Goal: Task Accomplishment & Management: Complete application form

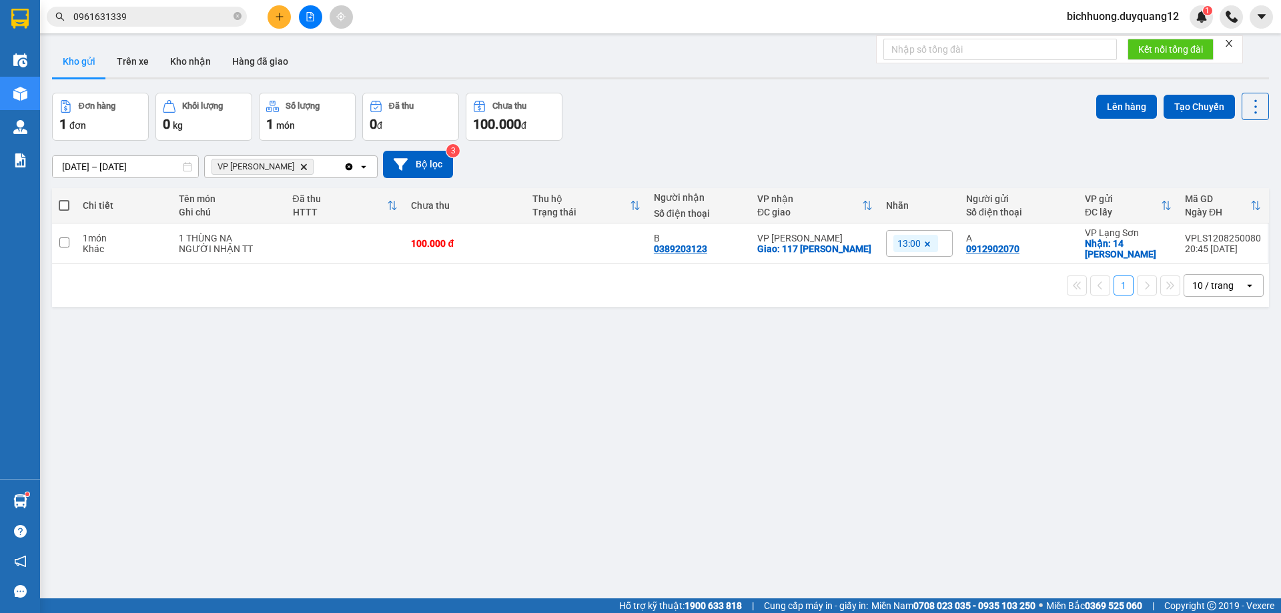
click at [237, 14] on icon "close-circle" at bounding box center [238, 16] width 8 height 8
paste input "0888281338"
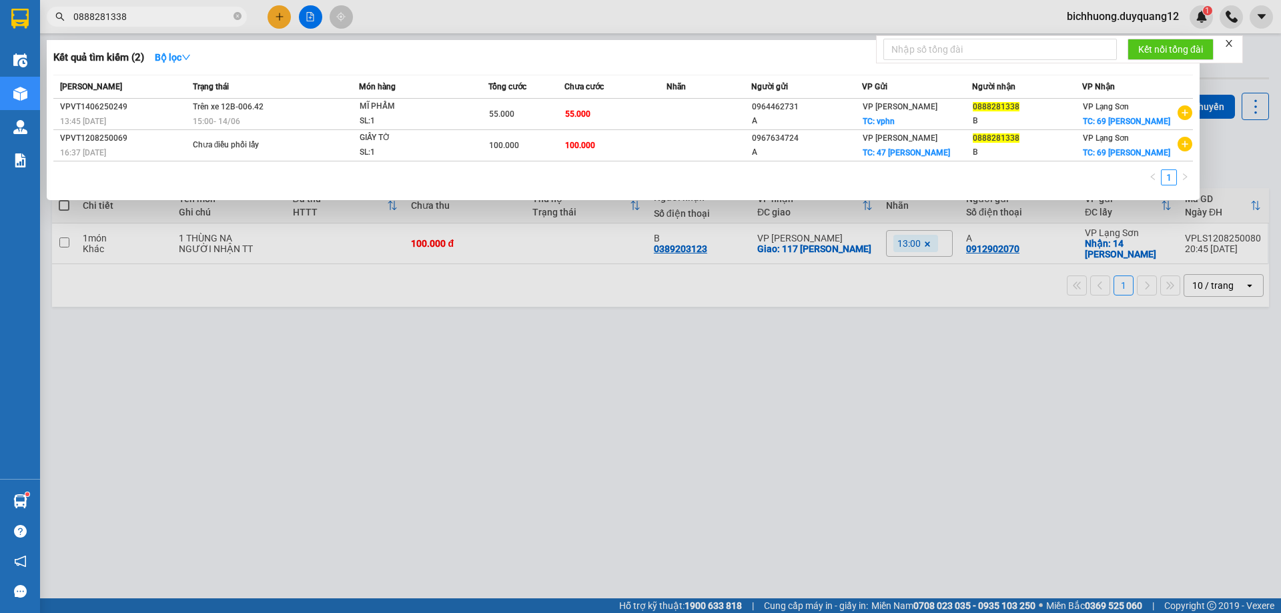
type input "0888281338"
click at [1233, 168] on div at bounding box center [640, 306] width 1281 height 613
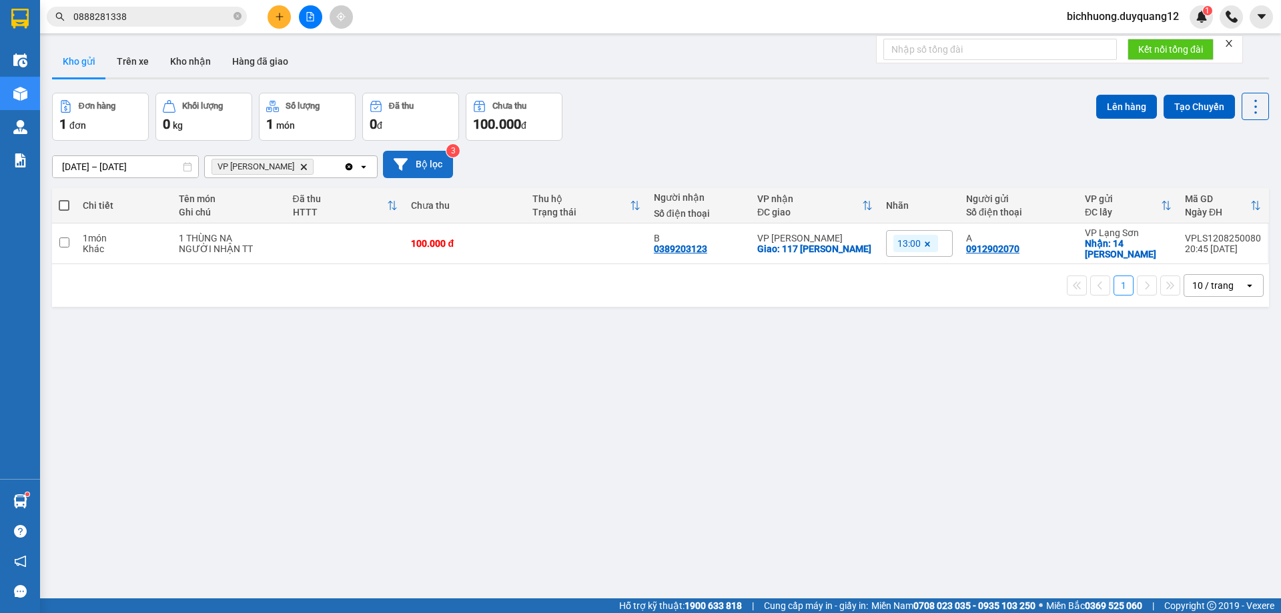
click at [401, 161] on icon at bounding box center [401, 164] width 14 height 12
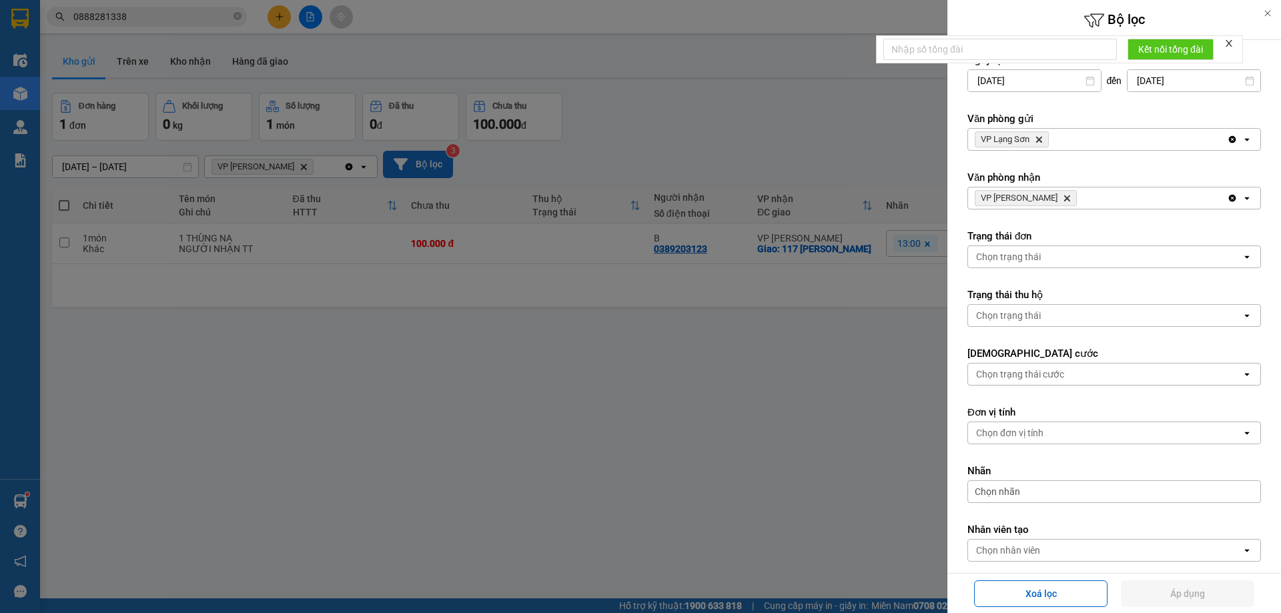
drag, startPoint x: 1084, startPoint y: 135, endPoint x: 1079, endPoint y: 148, distance: 14.1
click at [1083, 135] on div "VP Lạng Sơn Delete" at bounding box center [1097, 139] width 259 height 21
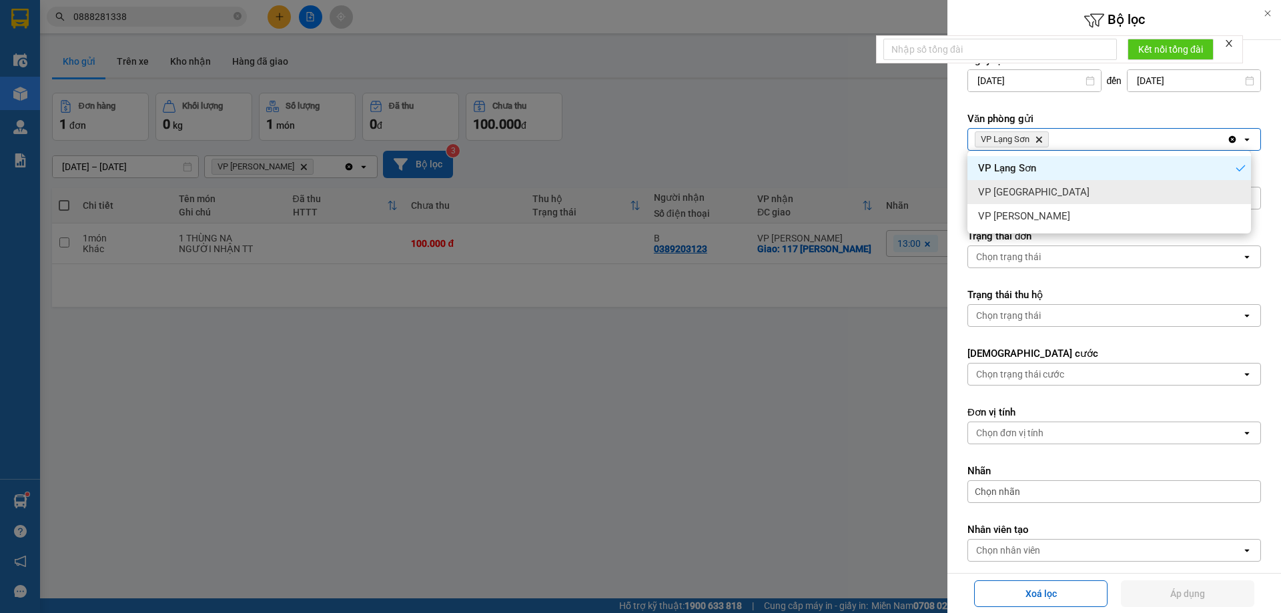
click at [1069, 188] on div "VP [GEOGRAPHIC_DATA]" at bounding box center [1110, 192] width 284 height 24
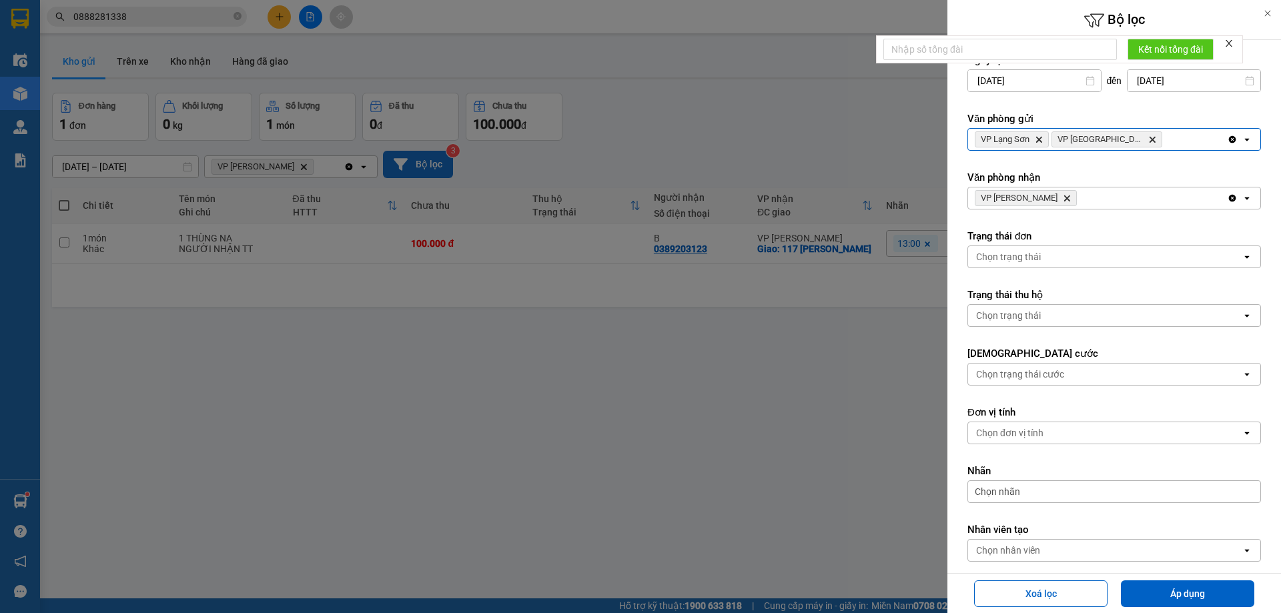
click at [1144, 137] on div "VP Lạng Sơn Delete VP [GEOGRAPHIC_DATA] Delete" at bounding box center [1097, 139] width 259 height 21
click at [1152, 138] on div "VP Lạng Sơn Delete VP [GEOGRAPHIC_DATA] Delete" at bounding box center [1097, 139] width 259 height 21
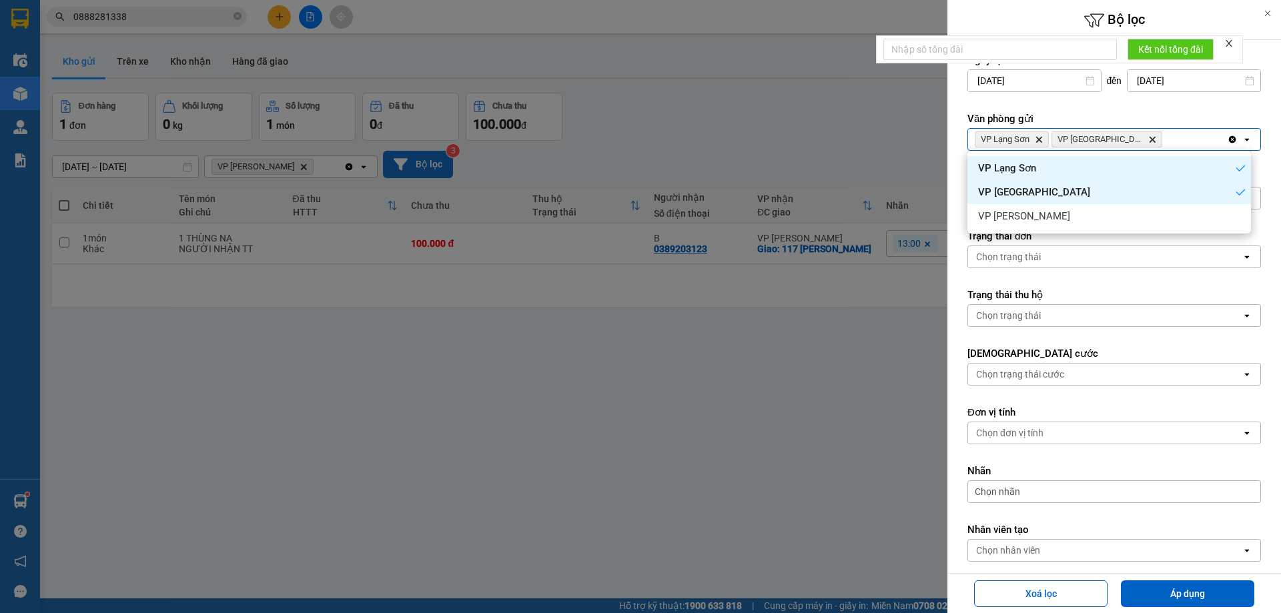
click at [1143, 203] on div "VP [GEOGRAPHIC_DATA]" at bounding box center [1110, 192] width 284 height 24
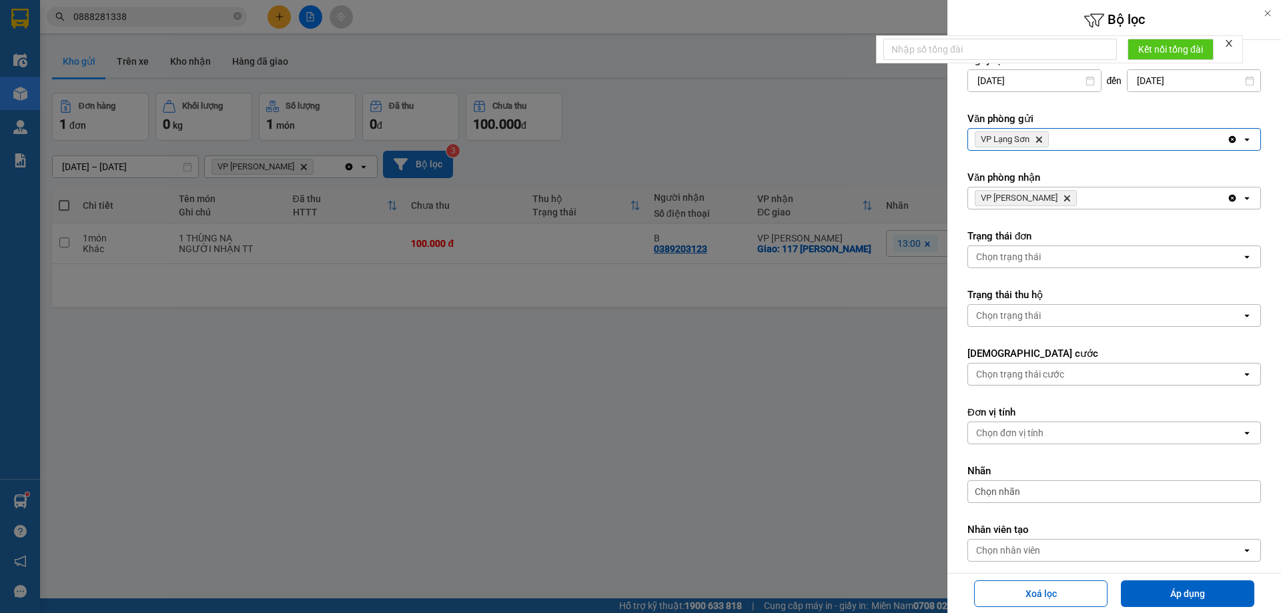
drag, startPoint x: 1128, startPoint y: 144, endPoint x: 1114, endPoint y: 149, distance: 14.1
click at [1126, 144] on div "VP Lạng Sơn Delete" at bounding box center [1097, 139] width 259 height 21
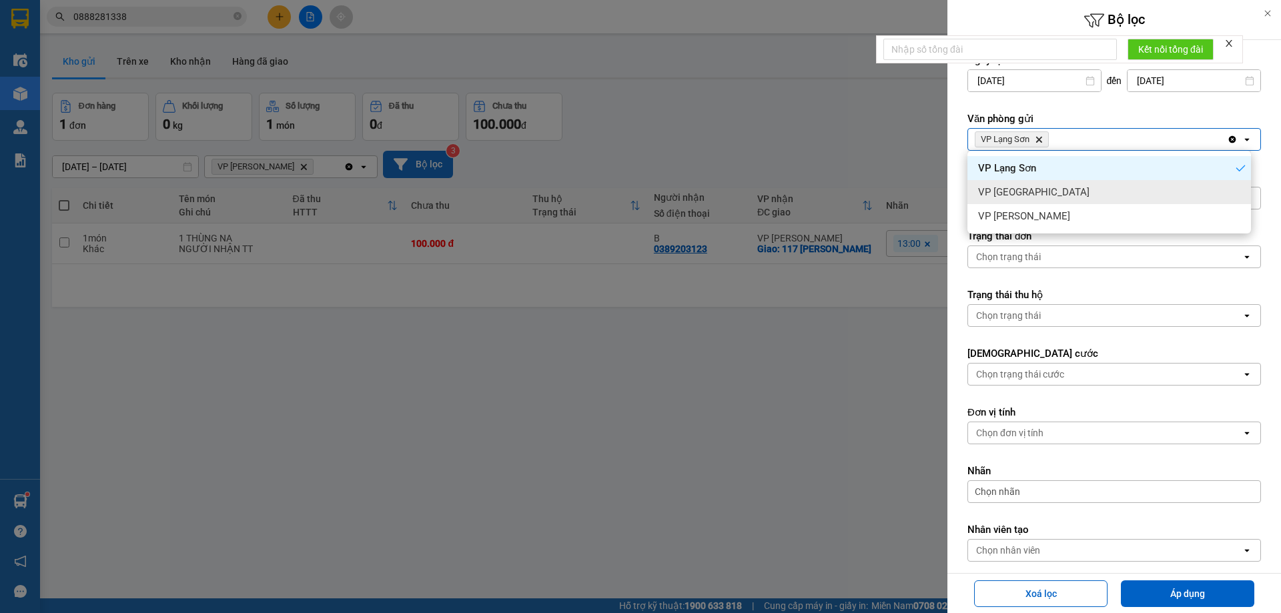
click at [1077, 188] on div "VP [GEOGRAPHIC_DATA]" at bounding box center [1110, 192] width 284 height 24
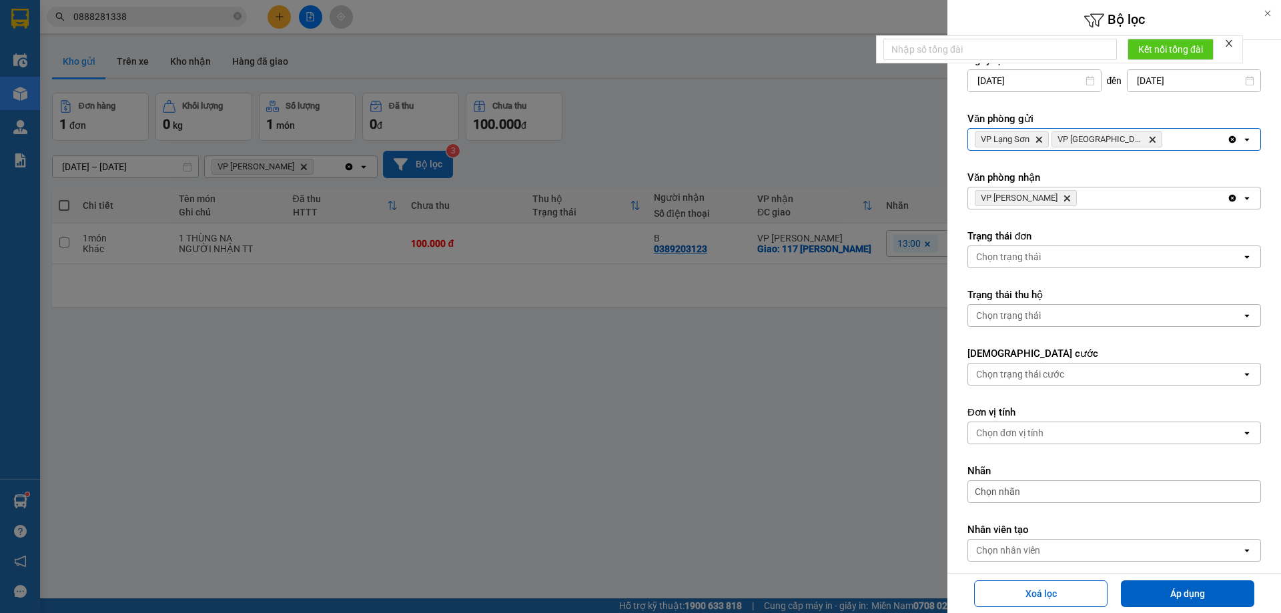
click at [1141, 140] on div "VP Lạng Sơn Delete VP [GEOGRAPHIC_DATA] Delete" at bounding box center [1097, 139] width 259 height 21
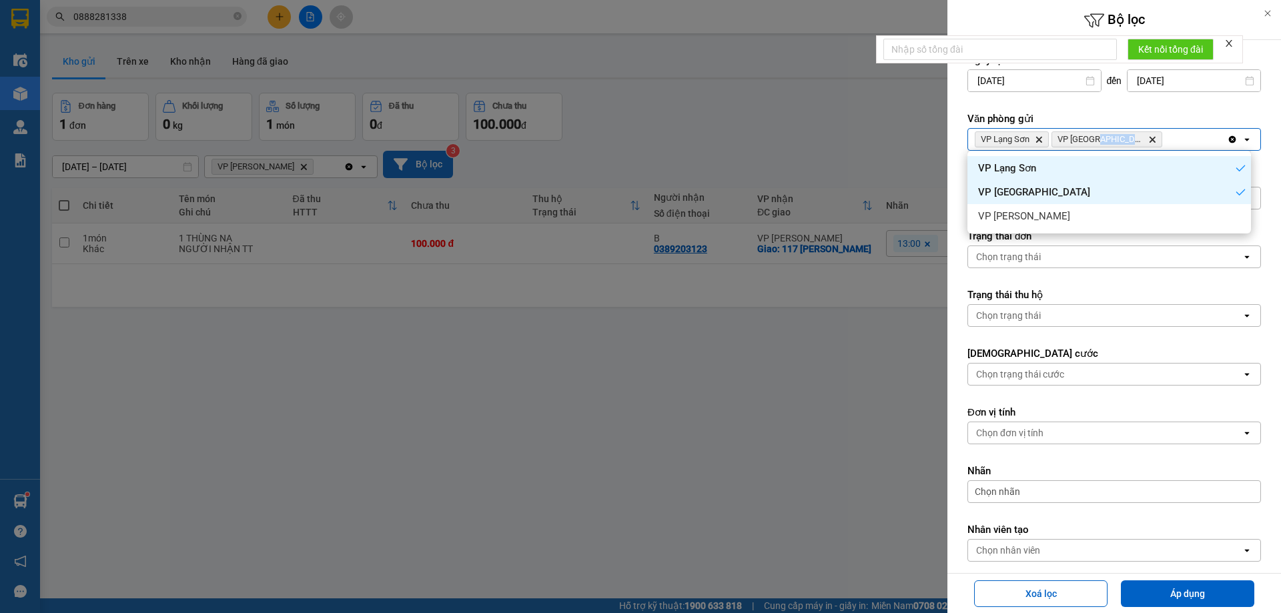
click at [1142, 139] on div "VP Lạng Sơn Delete VP [GEOGRAPHIC_DATA] Delete" at bounding box center [1097, 139] width 259 height 21
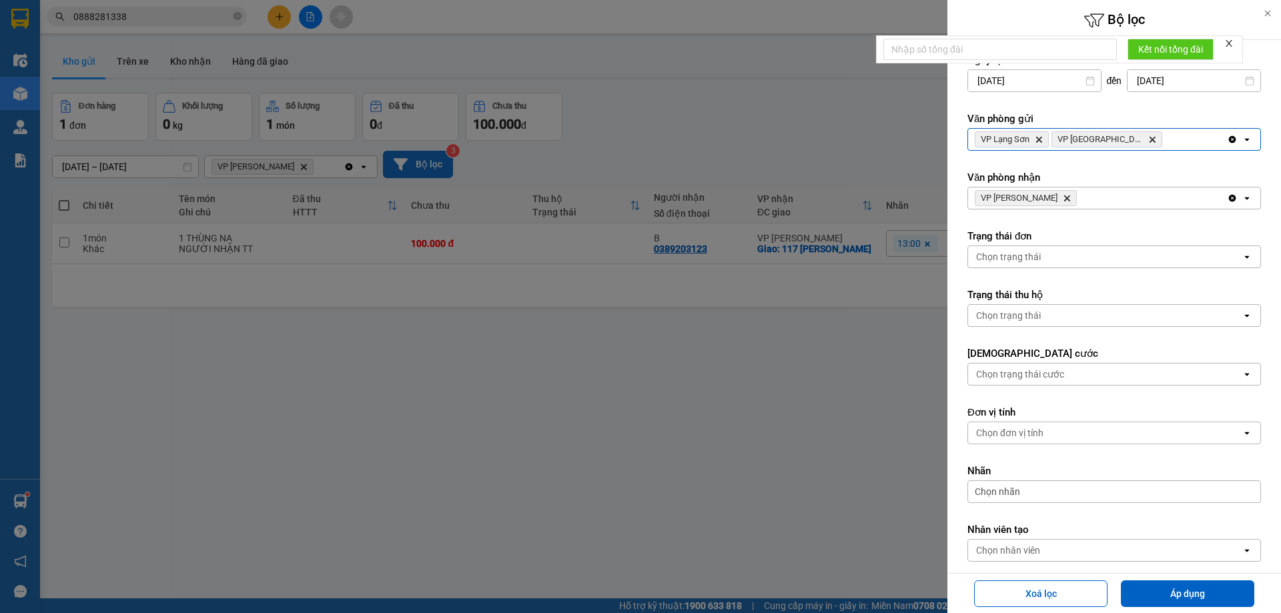
click at [1164, 134] on div "VP Lạng Sơn Delete VP [GEOGRAPHIC_DATA] Delete" at bounding box center [1097, 139] width 259 height 21
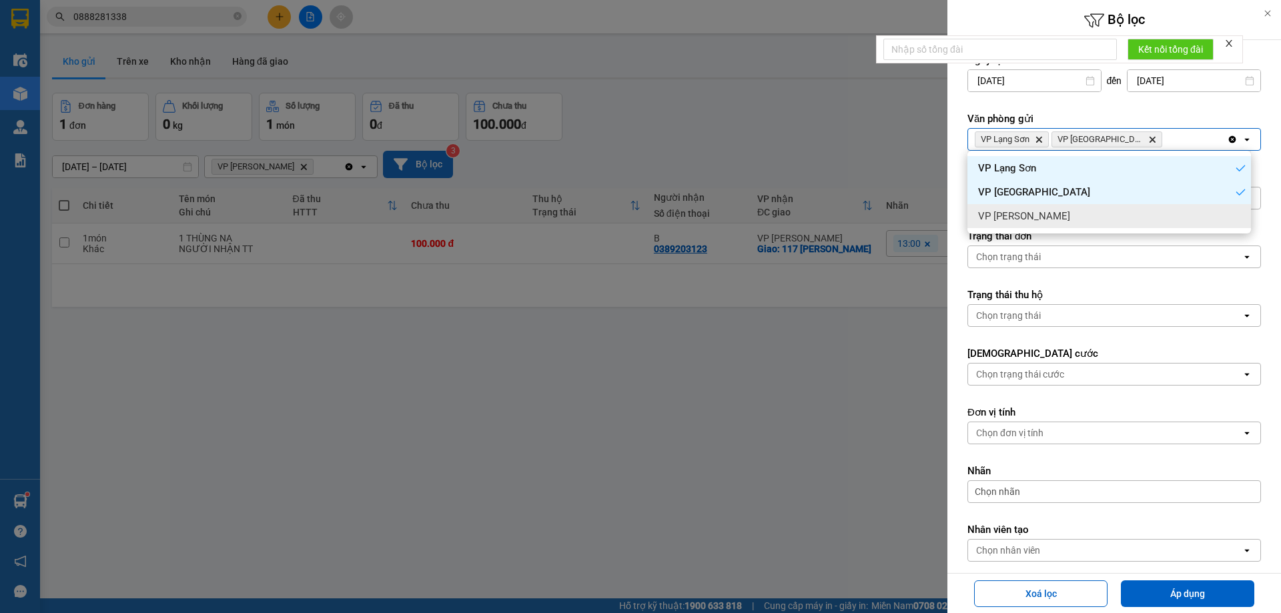
click at [1144, 211] on div "VP [PERSON_NAME]" at bounding box center [1110, 216] width 284 height 24
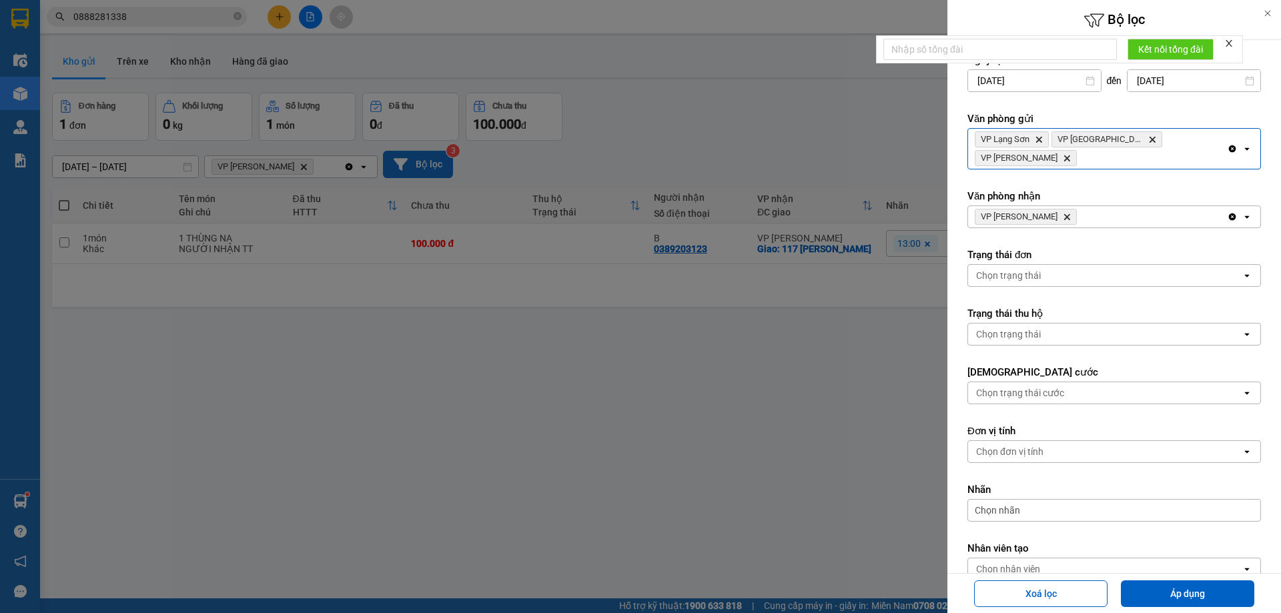
drag, startPoint x: 1092, startPoint y: 200, endPoint x: 1091, endPoint y: 208, distance: 8.1
click at [1092, 206] on div "VP [PERSON_NAME]" at bounding box center [1097, 216] width 259 height 21
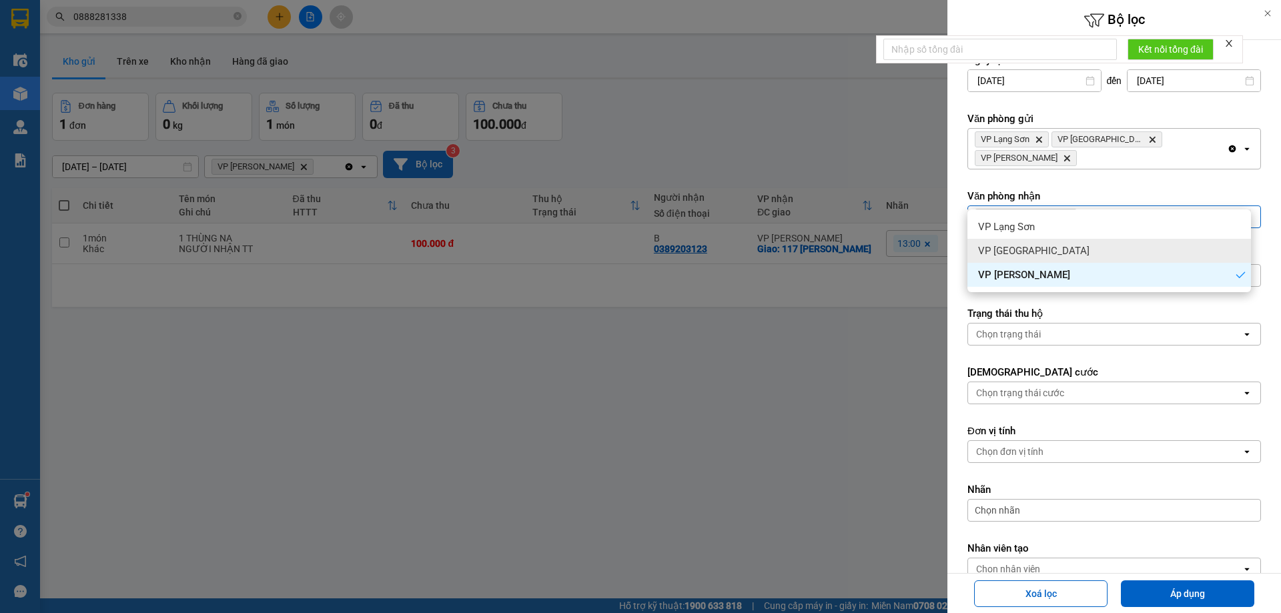
click at [1090, 246] on div "VP [GEOGRAPHIC_DATA]" at bounding box center [1110, 251] width 284 height 24
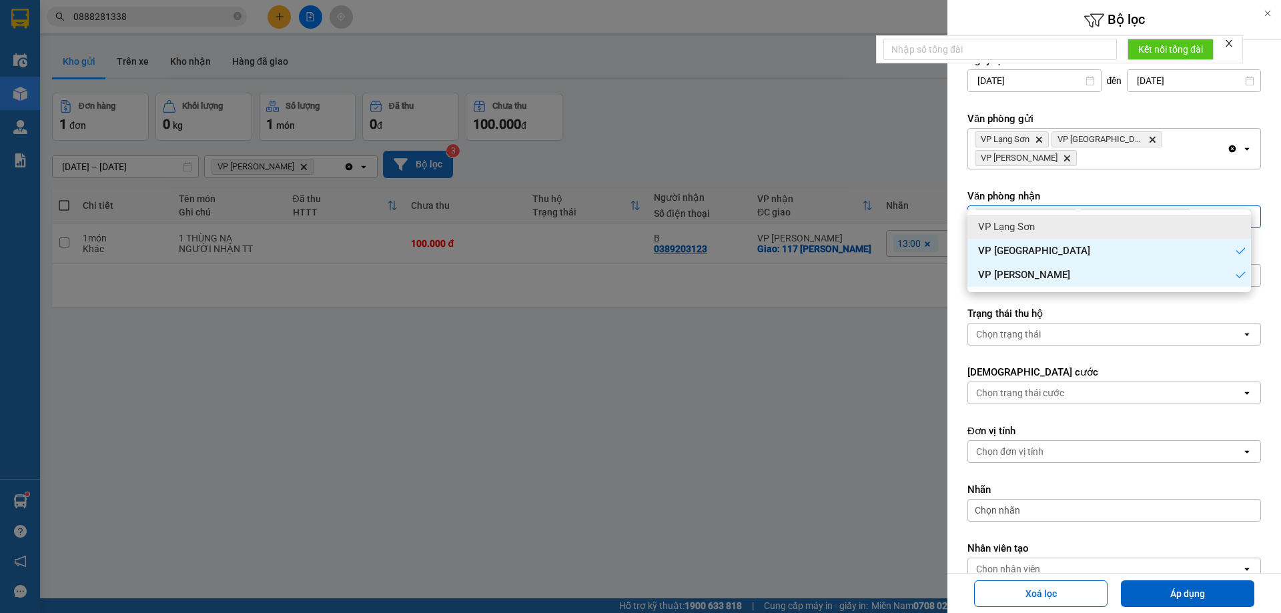
click at [1137, 206] on div "VP [PERSON_NAME] Delete VP [GEOGRAPHIC_DATA] Delete" at bounding box center [1097, 216] width 259 height 21
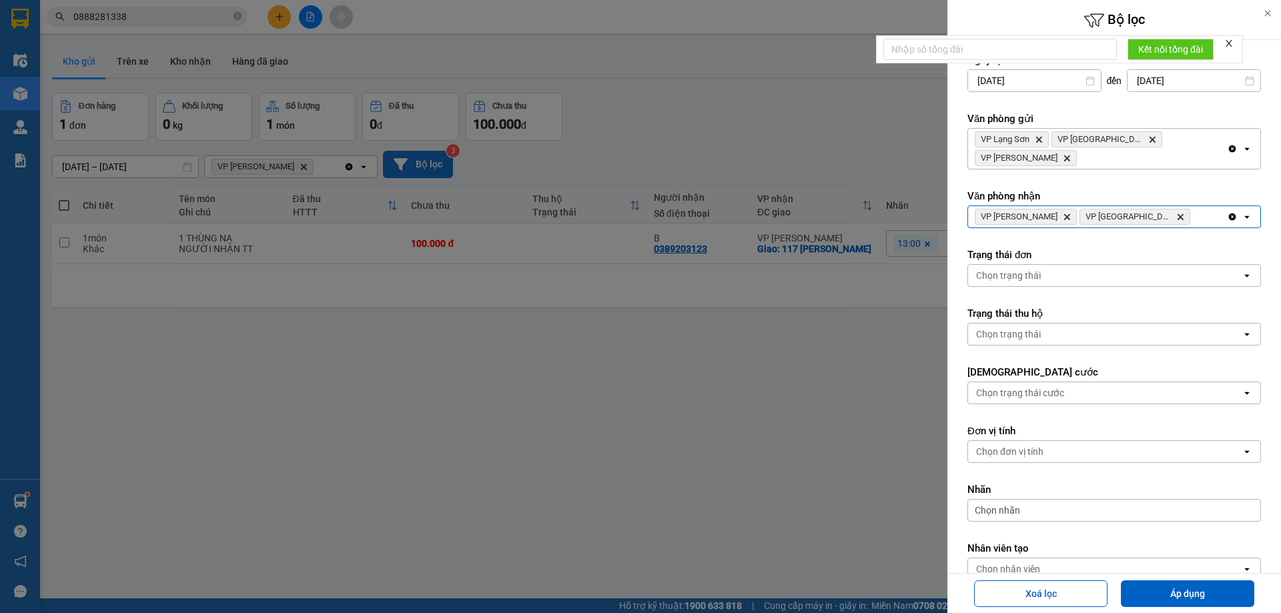
click at [1141, 206] on div "VP [PERSON_NAME] Delete VP [GEOGRAPHIC_DATA] Delete" at bounding box center [1097, 216] width 259 height 21
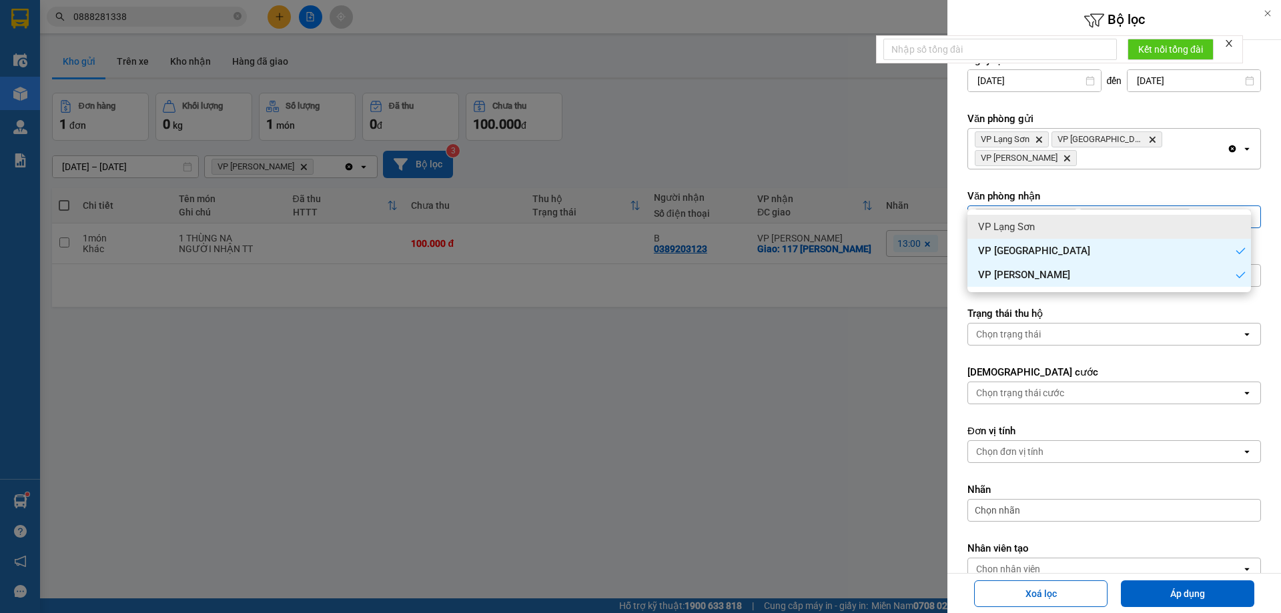
click at [1136, 226] on div "VP Lạng Sơn" at bounding box center [1110, 227] width 284 height 24
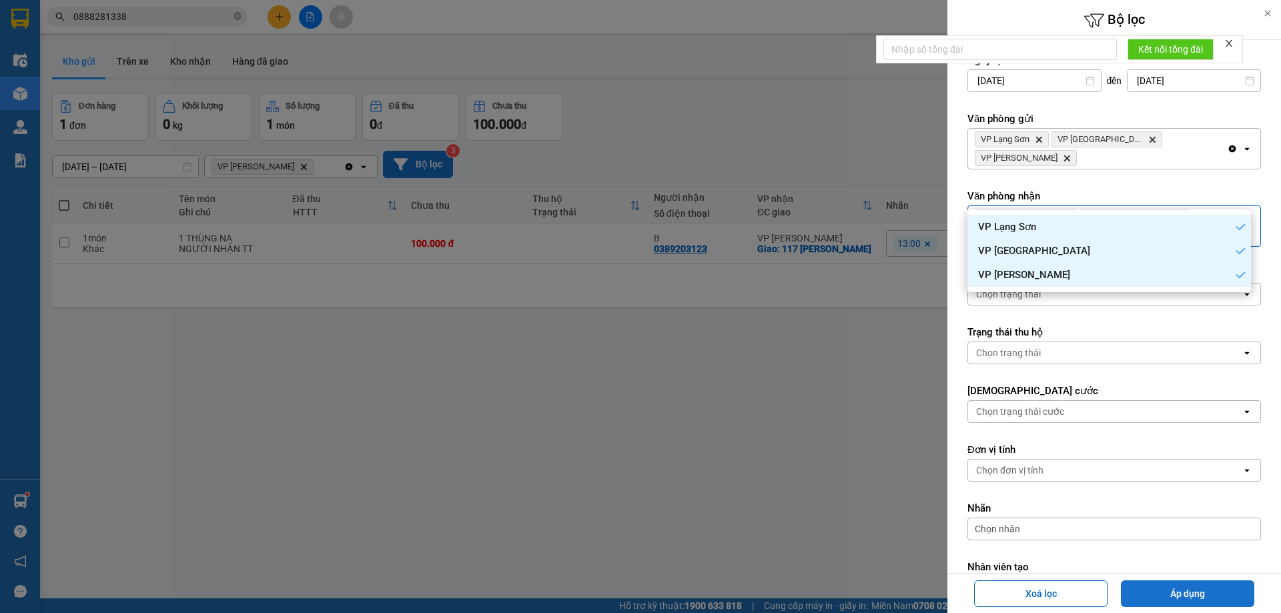
click at [1179, 600] on button "Áp dụng" at bounding box center [1187, 594] width 133 height 27
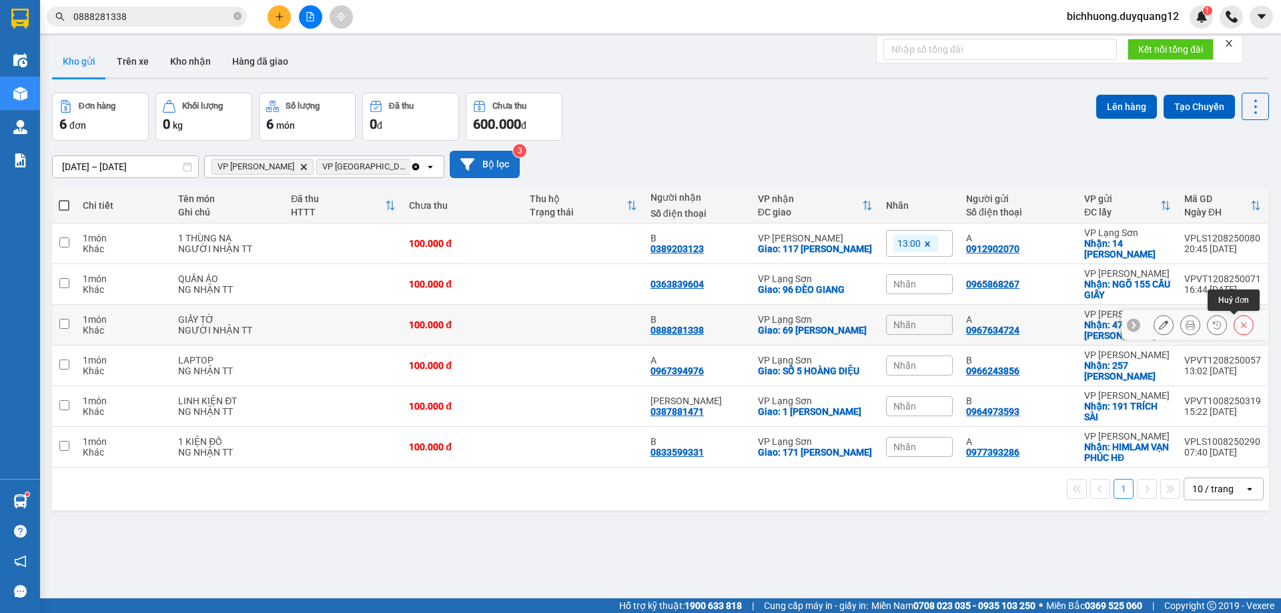
click at [1239, 328] on icon at bounding box center [1243, 324] width 9 height 9
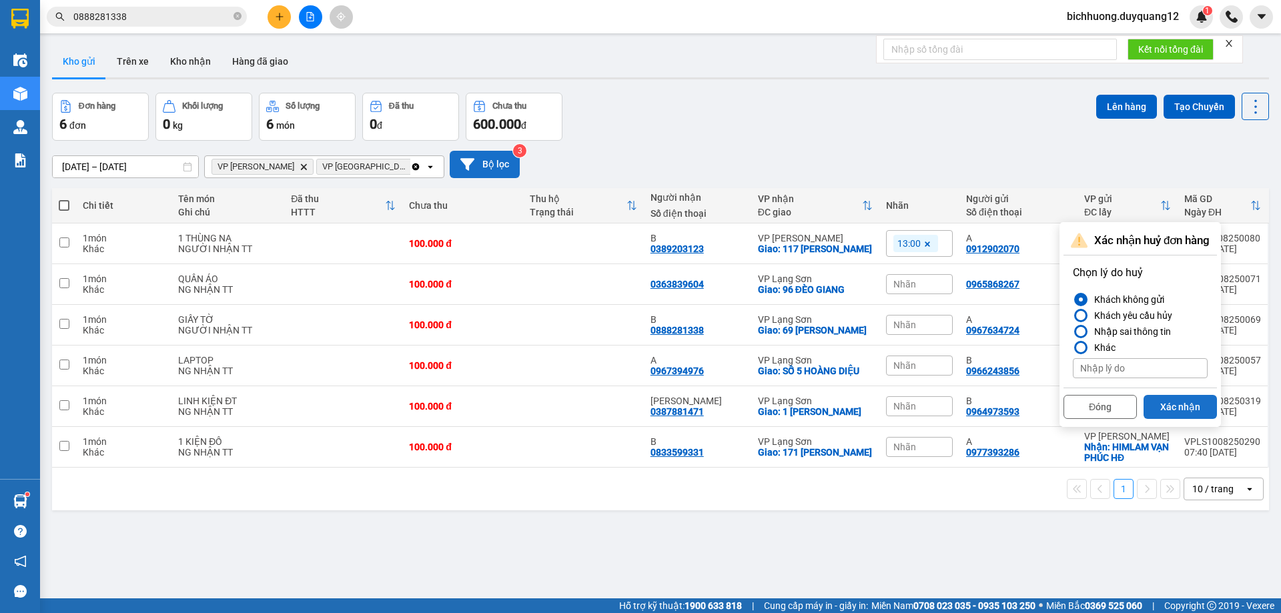
click at [1163, 405] on button "Xác nhận" at bounding box center [1180, 407] width 73 height 24
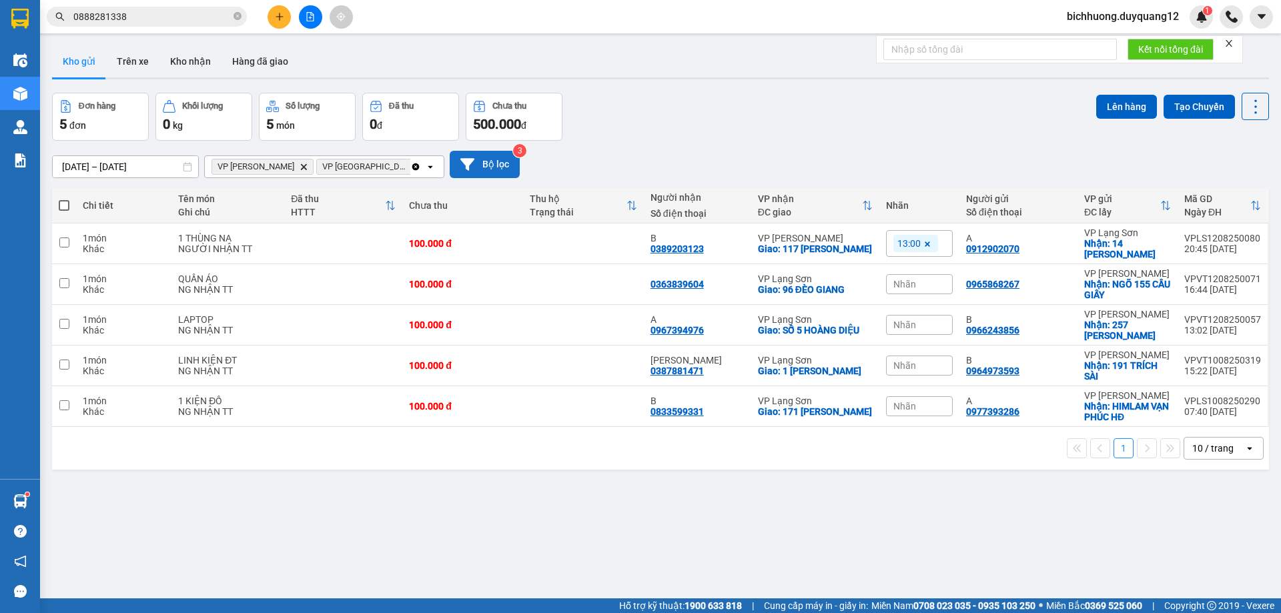
drag, startPoint x: 238, startPoint y: 17, endPoint x: 217, endPoint y: 17, distance: 21.4
click at [238, 17] on icon "close-circle" at bounding box center [238, 16] width 8 height 8
drag, startPoint x: 150, startPoint y: 18, endPoint x: 279, endPoint y: 12, distance: 128.9
click at [279, 12] on icon "plus" at bounding box center [279, 16] width 9 height 9
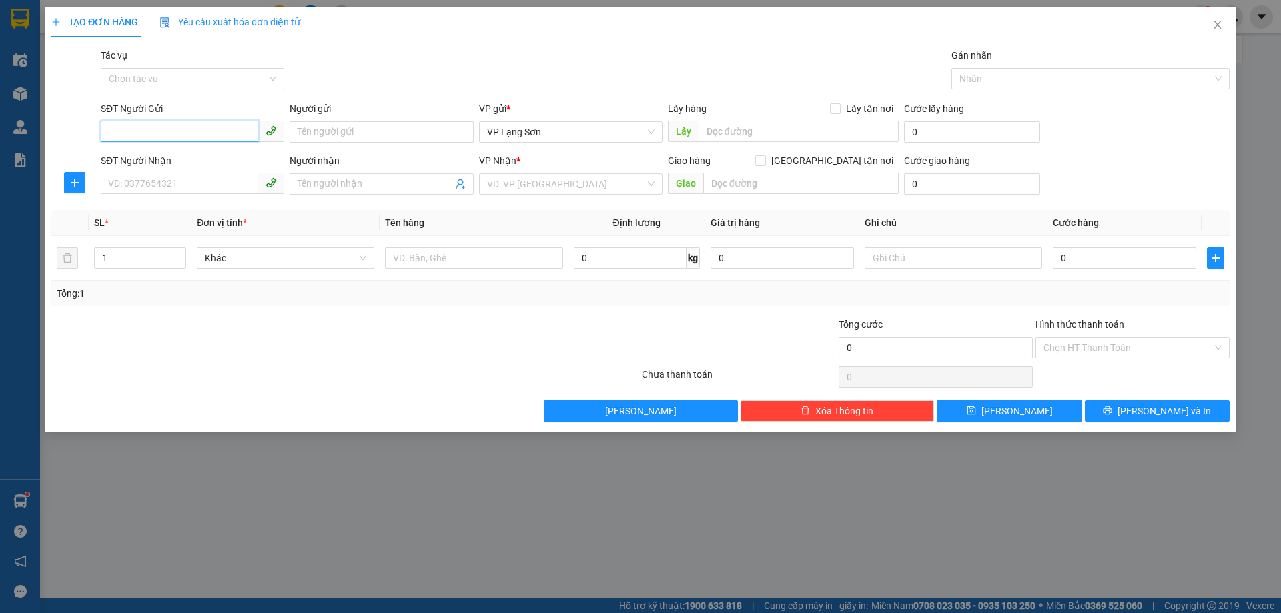
paste input "0912616601"
type input "0912616601"
click at [758, 133] on input "text" at bounding box center [799, 131] width 200 height 21
type input "4 [PERSON_NAME]"
click at [836, 109] on input "Lấy tận nơi" at bounding box center [834, 107] width 9 height 9
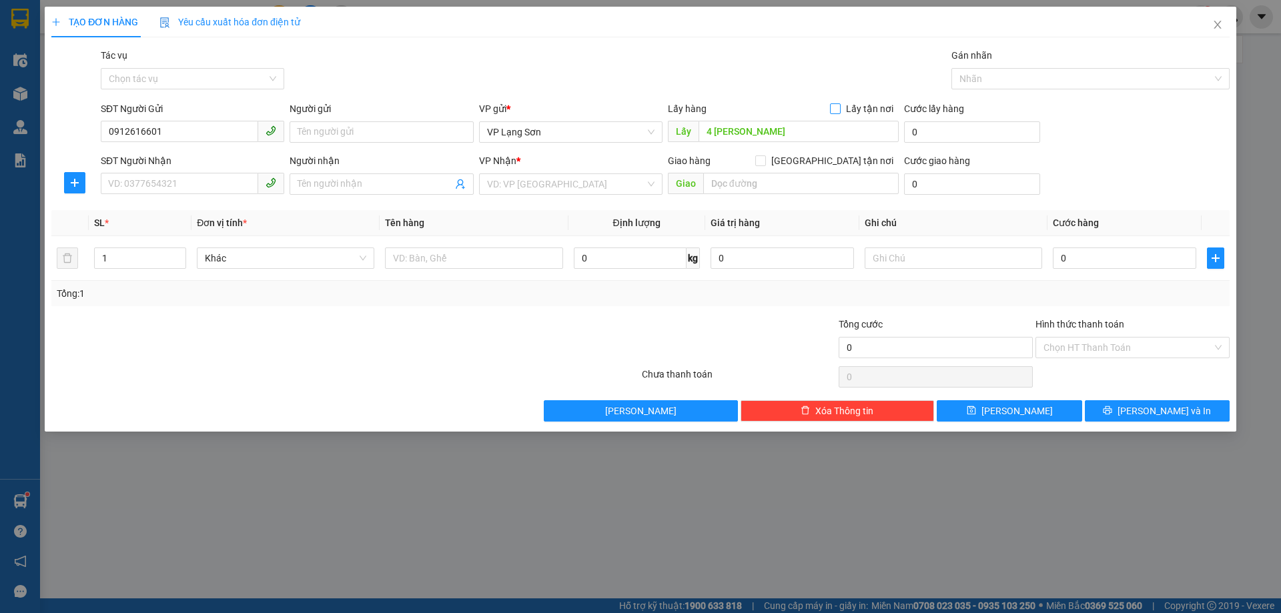
checkbox input "true"
click at [765, 162] on input "[GEOGRAPHIC_DATA] tận nơi" at bounding box center [759, 159] width 9 height 9
checkbox input "true"
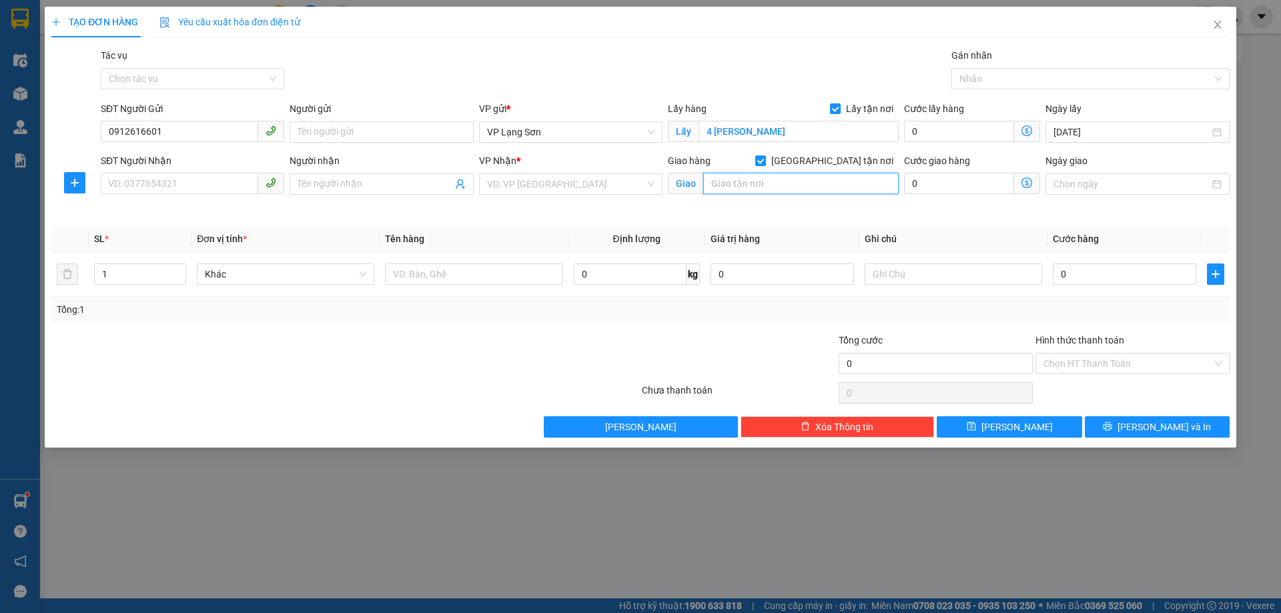
click at [769, 190] on input "text" at bounding box center [801, 183] width 196 height 21
drag, startPoint x: 565, startPoint y: 182, endPoint x: 558, endPoint y: 190, distance: 10.4
click at [565, 183] on input "search" at bounding box center [566, 184] width 158 height 20
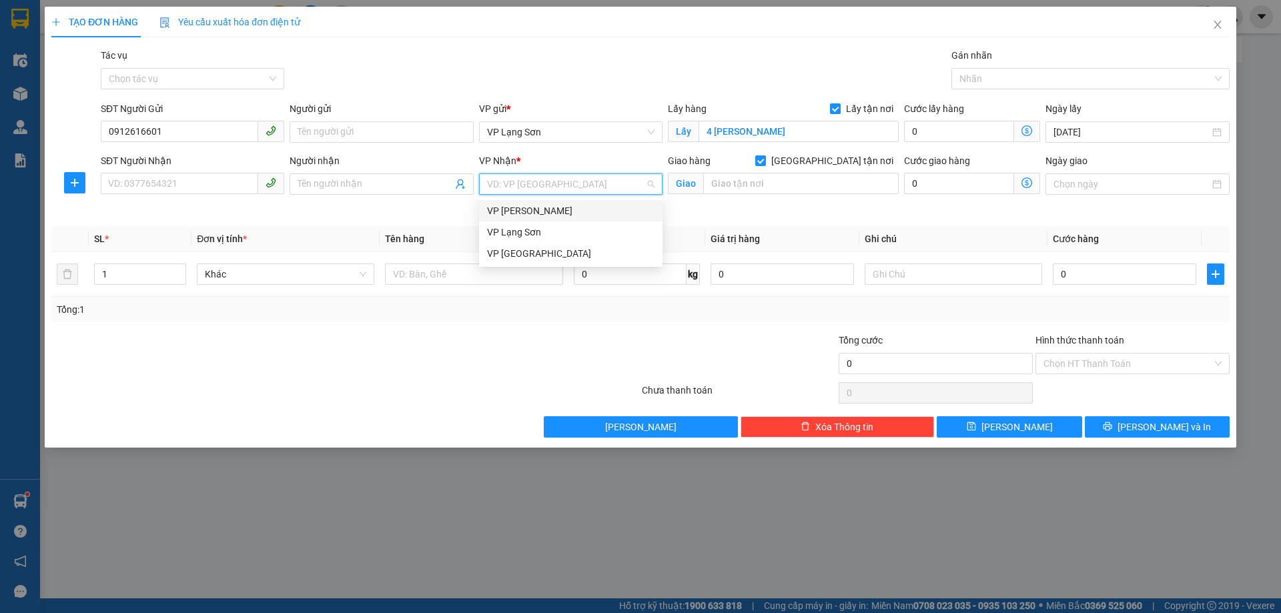
drag, startPoint x: 531, startPoint y: 214, endPoint x: 733, endPoint y: 201, distance: 202.6
click at [533, 214] on div "VP [PERSON_NAME]" at bounding box center [571, 211] width 168 height 15
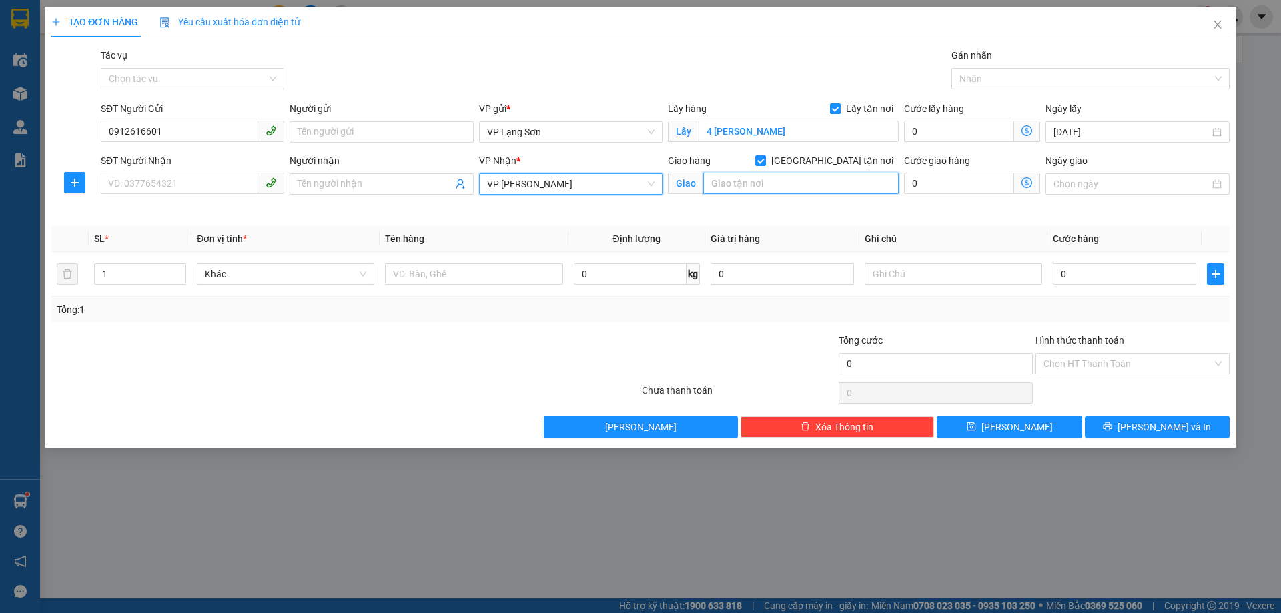
click at [759, 190] on input "text" at bounding box center [801, 183] width 196 height 21
type input "CT 4-5 NGÕ 6 [PERSON_NAME]"
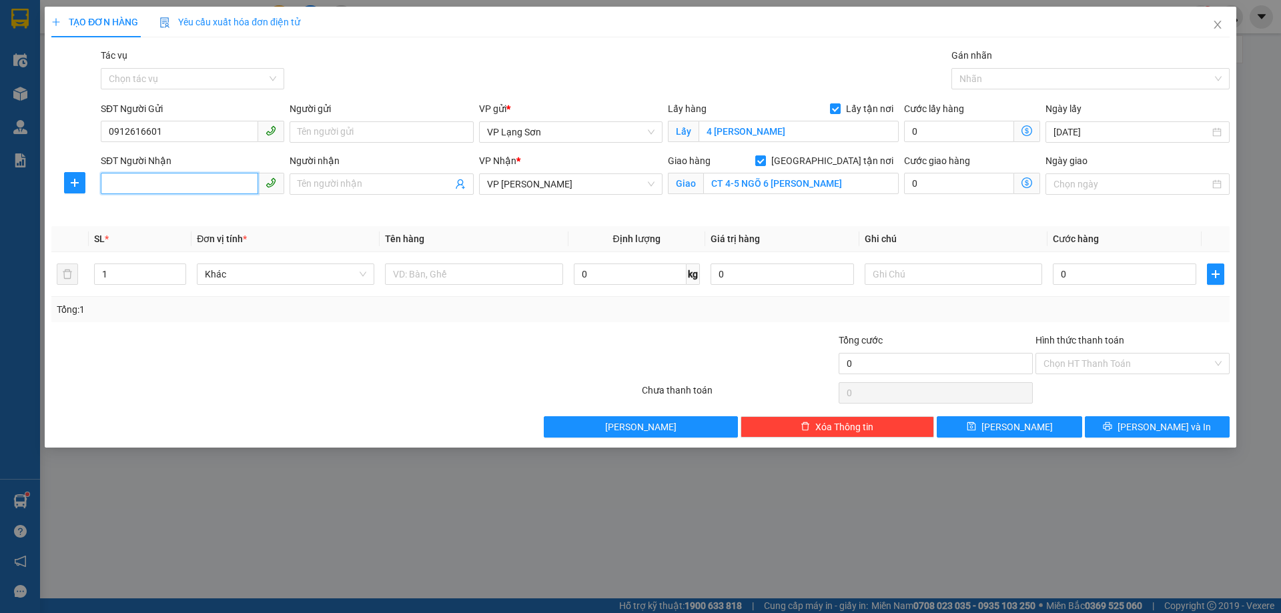
click at [197, 184] on input "SĐT Người Nhận" at bounding box center [179, 183] width 157 height 21
type input "0915356567"
click at [1075, 270] on input "0" at bounding box center [1124, 274] width 143 height 21
type input "1"
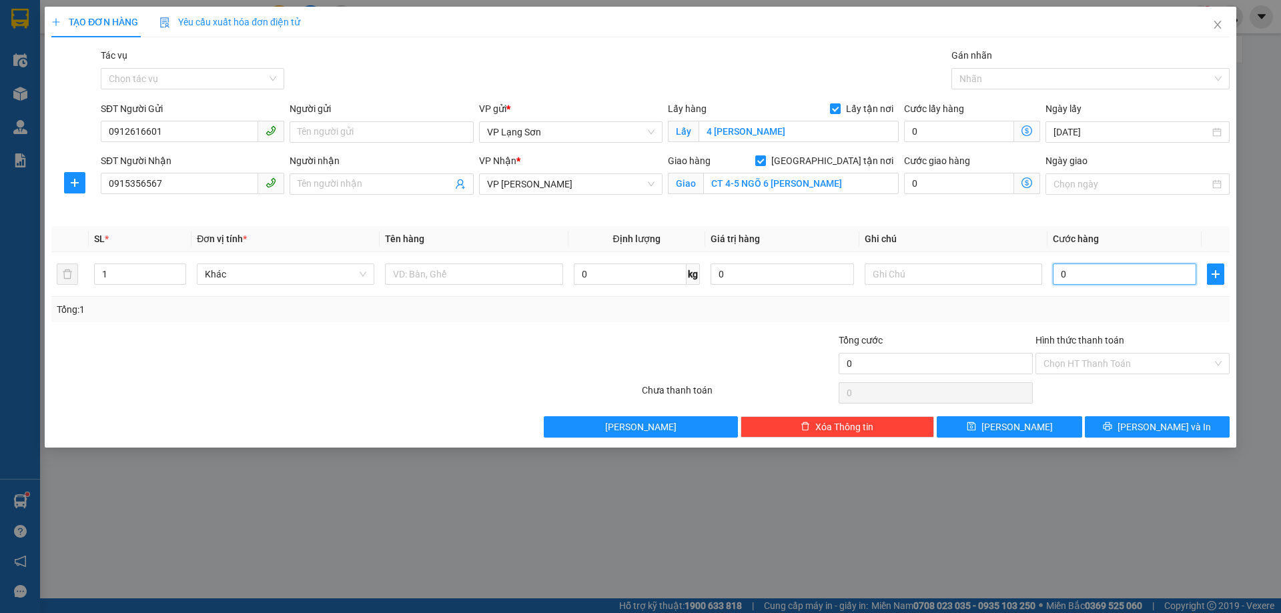
type input "1"
type input "10"
type input "100"
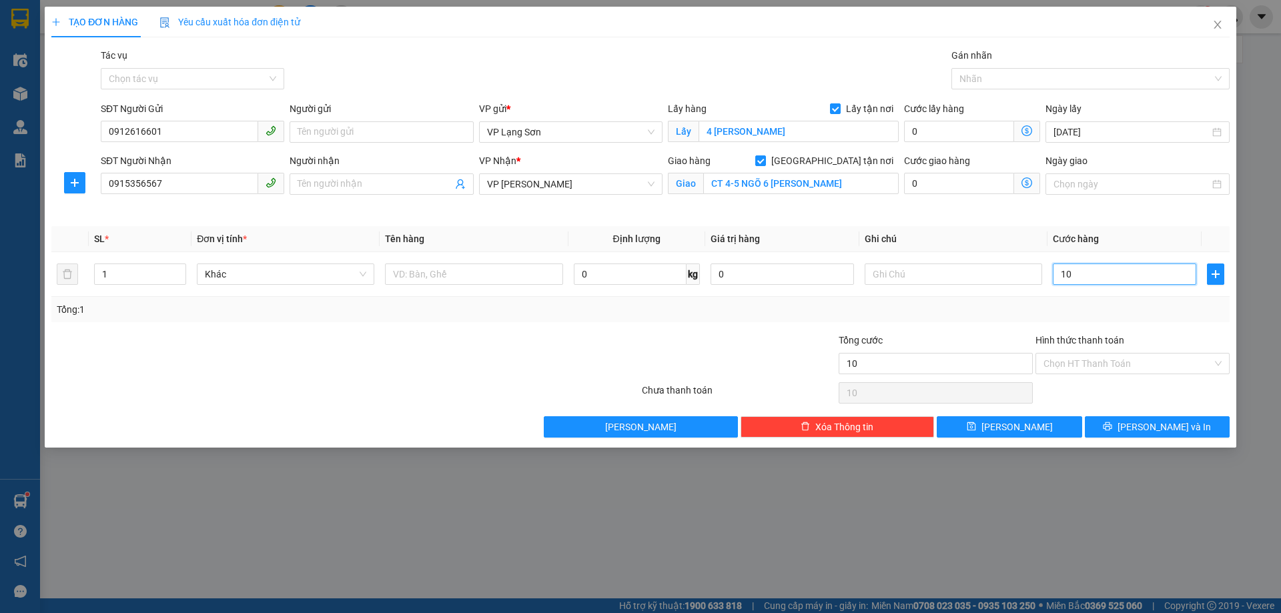
type input "100"
type input "100.000"
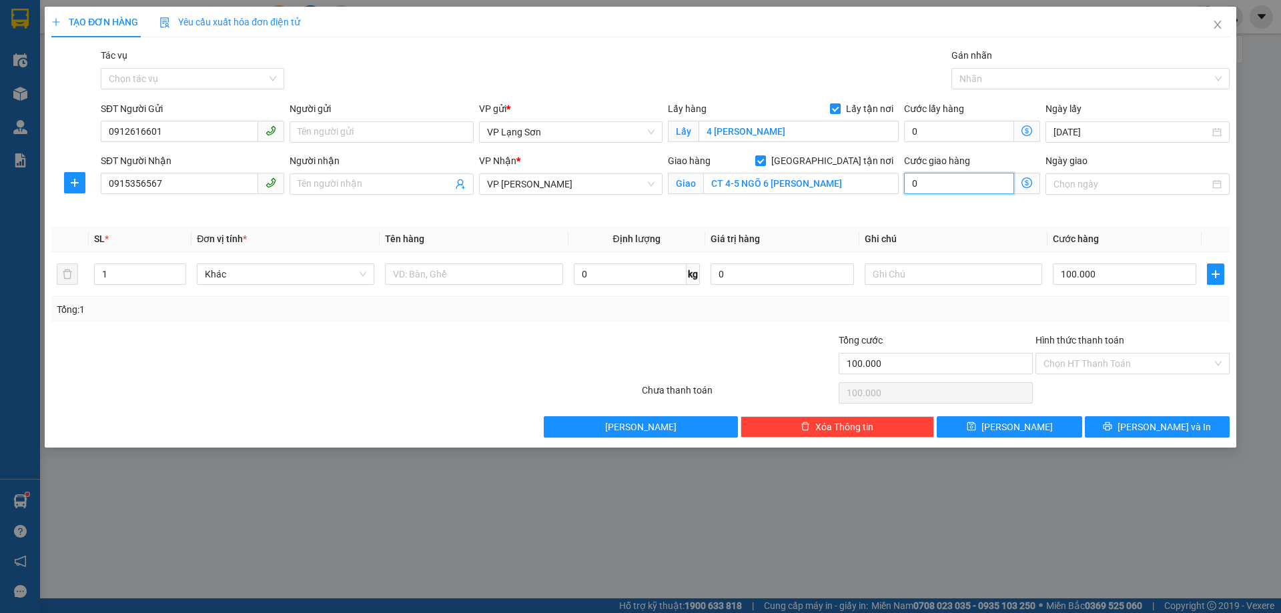
click at [990, 180] on input "0" at bounding box center [959, 183] width 110 height 21
click at [922, 276] on input "text" at bounding box center [954, 274] width 178 height 21
click at [580, 329] on div "Transit Pickup Surcharge Ids Transit Deliver Surcharge Ids Transit Deliver Surc…" at bounding box center [640, 243] width 1179 height 390
drag, startPoint x: 884, startPoint y: 274, endPoint x: 860, endPoint y: 279, distance: 23.8
click at [861, 279] on td "C NGỬI TT" at bounding box center [954, 274] width 188 height 45
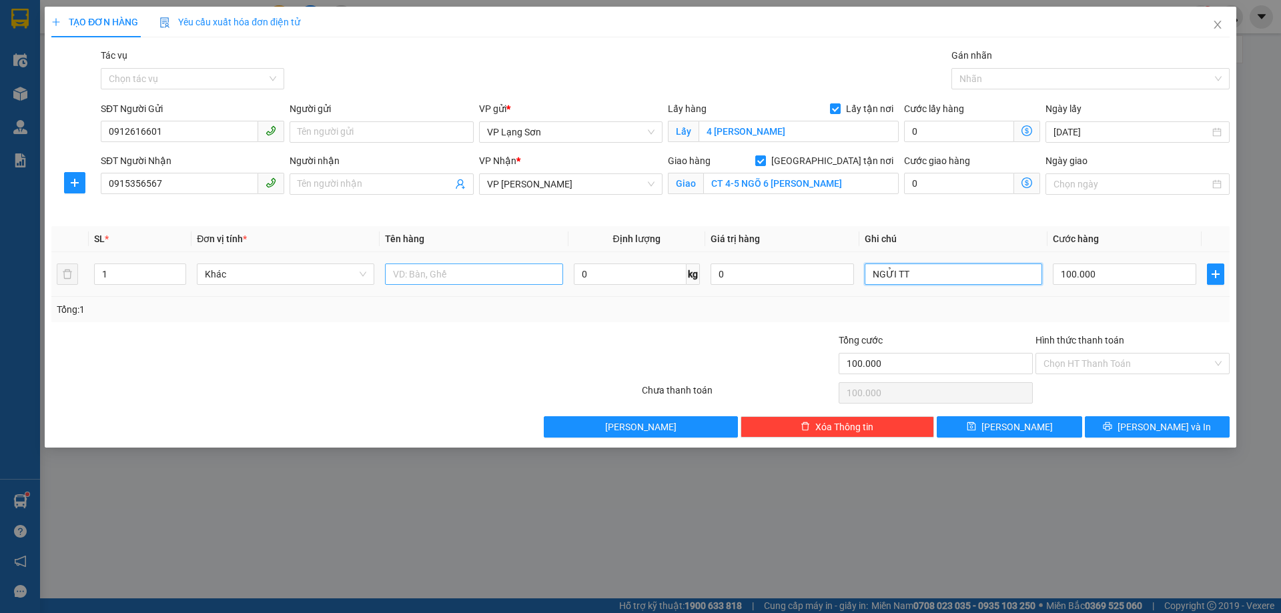
type input "NGỬI TT"
click at [480, 270] on input "text" at bounding box center [474, 274] width 178 height 21
type input "1 THÙNG NA"
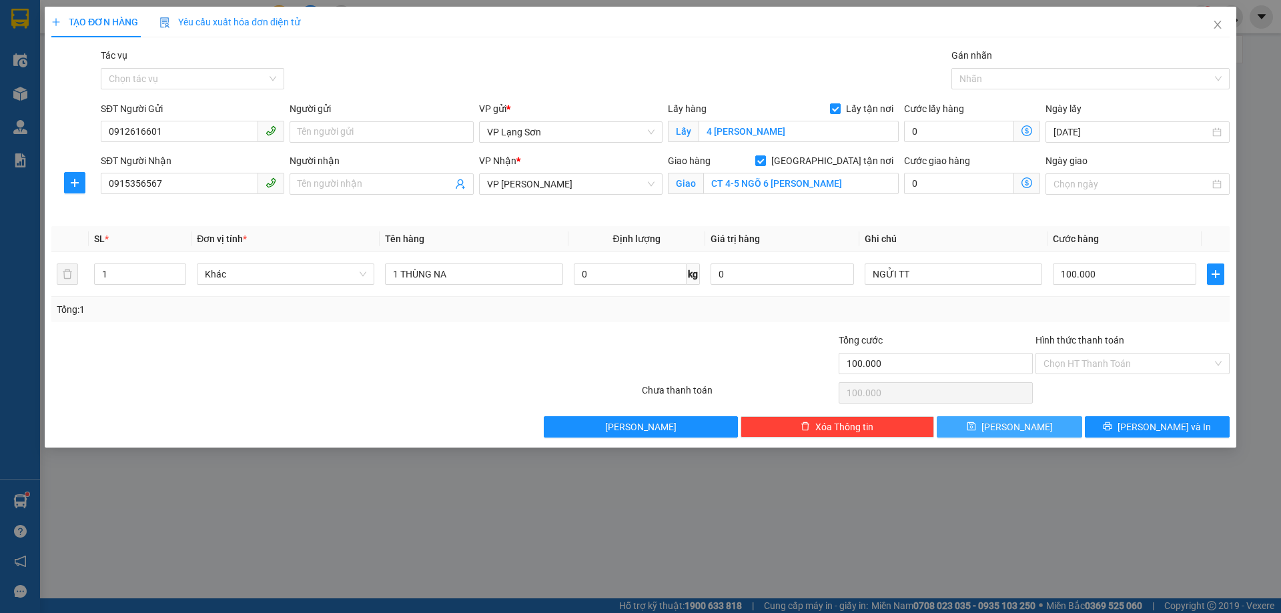
drag, startPoint x: 1012, startPoint y: 432, endPoint x: 1020, endPoint y: 434, distance: 8.3
click at [1011, 432] on span "[PERSON_NAME]" at bounding box center [1017, 427] width 71 height 15
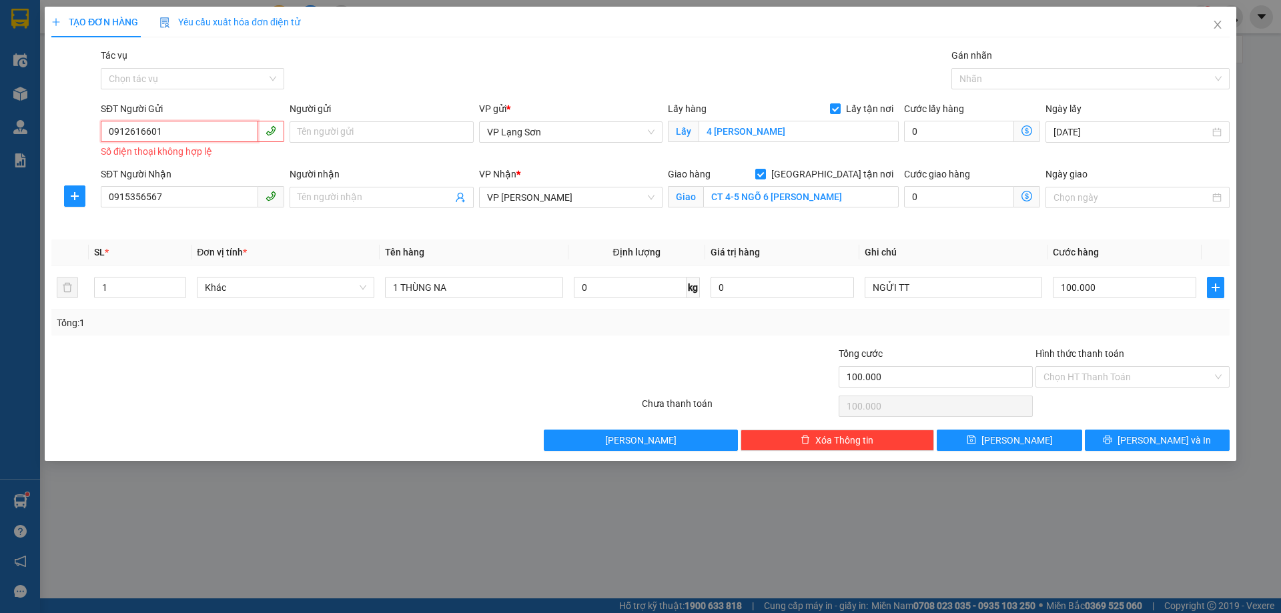
click at [111, 135] on input "0912616601" at bounding box center [179, 131] width 157 height 21
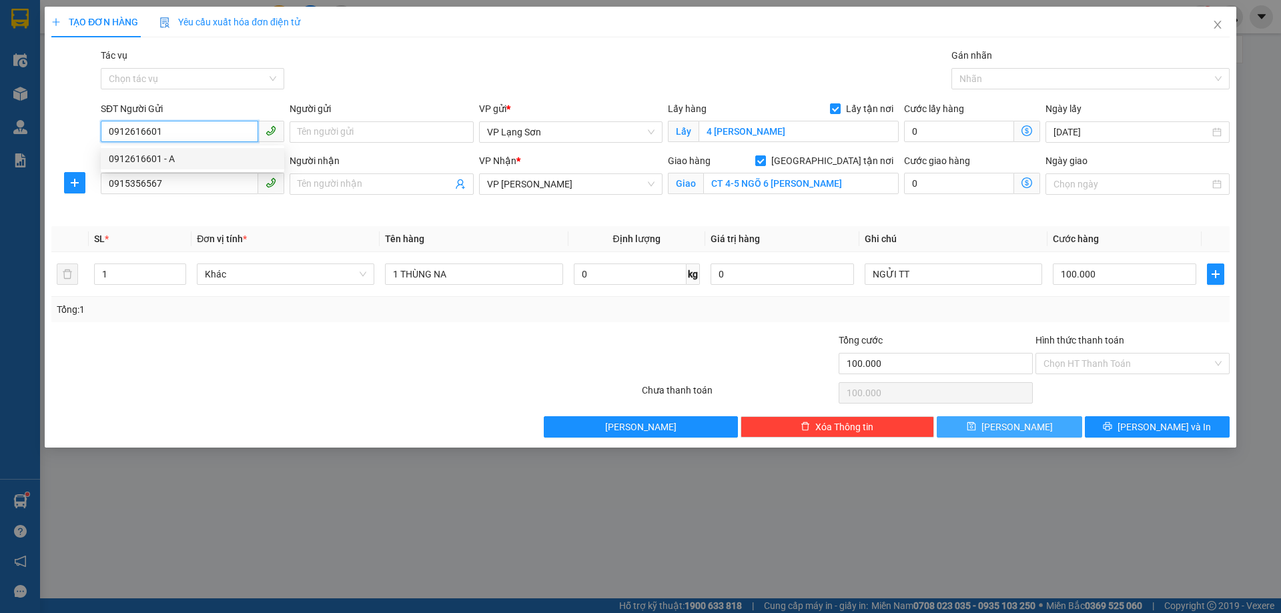
type input "0912616601"
drag, startPoint x: 1021, startPoint y: 424, endPoint x: 676, endPoint y: 342, distance: 354.8
click at [1016, 424] on span "[PERSON_NAME]" at bounding box center [1017, 427] width 71 height 15
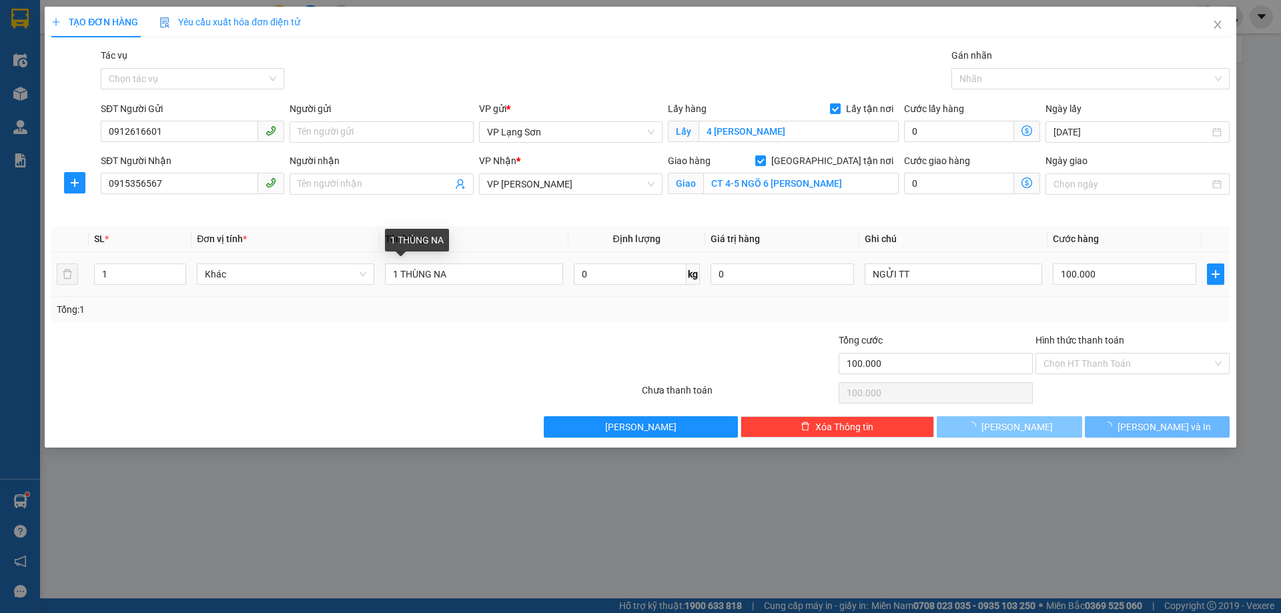
checkbox input "false"
type input "0"
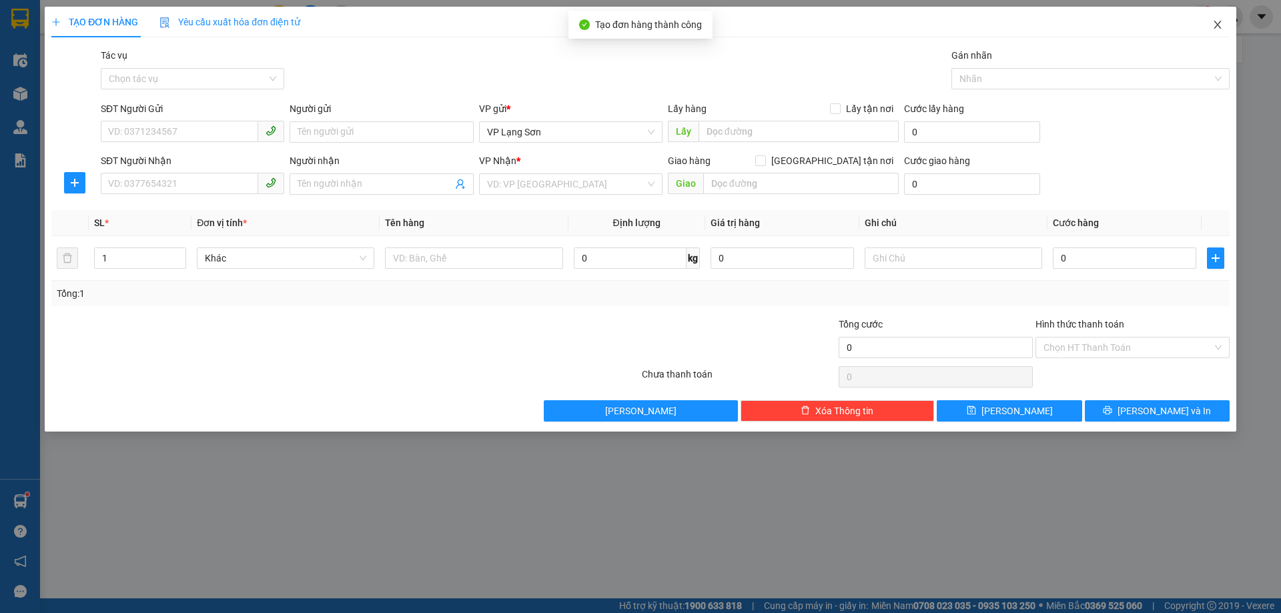
click at [1219, 26] on icon "close" at bounding box center [1217, 25] width 7 height 8
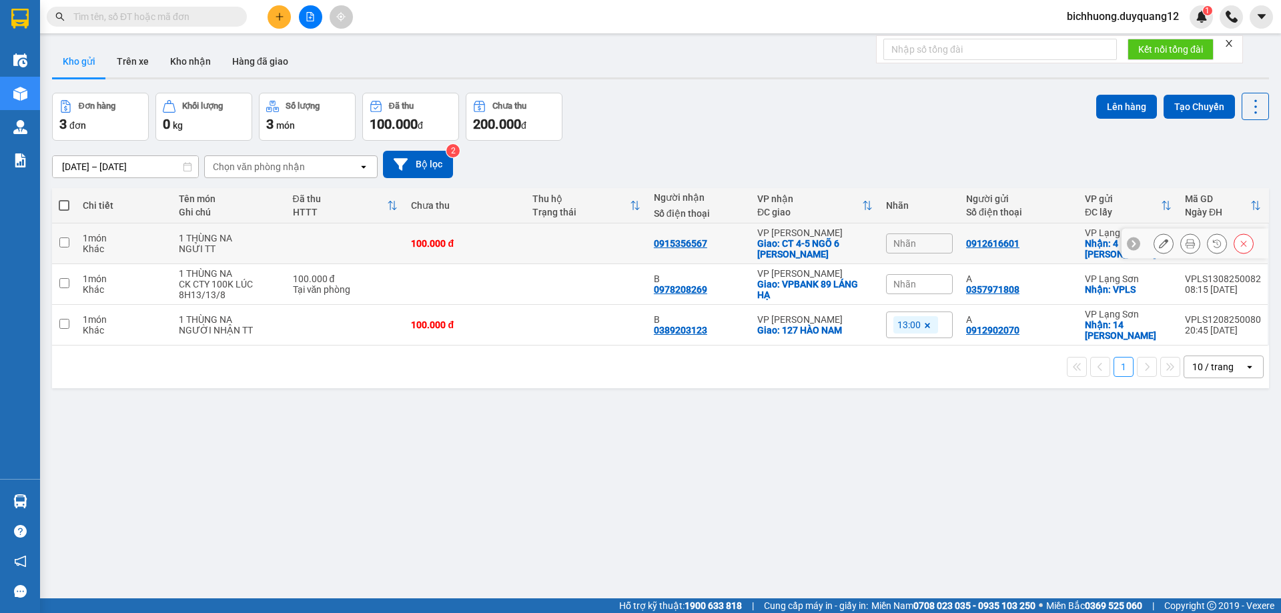
click at [1129, 242] on icon at bounding box center [1133, 243] width 9 height 9
drag, startPoint x: 958, startPoint y: 242, endPoint x: 1122, endPoint y: 252, distance: 164.5
click at [1122, 252] on tr "1 món Khác 1 THÙNG NA NGỬI TT 100.000 đ 0915356567 VP Minh Khai Giao: CT 4-5 NG…" at bounding box center [660, 244] width 1217 height 41
checkbox input "true"
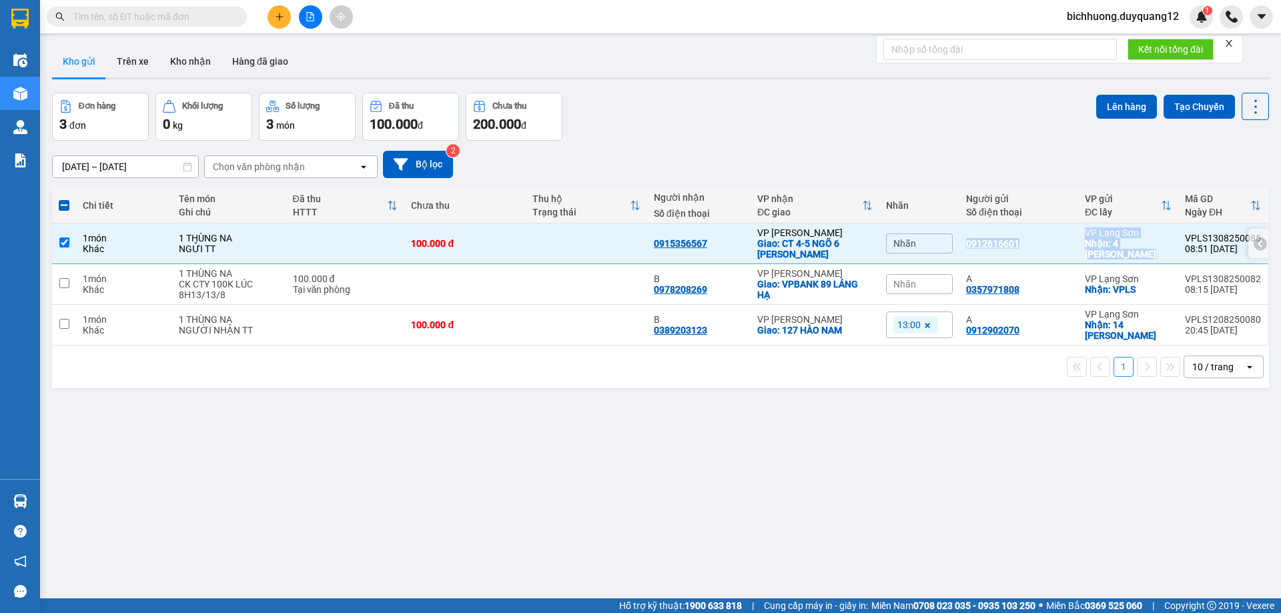
copy tr "0912616601 VP Lạng Sơn Nhận: 4 HOÀNG VĂN THỤ"
click at [203, 22] on input "text" at bounding box center [151, 16] width 157 height 15
click at [281, 18] on icon "plus" at bounding box center [279, 16] width 9 height 9
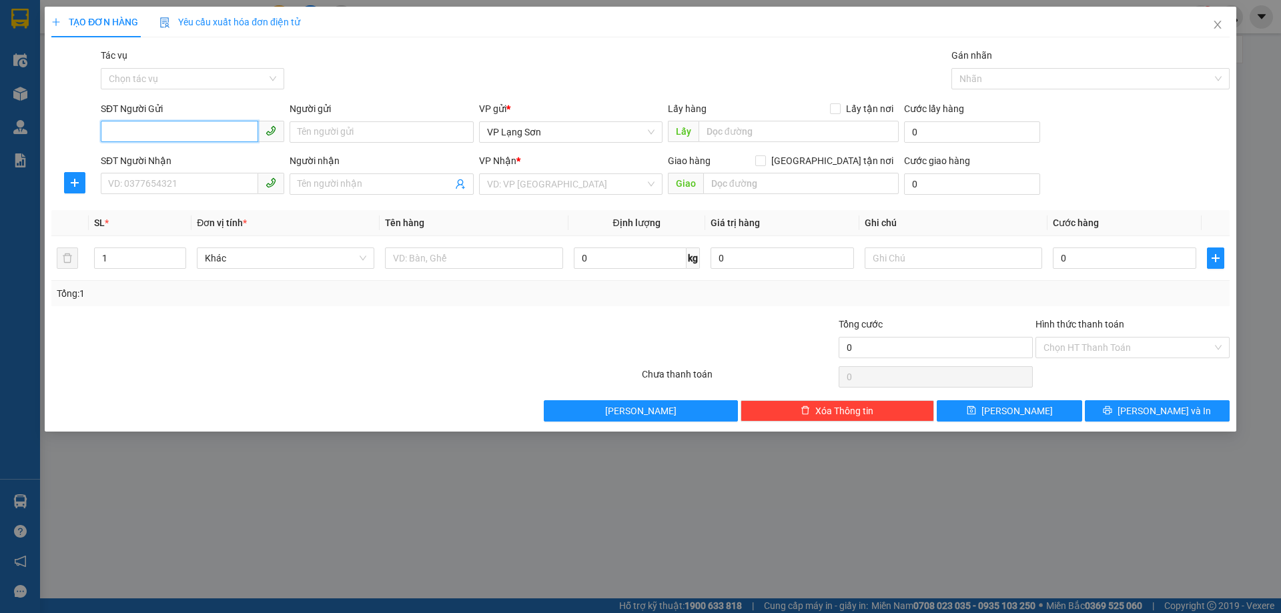
click at [134, 142] on span at bounding box center [193, 131] width 184 height 21
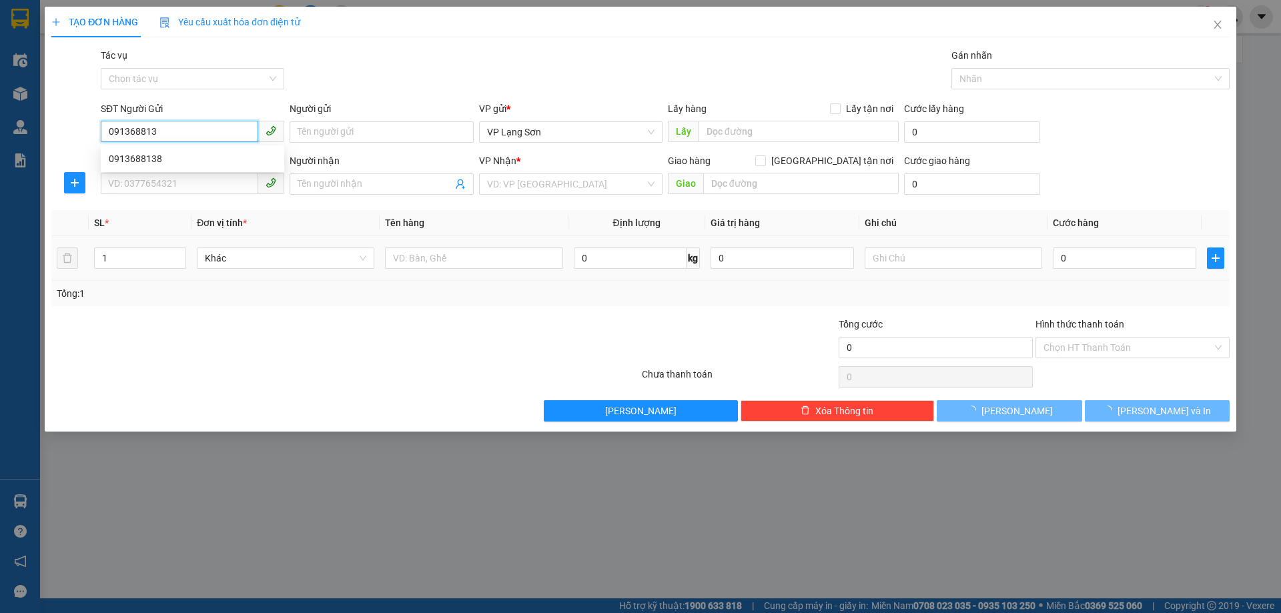
type input "0913688138"
drag, startPoint x: 159, startPoint y: 159, endPoint x: 150, endPoint y: 159, distance: 9.3
click at [157, 159] on div "0913688138" at bounding box center [193, 158] width 168 height 15
checkbox input "true"
type input "VPLS"
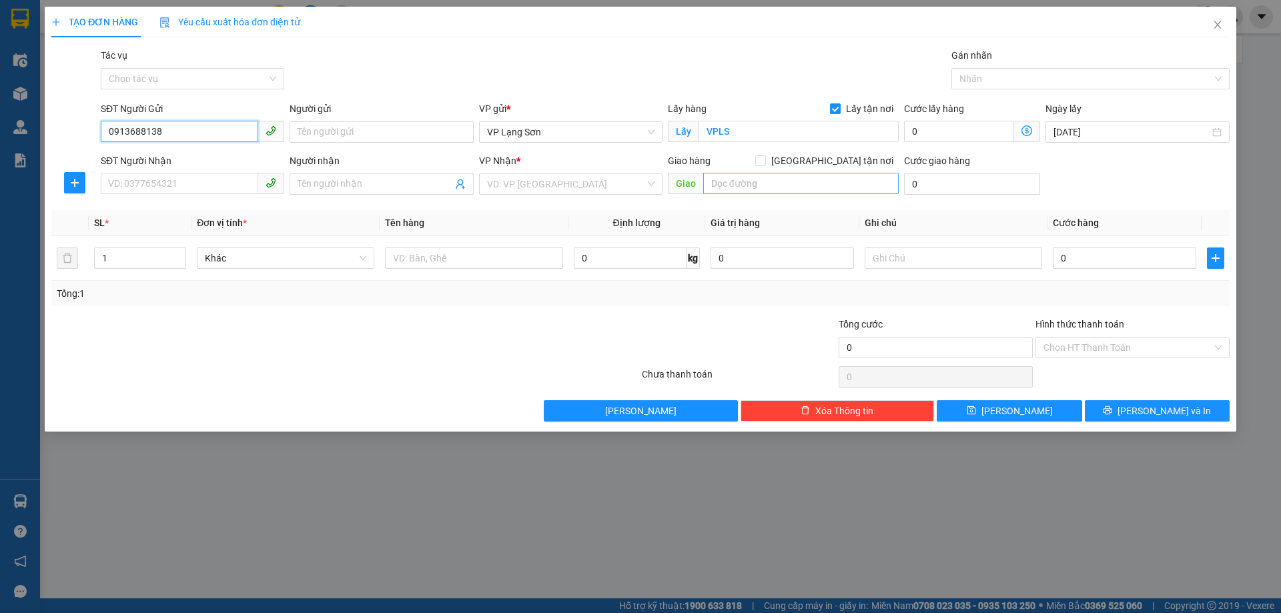
type input "0913688138"
click at [725, 191] on input "text" at bounding box center [801, 183] width 196 height 21
type input "47 PHẠM VĂN ĐỒNG"
drag, startPoint x: 841, startPoint y: 161, endPoint x: 811, endPoint y: 161, distance: 30.0
click at [827, 161] on label "[GEOGRAPHIC_DATA] tận nơi" at bounding box center [826, 160] width 143 height 15
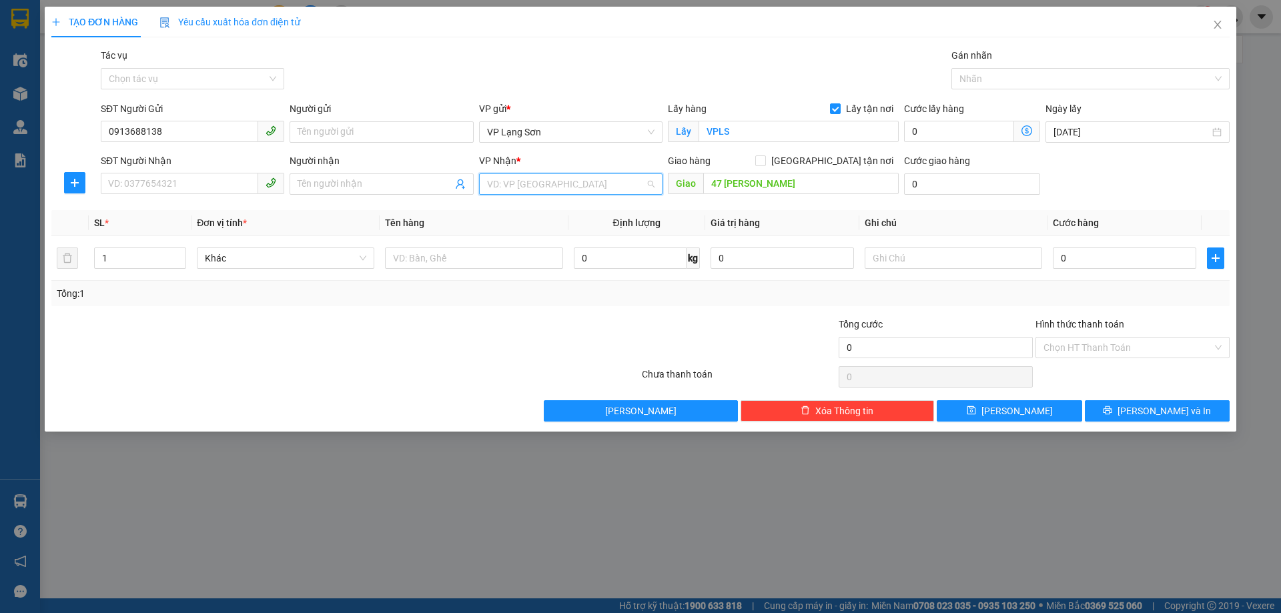
click at [528, 183] on input "search" at bounding box center [566, 184] width 158 height 20
click at [519, 216] on div "VP [PERSON_NAME]" at bounding box center [571, 211] width 168 height 15
click at [226, 180] on input "SĐT Người Nhận" at bounding box center [179, 183] width 157 height 21
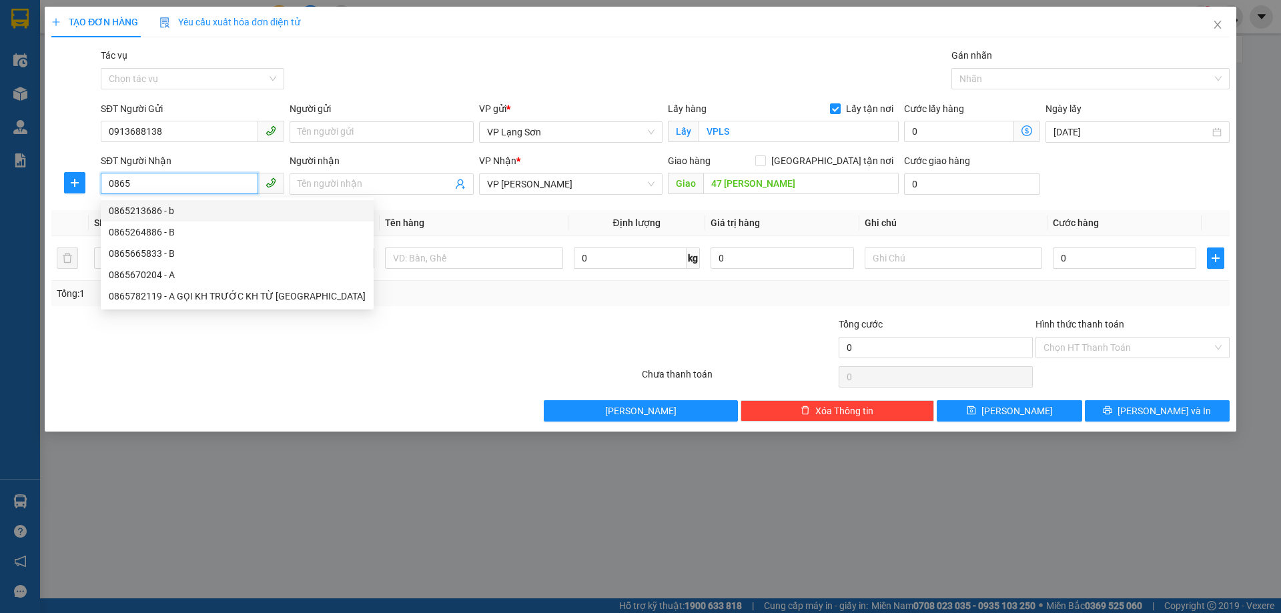
type input "0865"
click at [444, 228] on th "Tên hàng" at bounding box center [474, 223] width 188 height 26
drag, startPoint x: 167, startPoint y: 187, endPoint x: 0, endPoint y: 163, distance: 168.6
click at [1, 191] on div "TẠO ĐƠN HÀNG Yêu cầu xuất hóa đơn điện tử Transit Pickup Surcharge Ids Transit …" at bounding box center [640, 306] width 1281 height 613
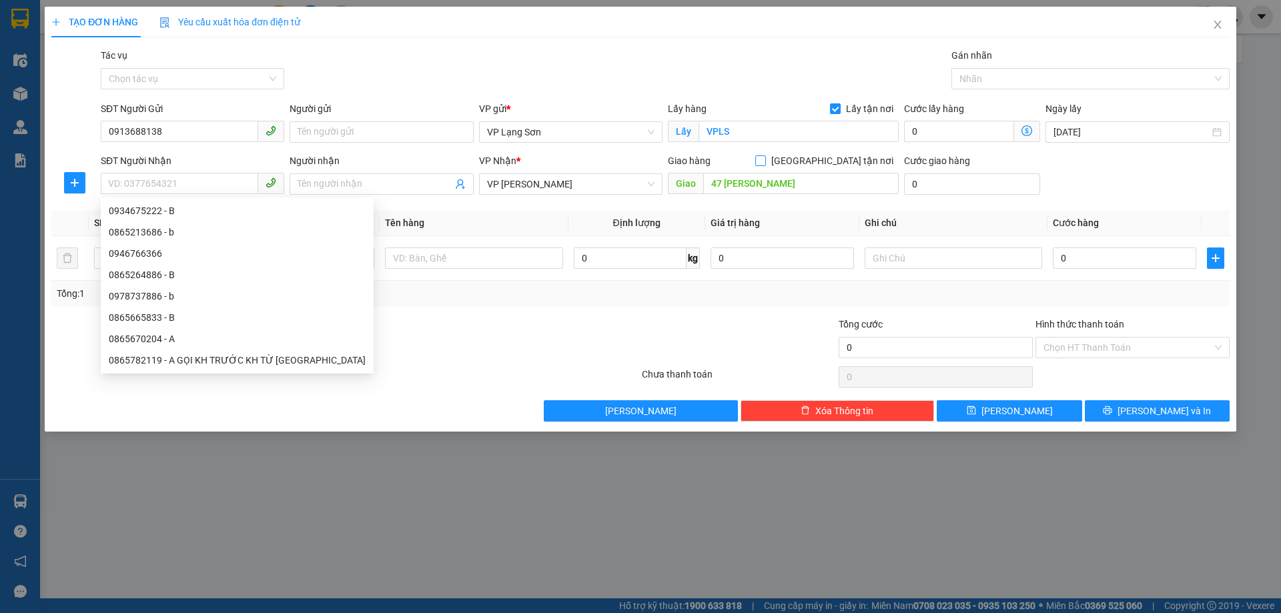
click at [765, 164] on input "[GEOGRAPHIC_DATA] tận nơi" at bounding box center [759, 159] width 9 height 9
checkbox input "true"
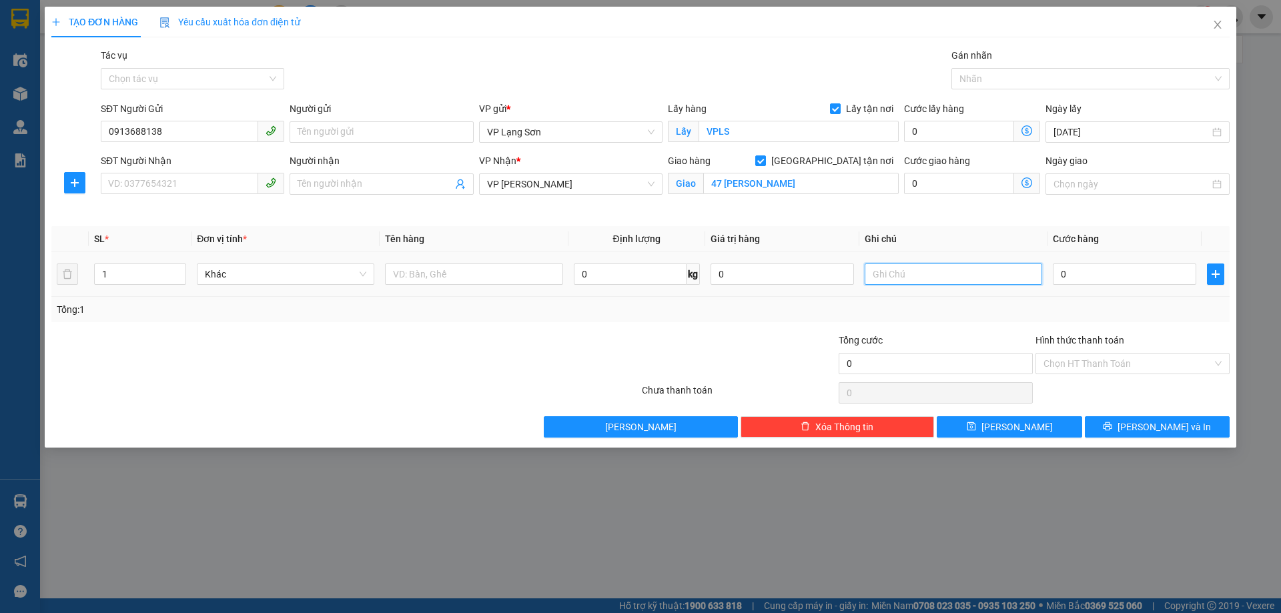
click at [894, 279] on input "text" at bounding box center [954, 274] width 178 height 21
click at [902, 274] on input "text" at bounding box center [954, 274] width 178 height 21
click at [926, 280] on input "text" at bounding box center [954, 274] width 178 height 21
type input "8H52 13/8"
click at [1104, 280] on input "0" at bounding box center [1124, 274] width 143 height 21
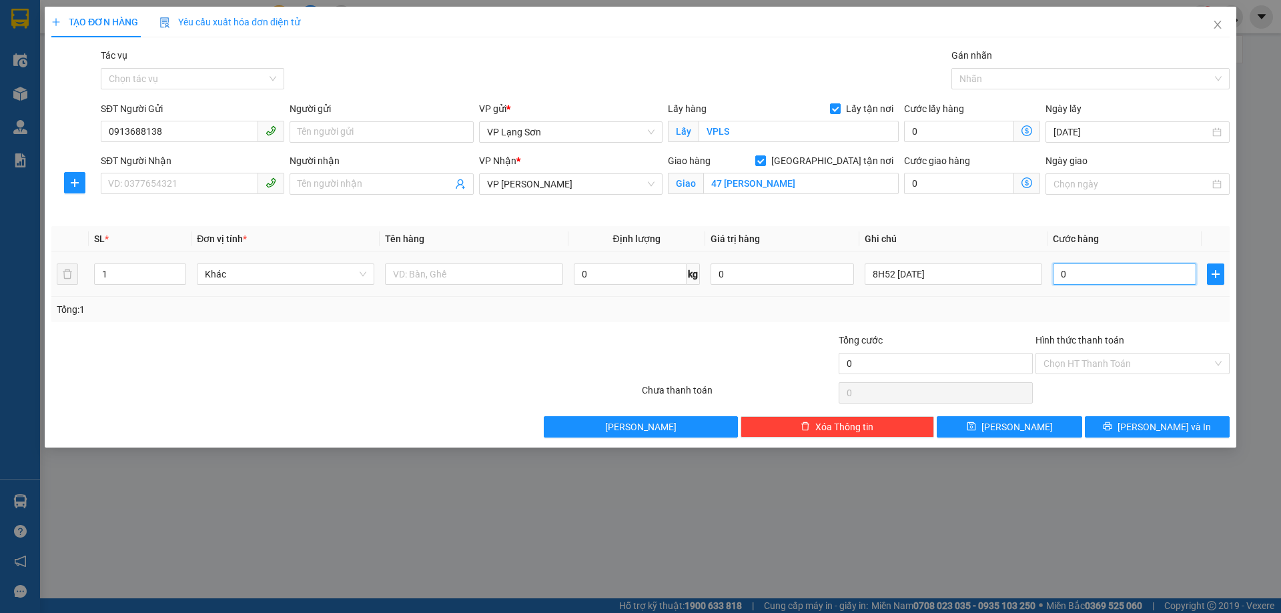
type input "1"
type input "10"
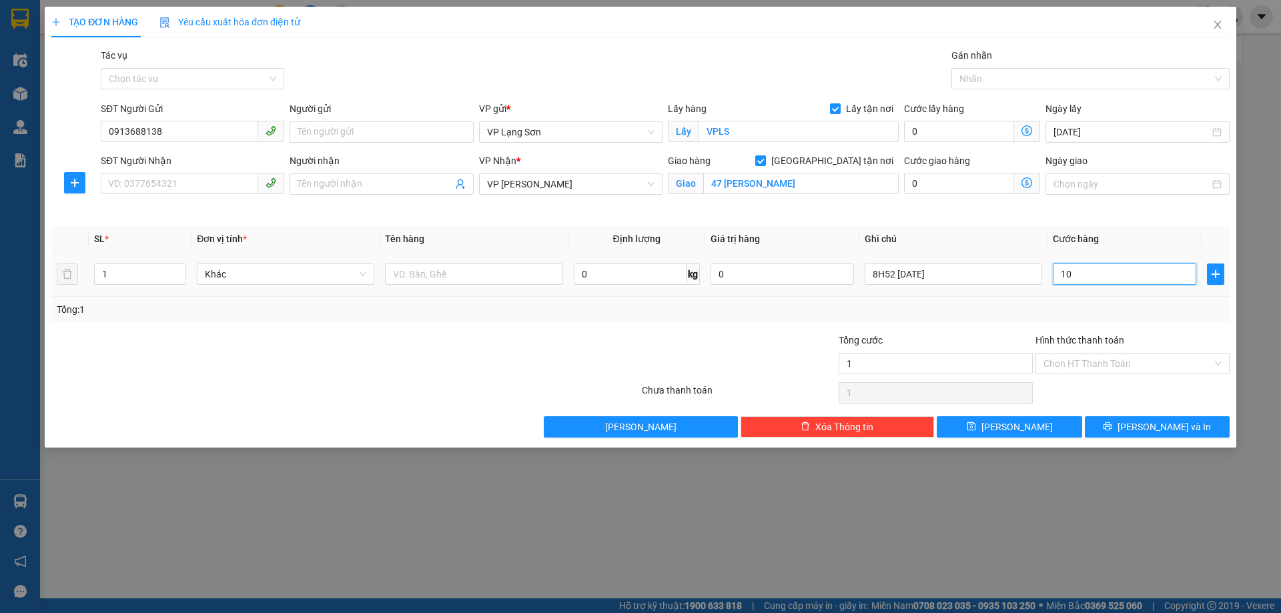
type input "10"
type input "100"
type input "100.000"
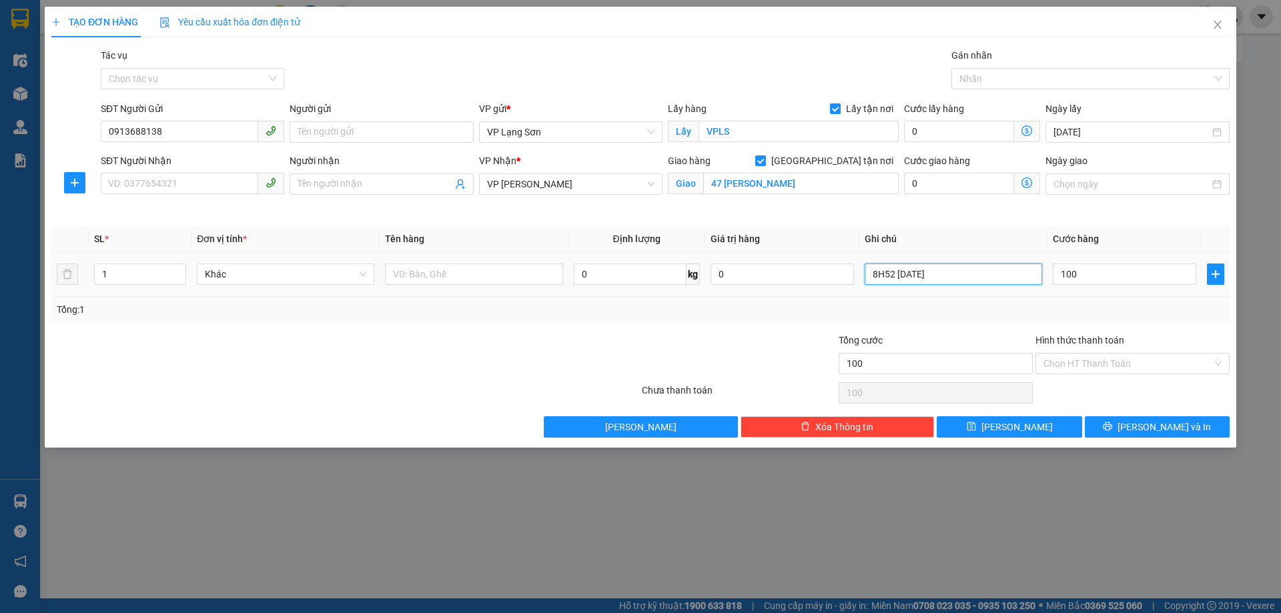
type input "100.000"
click at [933, 272] on input "8H52 13/8" at bounding box center [954, 274] width 178 height 21
type input "8H52 13/8 ĐA CK CTY"
click at [476, 276] on input "text" at bounding box center [474, 274] width 178 height 21
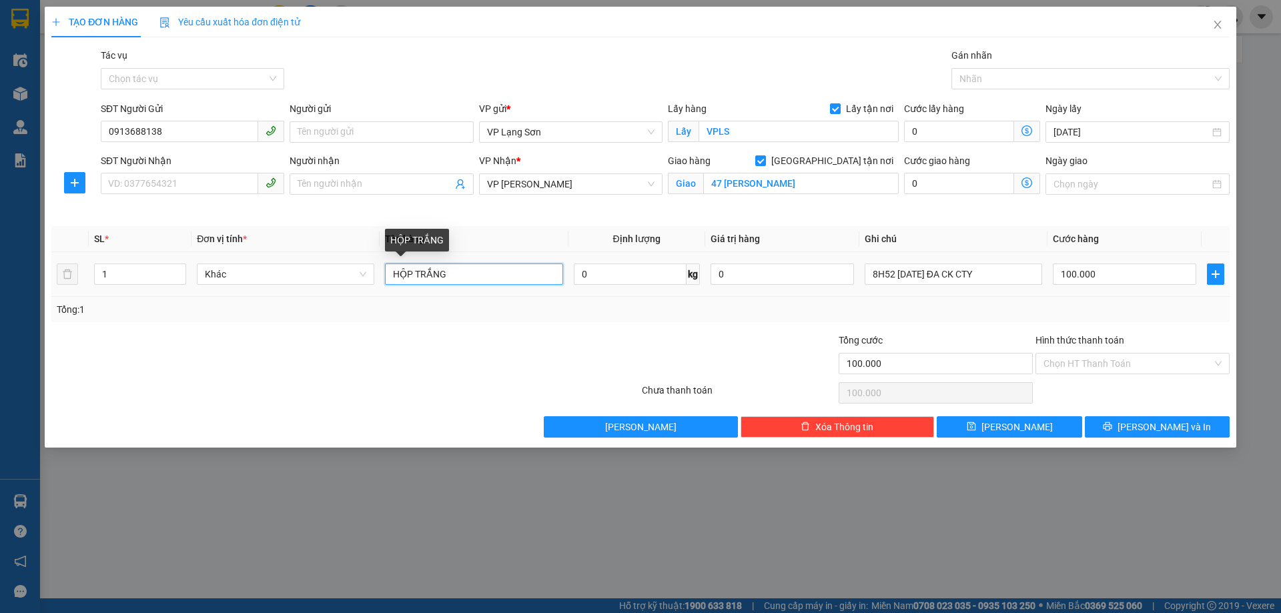
drag, startPoint x: 412, startPoint y: 277, endPoint x: 384, endPoint y: 277, distance: 27.4
click at [384, 277] on td "HỘP TRẮNG" at bounding box center [474, 274] width 188 height 45
type input "TÚI TRẮNG"
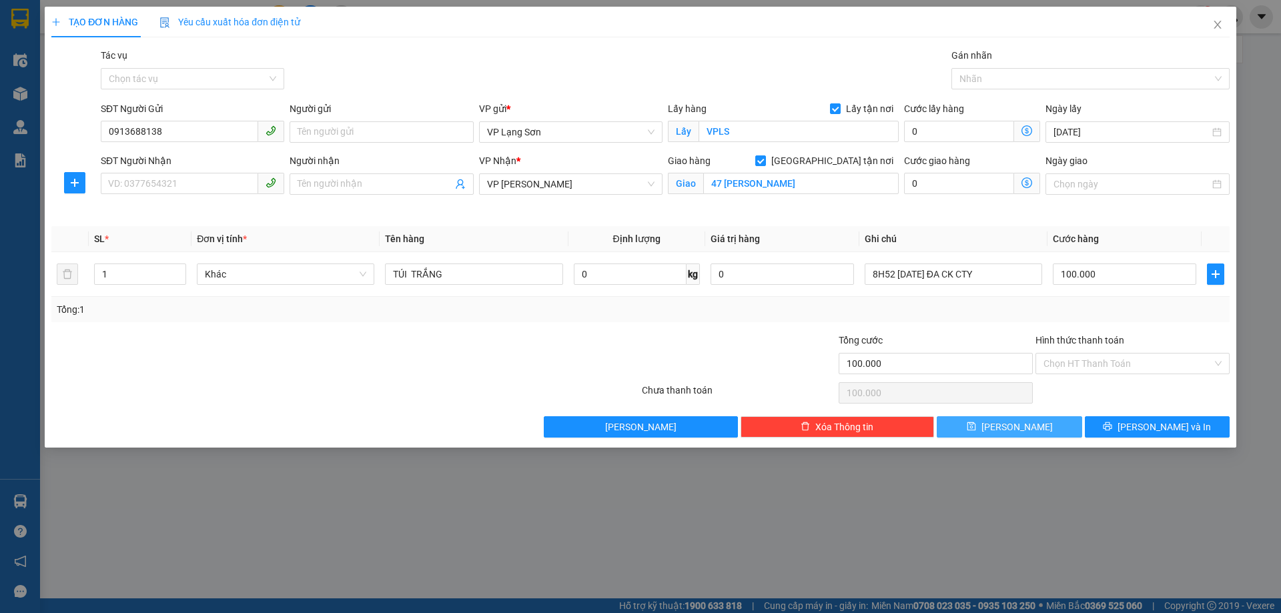
drag, startPoint x: 983, startPoint y: 428, endPoint x: 989, endPoint y: 423, distance: 8.0
click at [988, 426] on button "[PERSON_NAME]" at bounding box center [1009, 426] width 145 height 21
checkbox input "false"
type input "0"
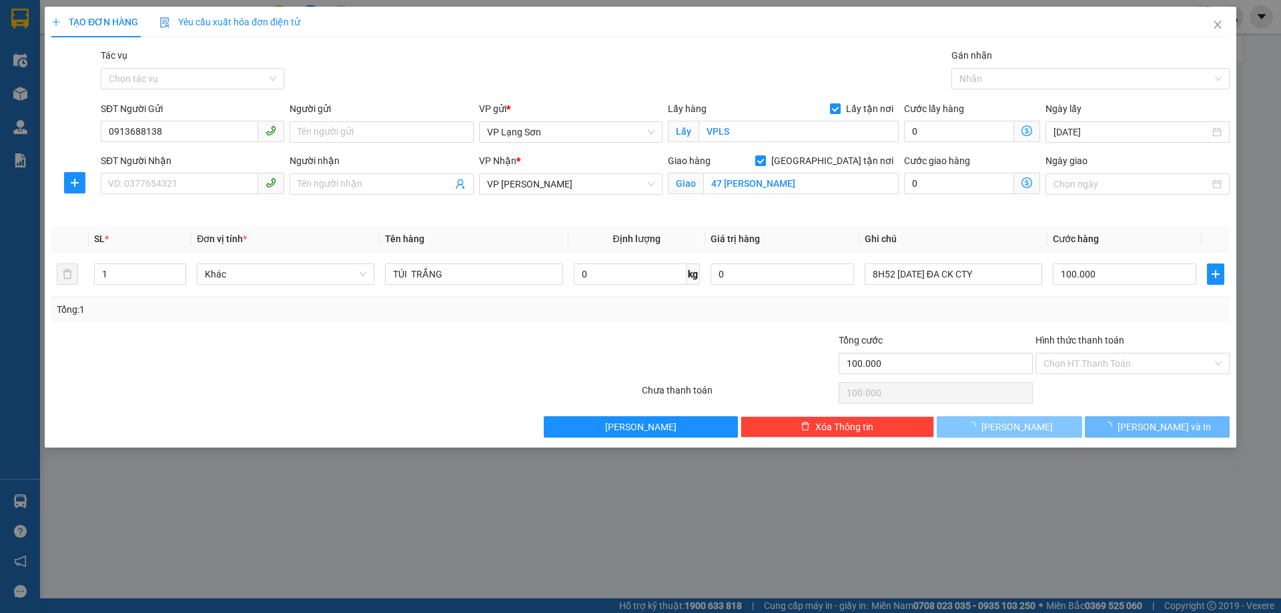
type input "0"
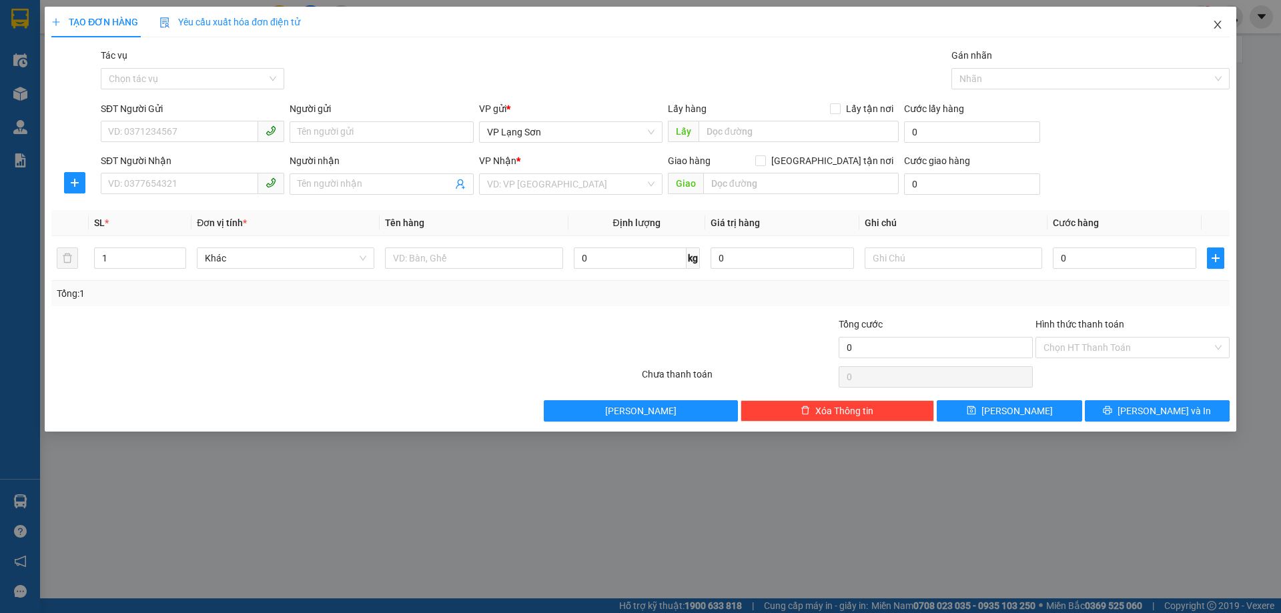
click at [1213, 27] on icon "close" at bounding box center [1218, 24] width 11 height 11
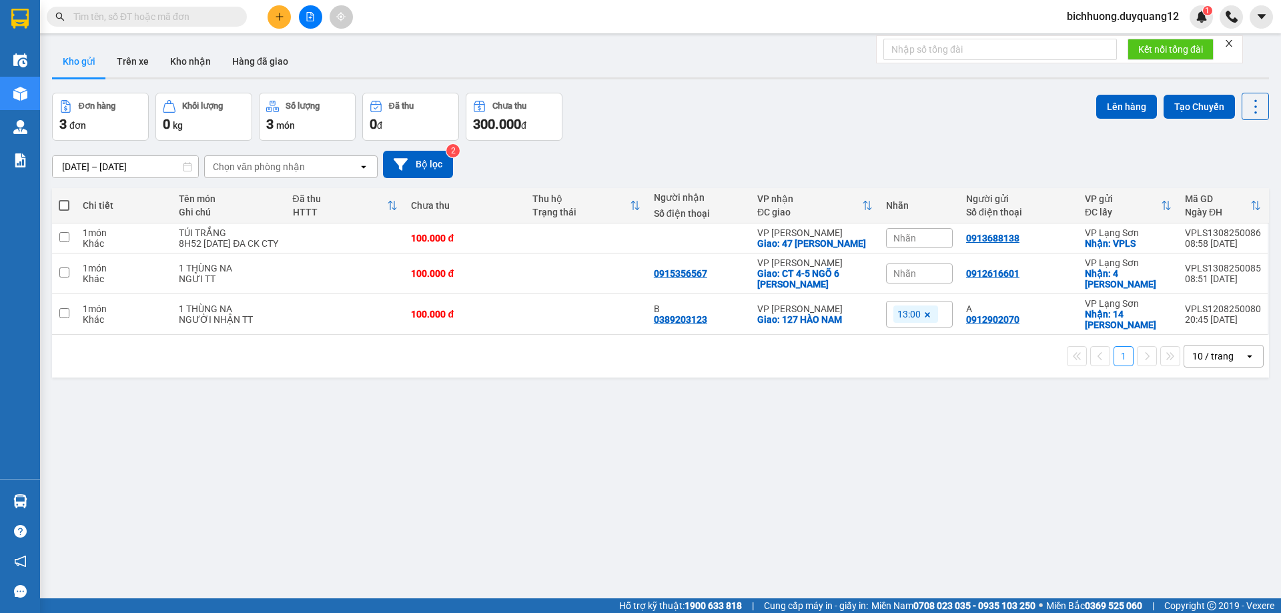
drag, startPoint x: 974, startPoint y: 155, endPoint x: 950, endPoint y: 167, distance: 26.9
click at [970, 155] on div "11/08/2025 – 13/08/2025 Press the down arrow key to interact with the calendar …" at bounding box center [660, 164] width 1217 height 27
click at [1042, 254] on td "0913688138" at bounding box center [1019, 239] width 119 height 30
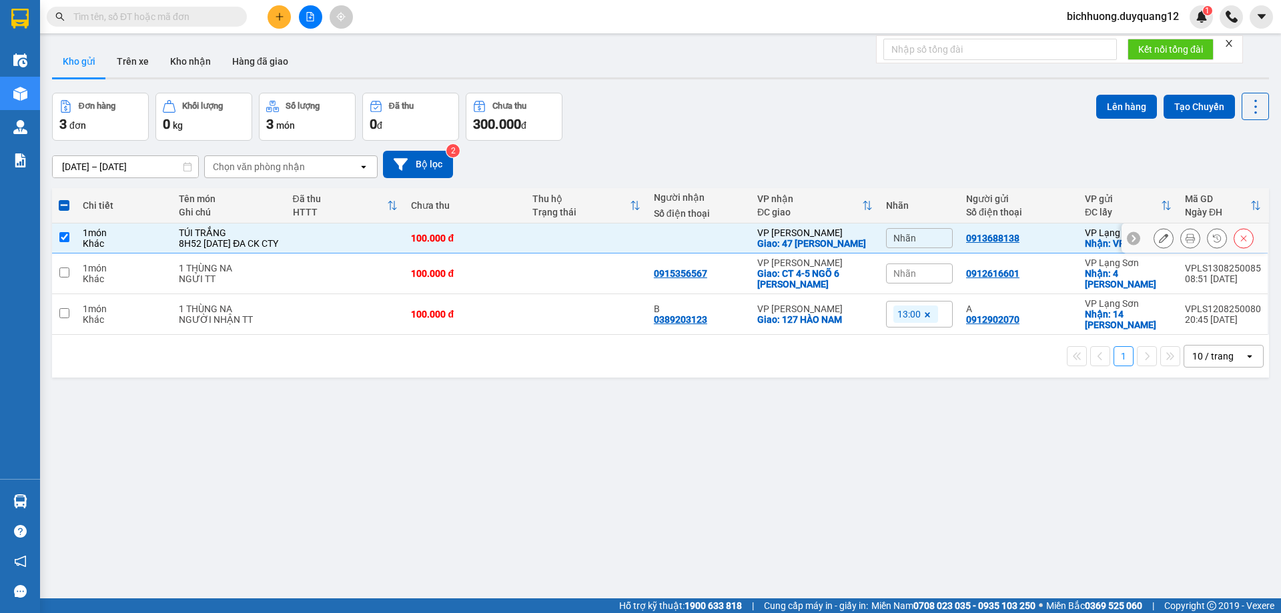
click at [1063, 252] on td "0913688138" at bounding box center [1019, 239] width 119 height 30
checkbox input "false"
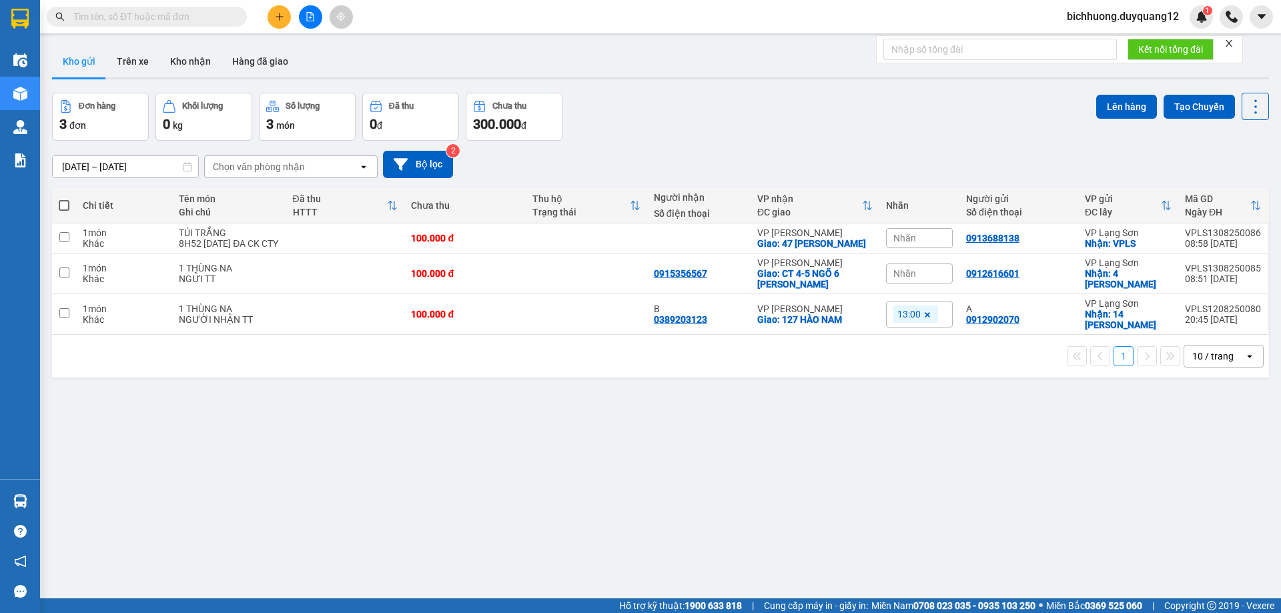
drag, startPoint x: 864, startPoint y: 115, endPoint x: 857, endPoint y: 113, distance: 6.8
click at [857, 113] on div "Đơn hàng 3 đơn Khối lượng 0 kg Số lượng 3 món Đã thu 0 đ Chưa thu 300.000 đ Lên…" at bounding box center [660, 117] width 1217 height 48
click at [1155, 242] on button at bounding box center [1164, 238] width 19 height 23
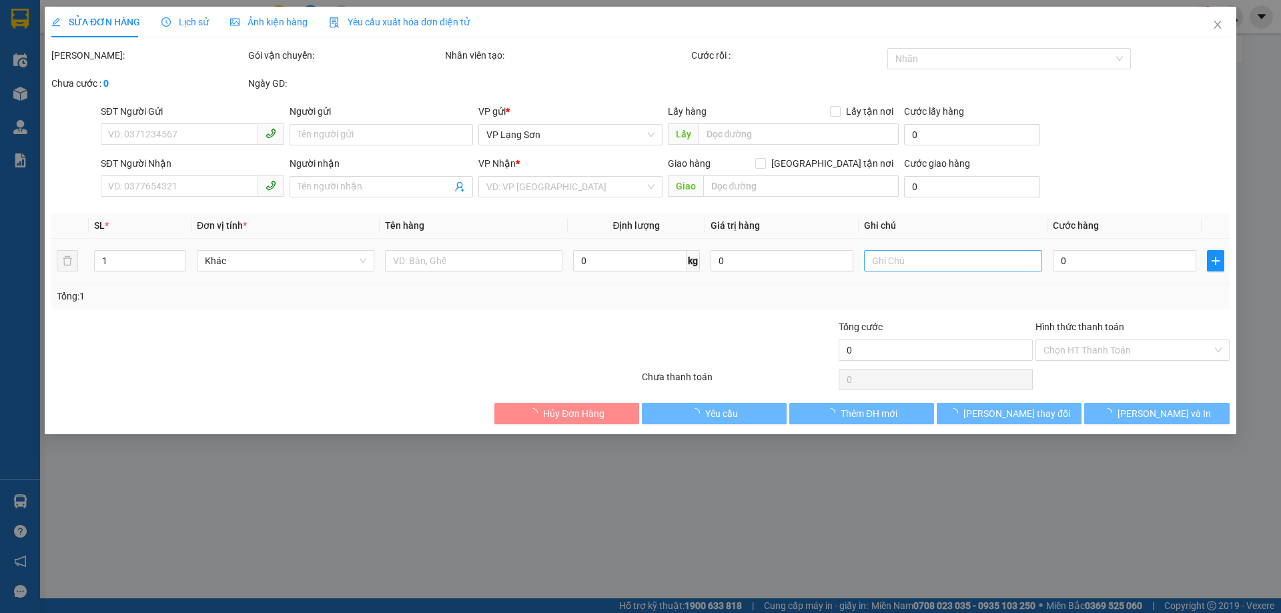
type input "0913688138"
checkbox input "true"
type input "VPLS"
checkbox input "true"
type input "47 PHẠM VĂN ĐỒNG"
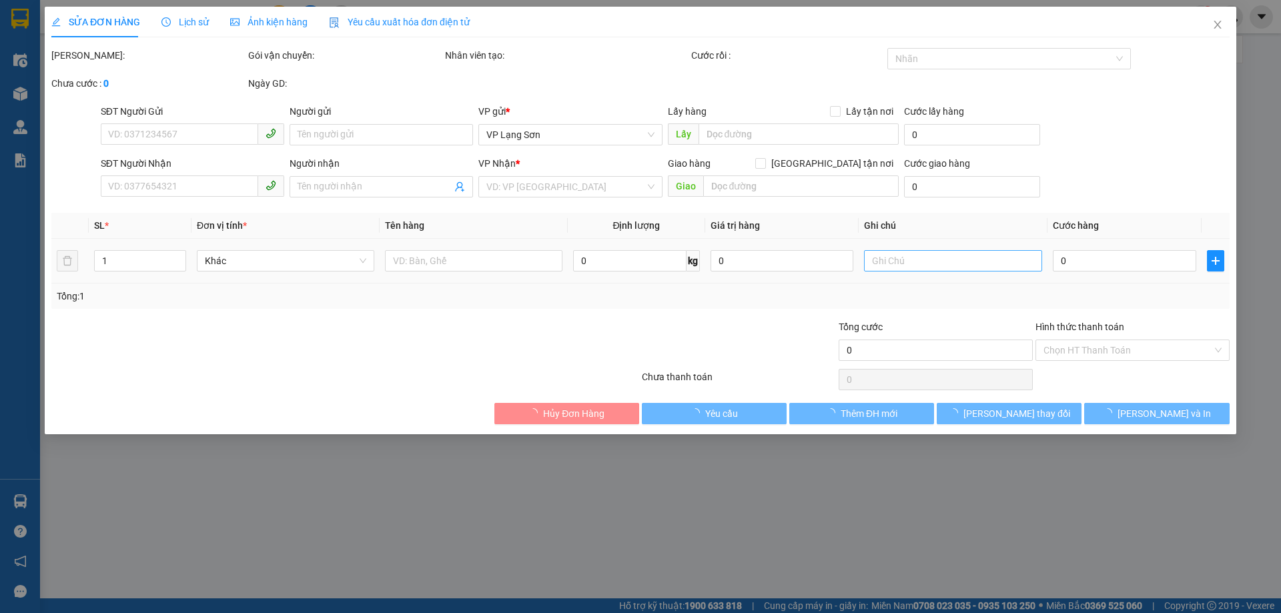
type input "100.000"
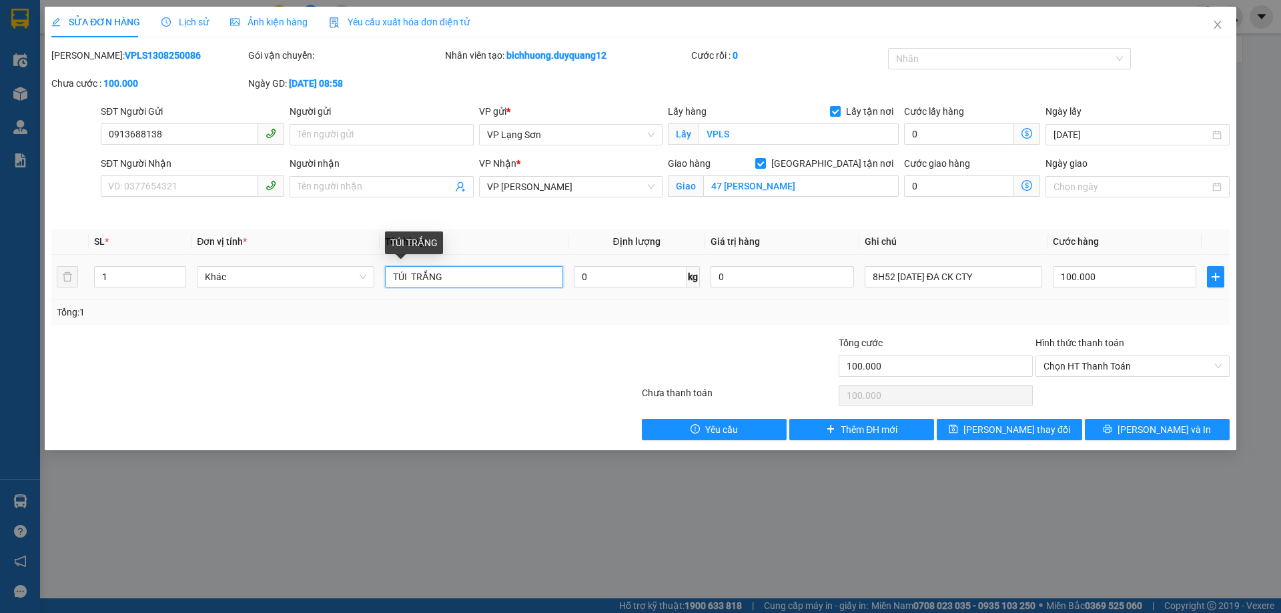
click at [511, 280] on input "TÚI TRẮNG" at bounding box center [474, 276] width 178 height 21
type input "TÚI TRẮNG XE 502"
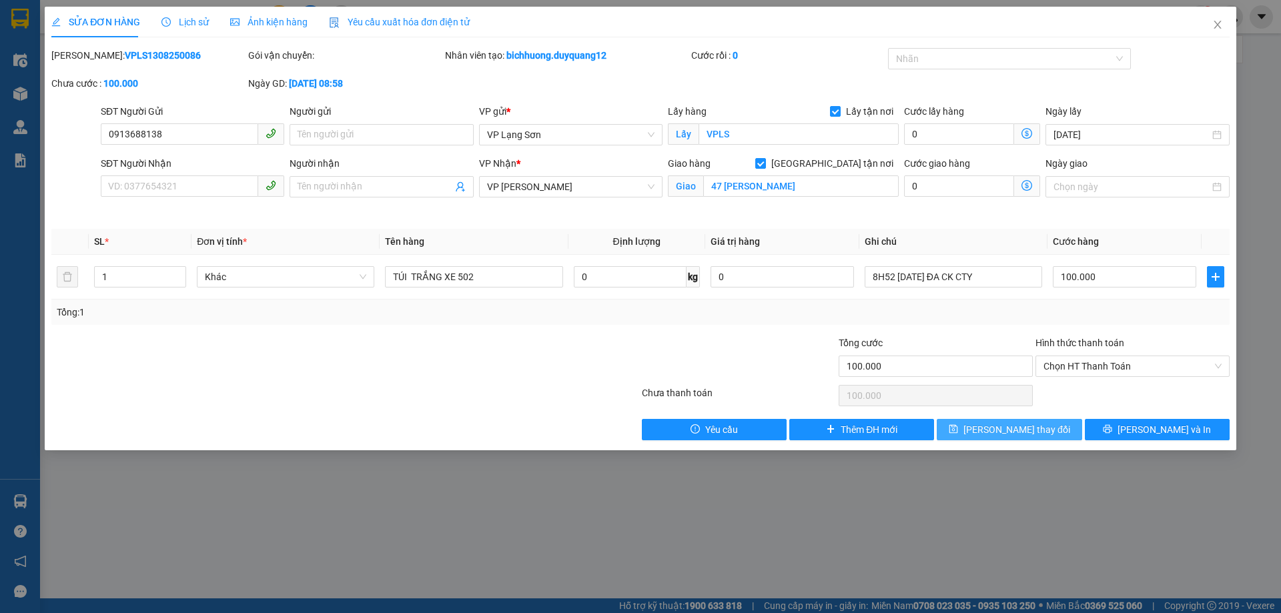
click at [1011, 433] on span "Lưu thay đổi" at bounding box center [1017, 429] width 107 height 15
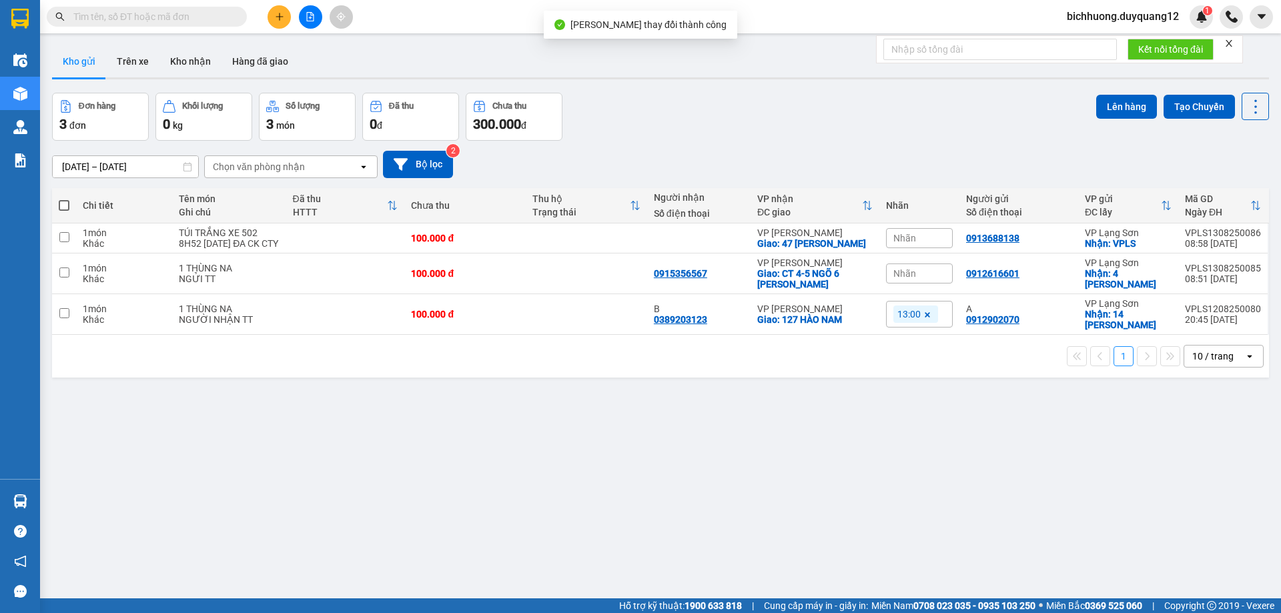
click at [876, 158] on div "11/08/2025 – 13/08/2025 Press the down arrow key to interact with the calendar …" at bounding box center [660, 164] width 1217 height 27
click at [1159, 243] on icon at bounding box center [1163, 238] width 9 height 9
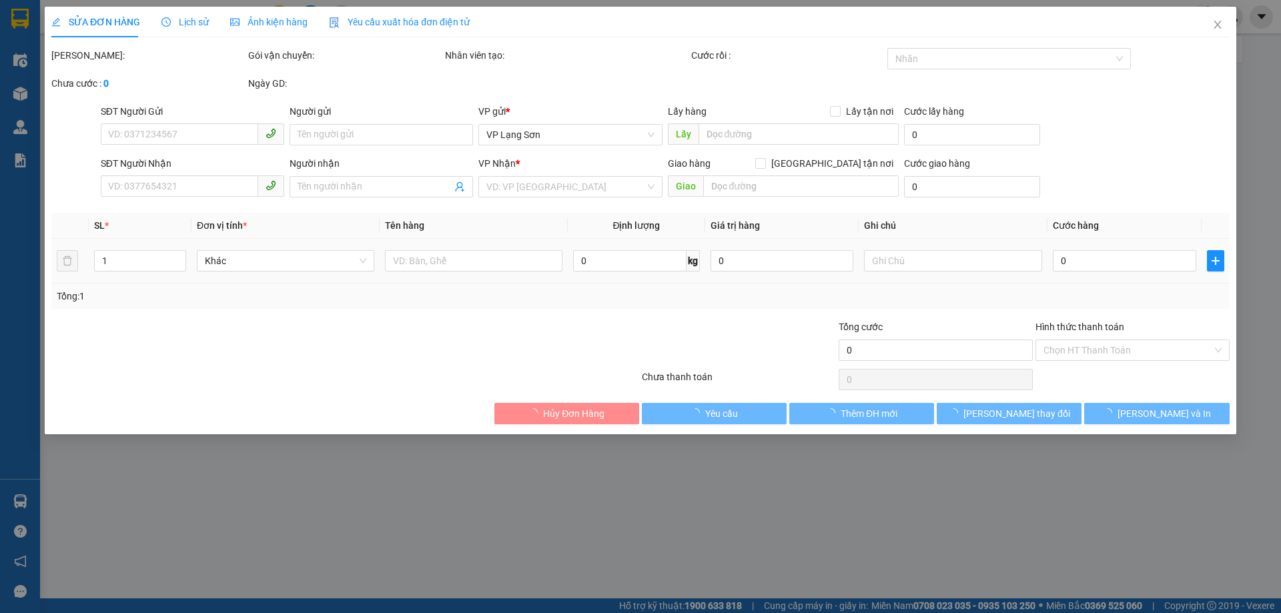
type input "0913688138"
checkbox input "true"
type input "VPLS"
checkbox input "true"
type input "47 PHẠM VĂN ĐỒNG"
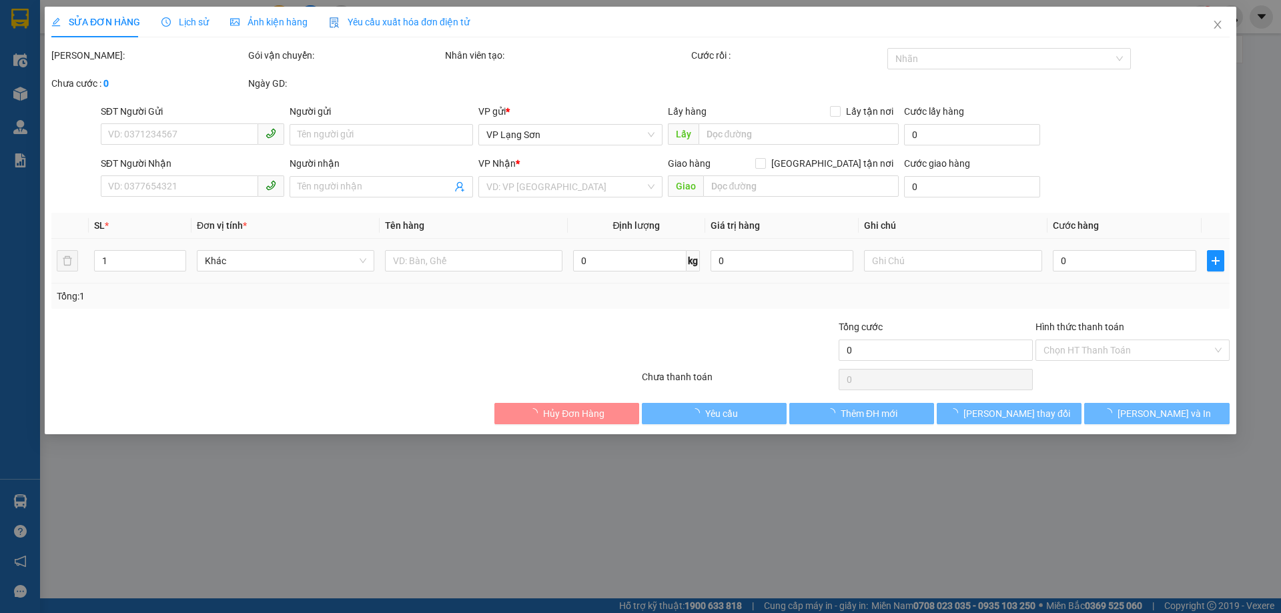
type input "100.000"
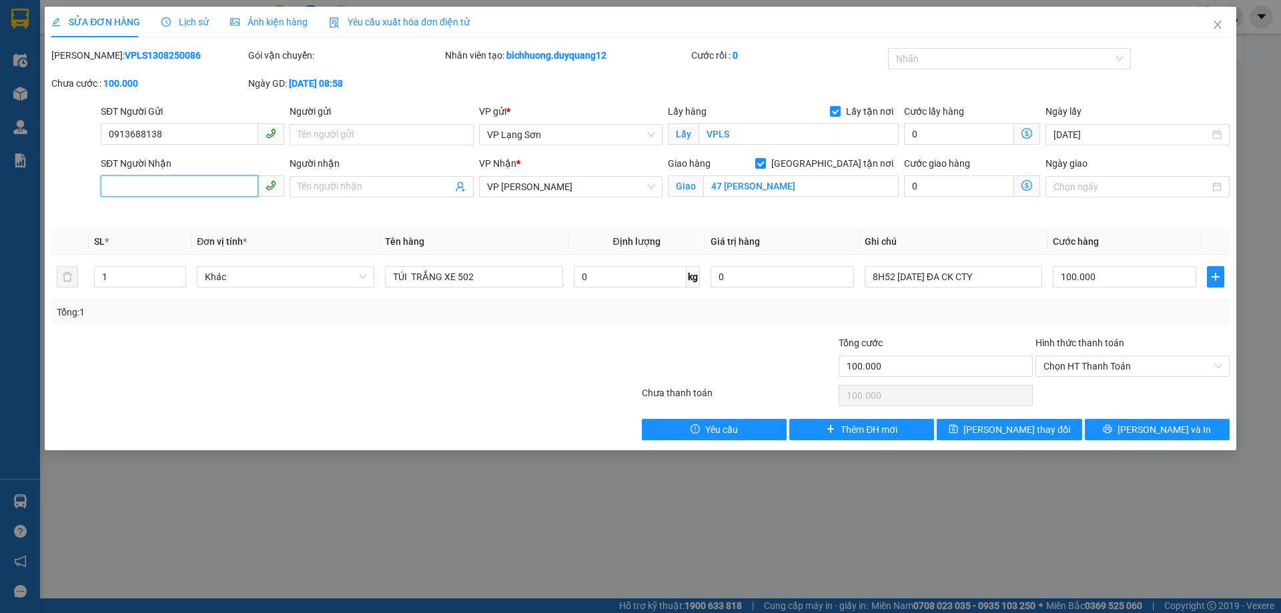
click at [212, 191] on input "SĐT Người Nhận" at bounding box center [179, 186] width 157 height 21
type input "0865321279"
click at [912, 314] on div "Tổng: 1" at bounding box center [641, 312] width 1168 height 15
click at [1005, 435] on span "Lưu thay đổi" at bounding box center [1017, 429] width 107 height 15
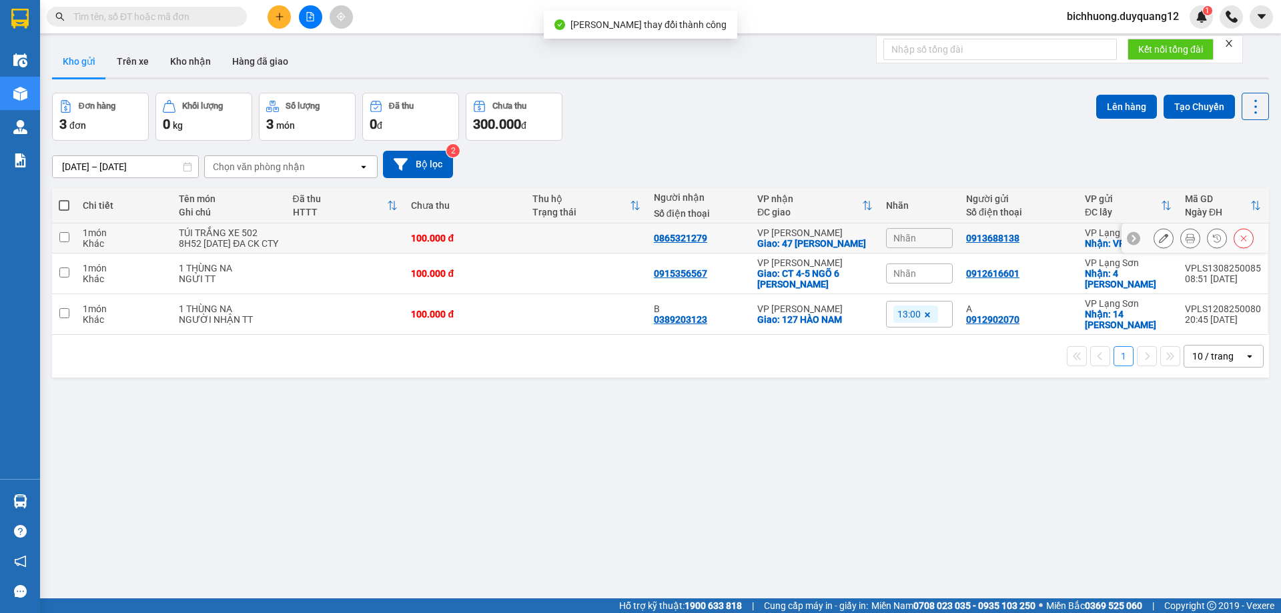
click at [1044, 244] on div "0913688138" at bounding box center [1018, 238] width 105 height 11
checkbox input "true"
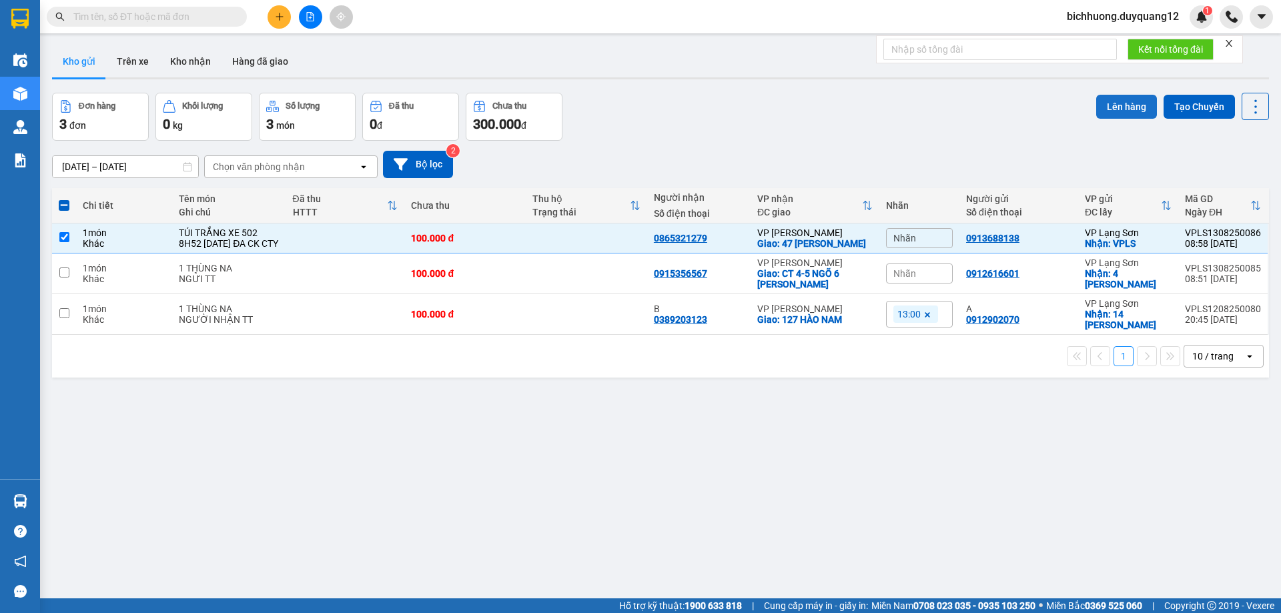
drag, startPoint x: 1110, startPoint y: 103, endPoint x: 1092, endPoint y: 103, distance: 17.4
click at [1100, 103] on button "Lên hàng" at bounding box center [1126, 107] width 61 height 24
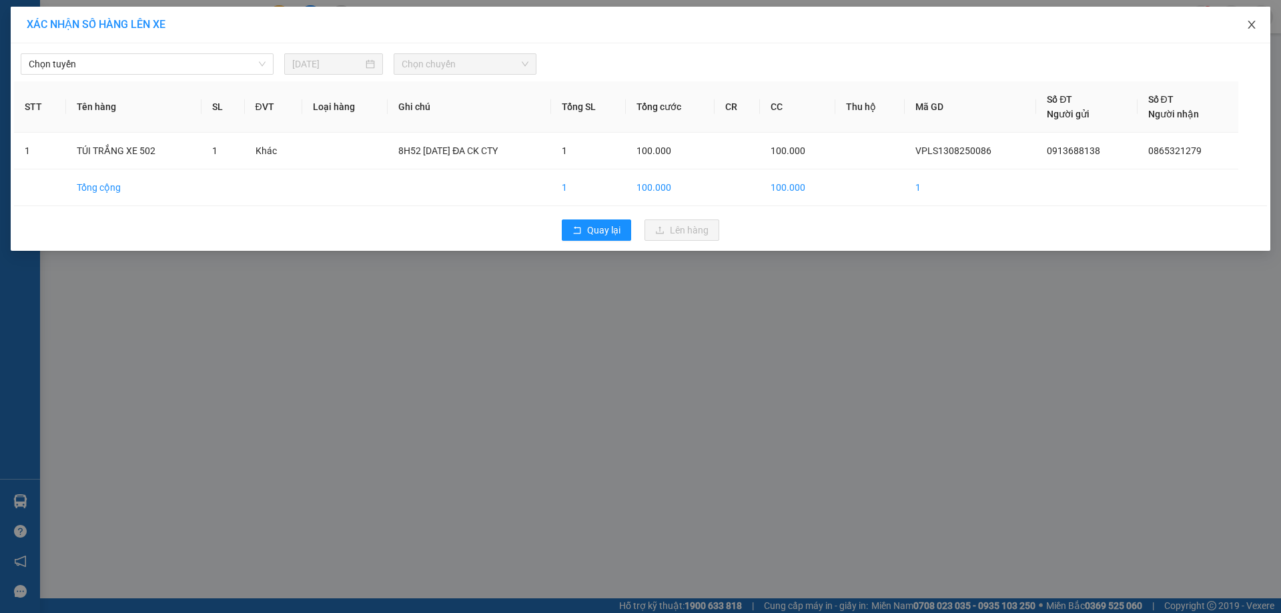
click at [1254, 23] on icon "close" at bounding box center [1252, 24] width 11 height 11
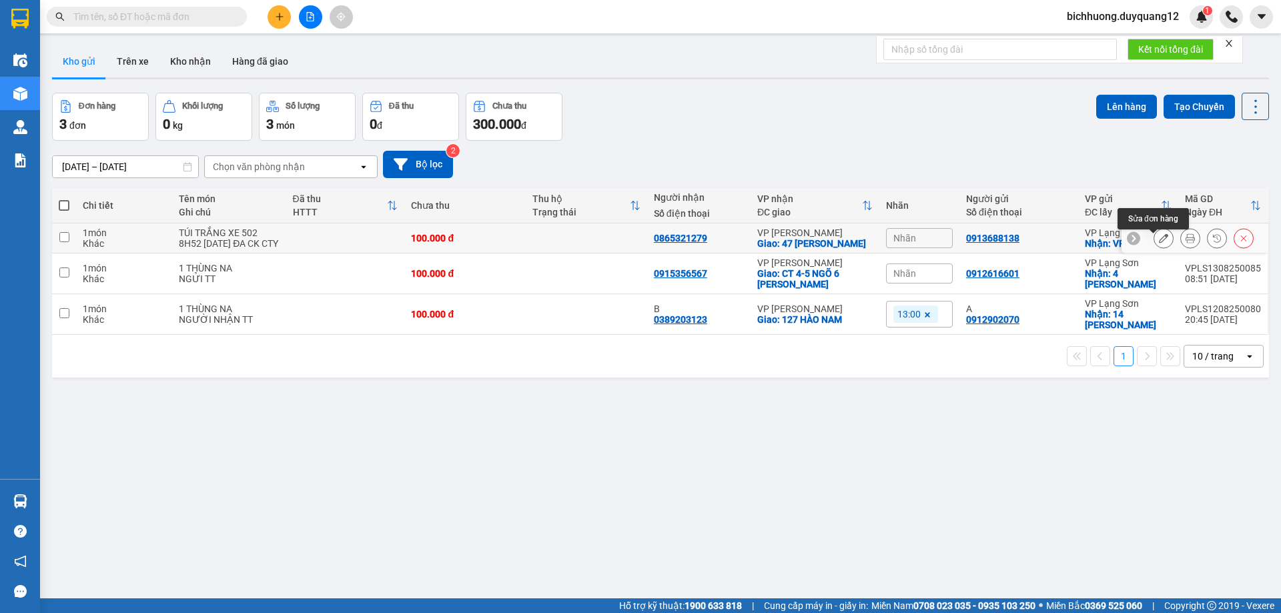
click at [1159, 241] on icon at bounding box center [1163, 238] width 9 height 9
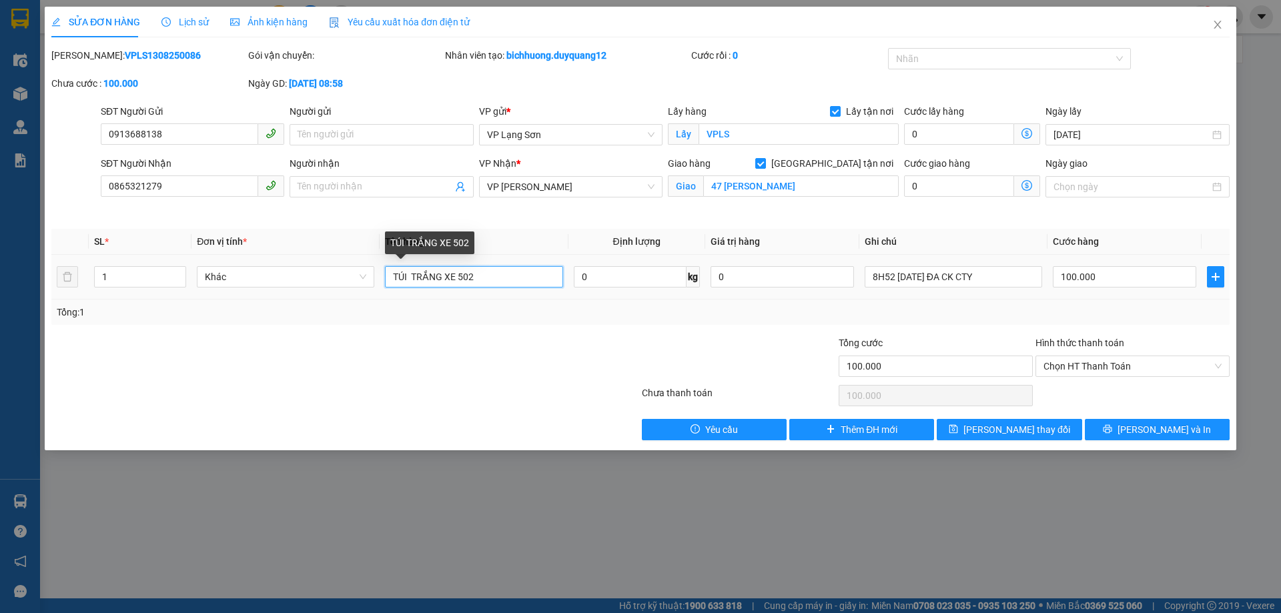
drag, startPoint x: 475, startPoint y: 282, endPoint x: 445, endPoint y: 280, distance: 30.1
click at [445, 280] on input "TÚI TRẮNG XE 502" at bounding box center [474, 276] width 178 height 21
type input "TÚI TRẮNG"
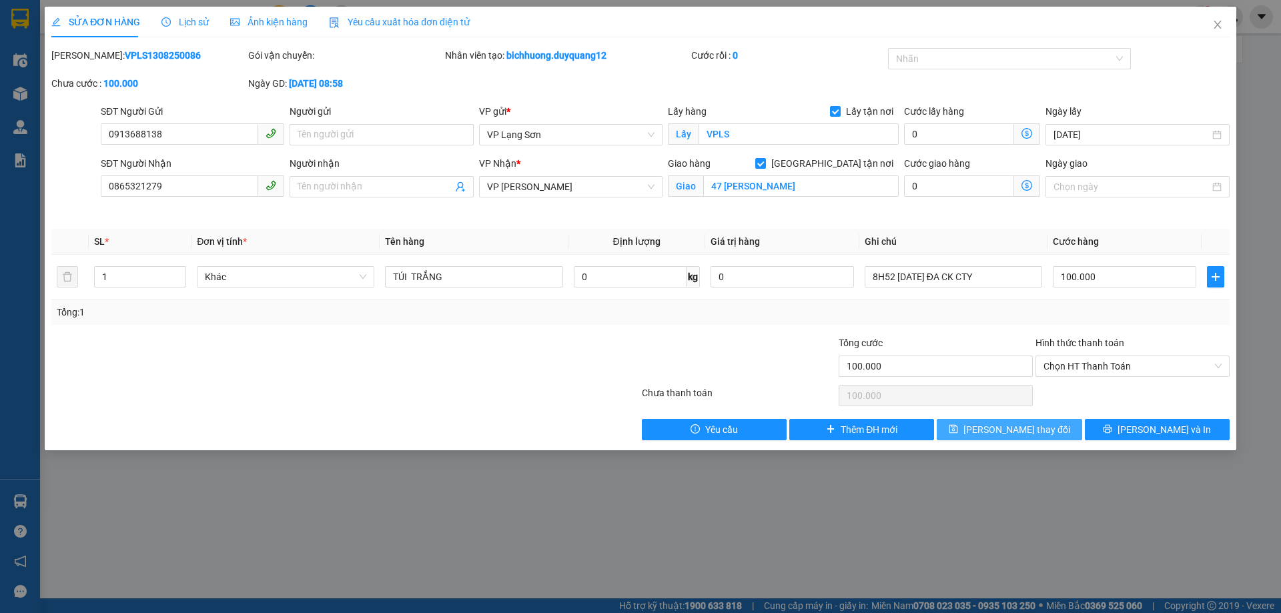
click at [958, 426] on icon "save" at bounding box center [953, 428] width 9 height 9
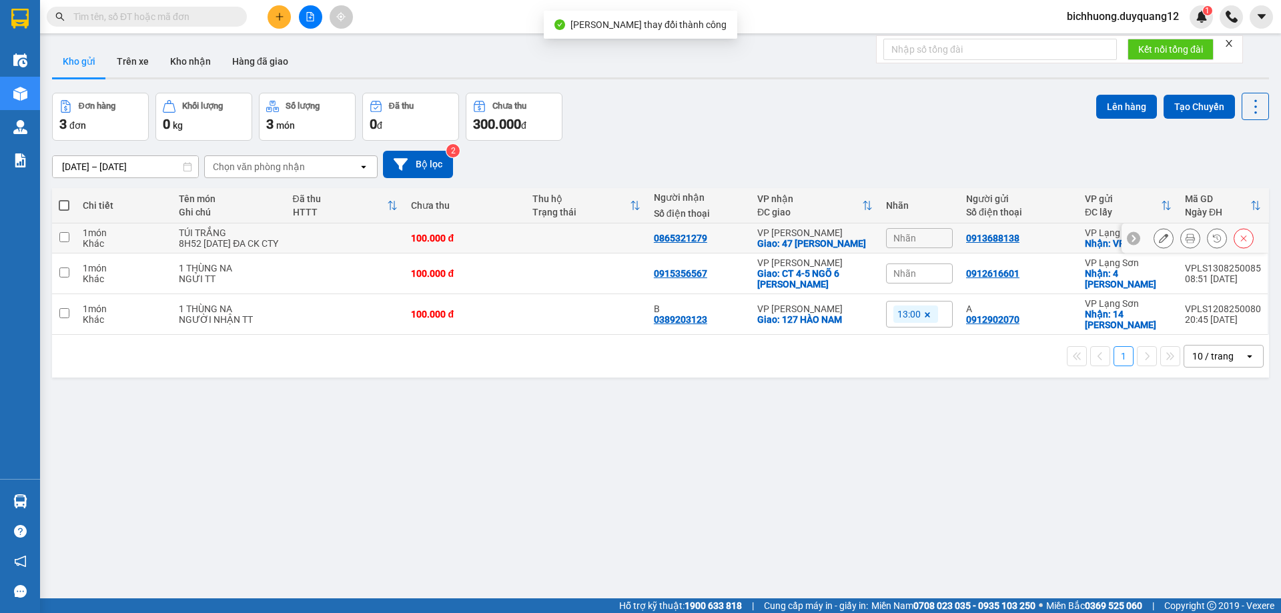
click at [1048, 241] on div "0913688138" at bounding box center [1018, 238] width 105 height 11
checkbox input "true"
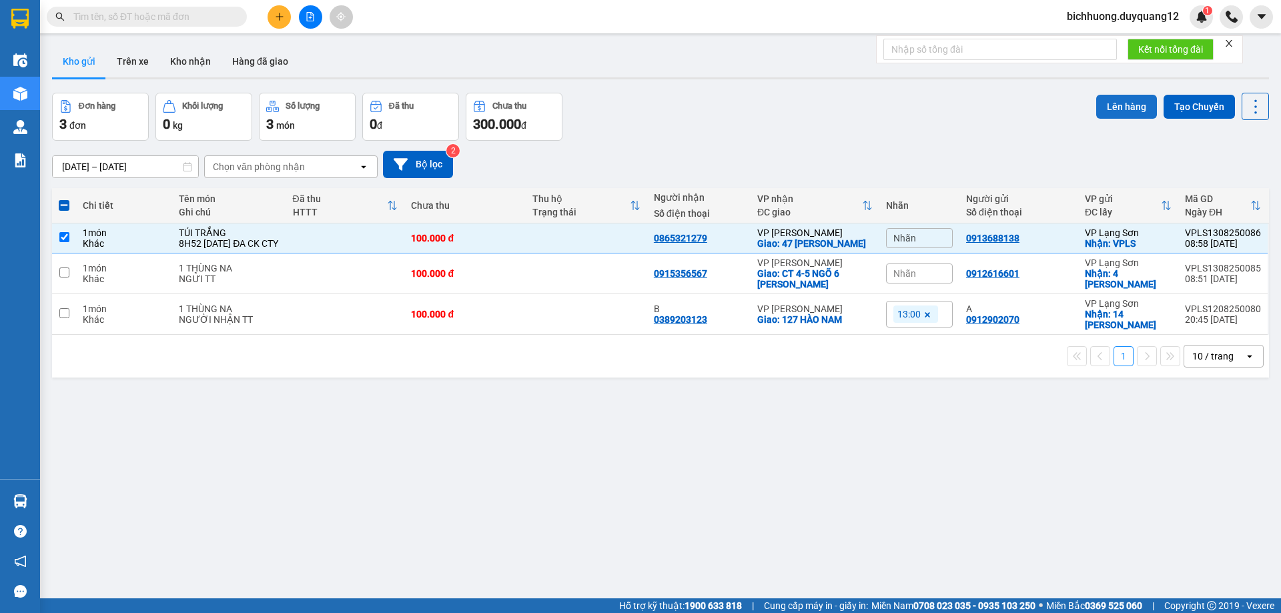
click at [1105, 105] on button "Lên hàng" at bounding box center [1126, 107] width 61 height 24
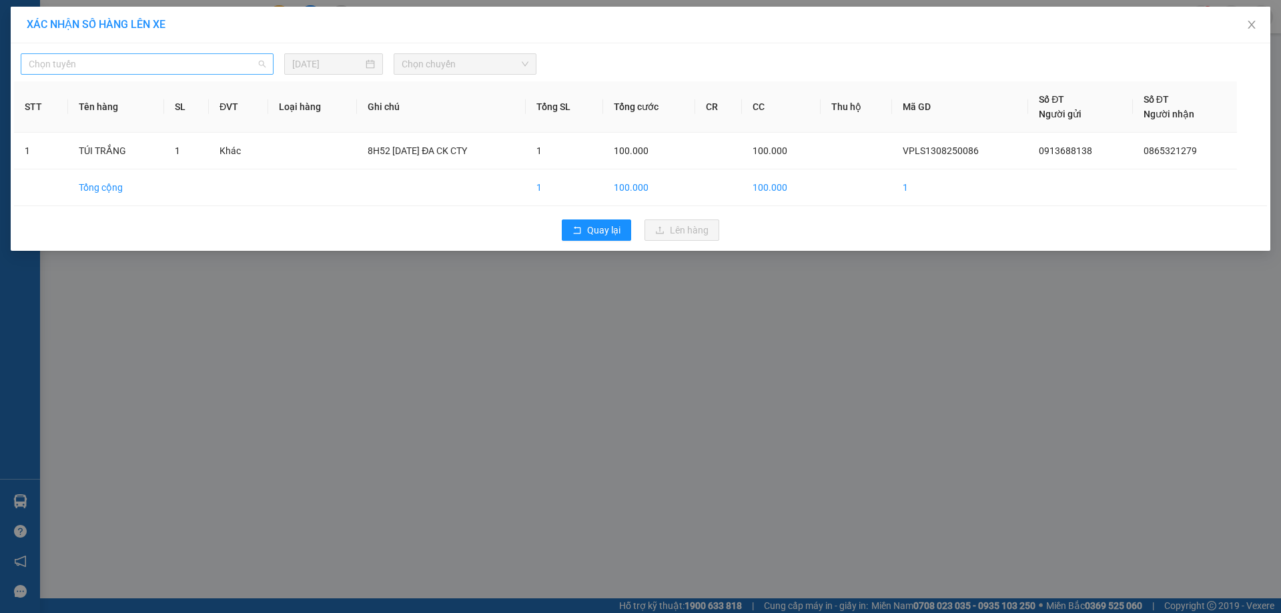
click at [169, 67] on span "Chọn tuyến" at bounding box center [147, 64] width 237 height 20
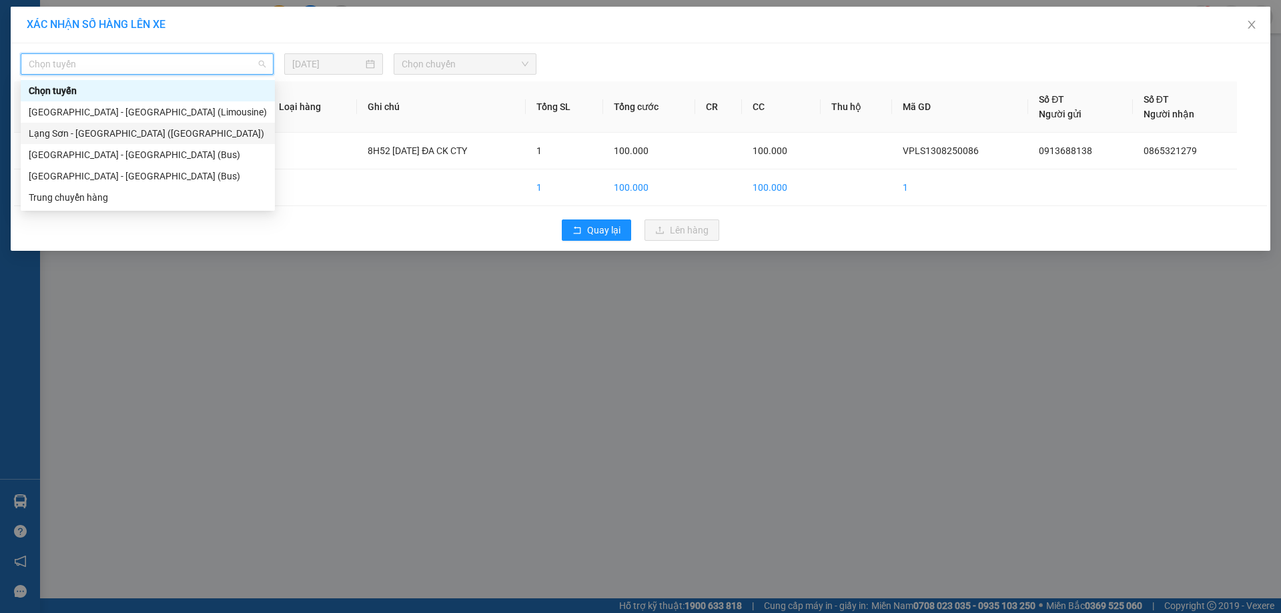
click at [102, 131] on div "Lạng Sơn - Hà Nội (Limousine)" at bounding box center [148, 133] width 238 height 15
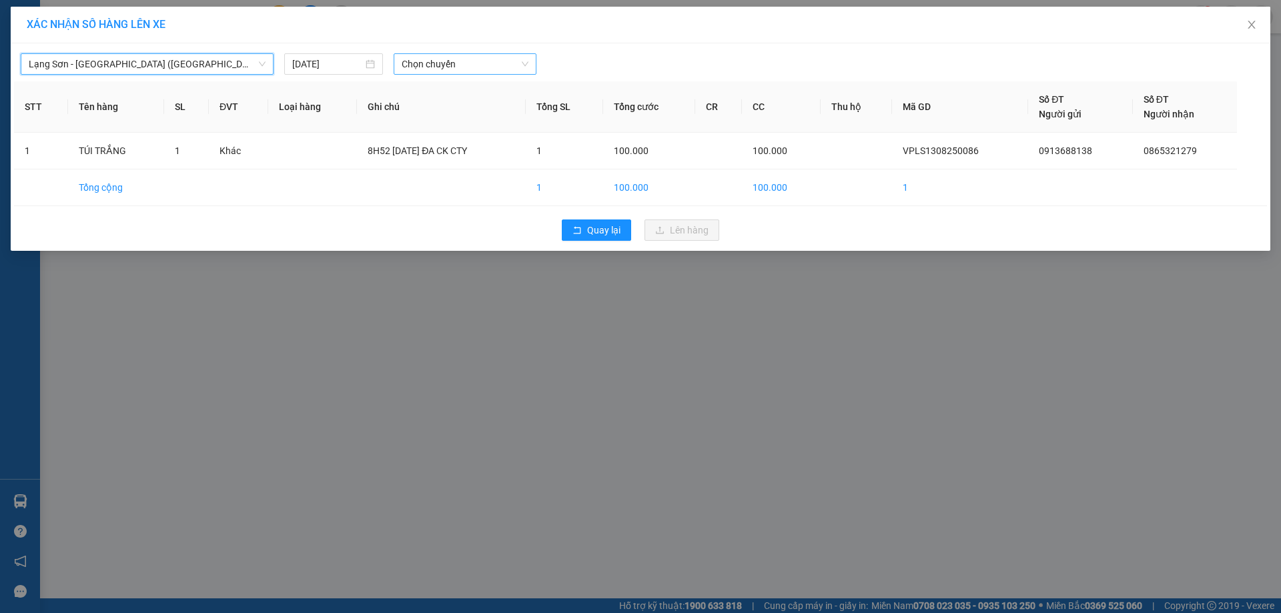
click at [446, 69] on span "Chọn chuyến" at bounding box center [465, 64] width 127 height 20
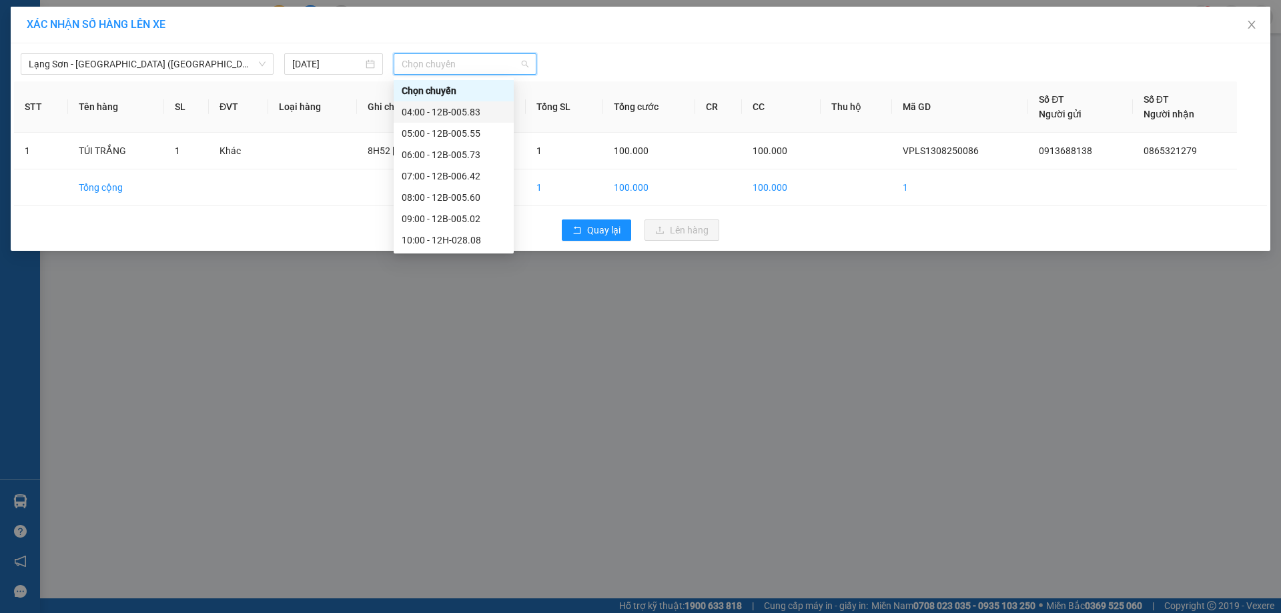
scroll to position [107, 0]
click at [462, 111] on div "09:00 - 12B-005.02" at bounding box center [454, 111] width 104 height 15
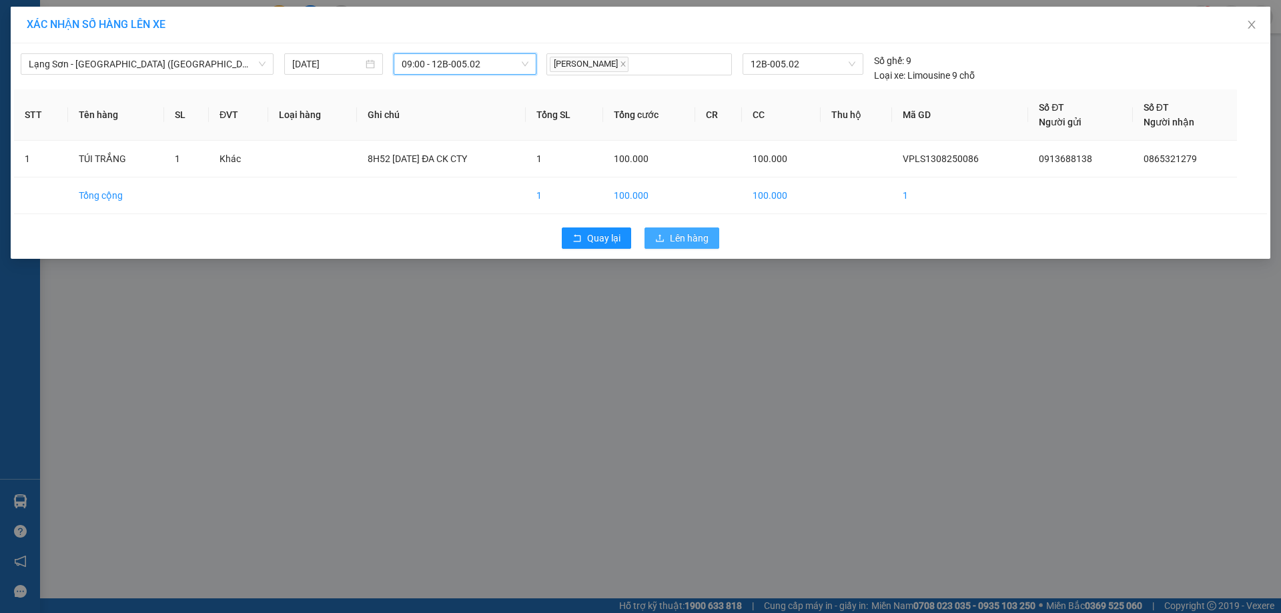
click at [703, 236] on span "Lên hàng" at bounding box center [689, 238] width 39 height 15
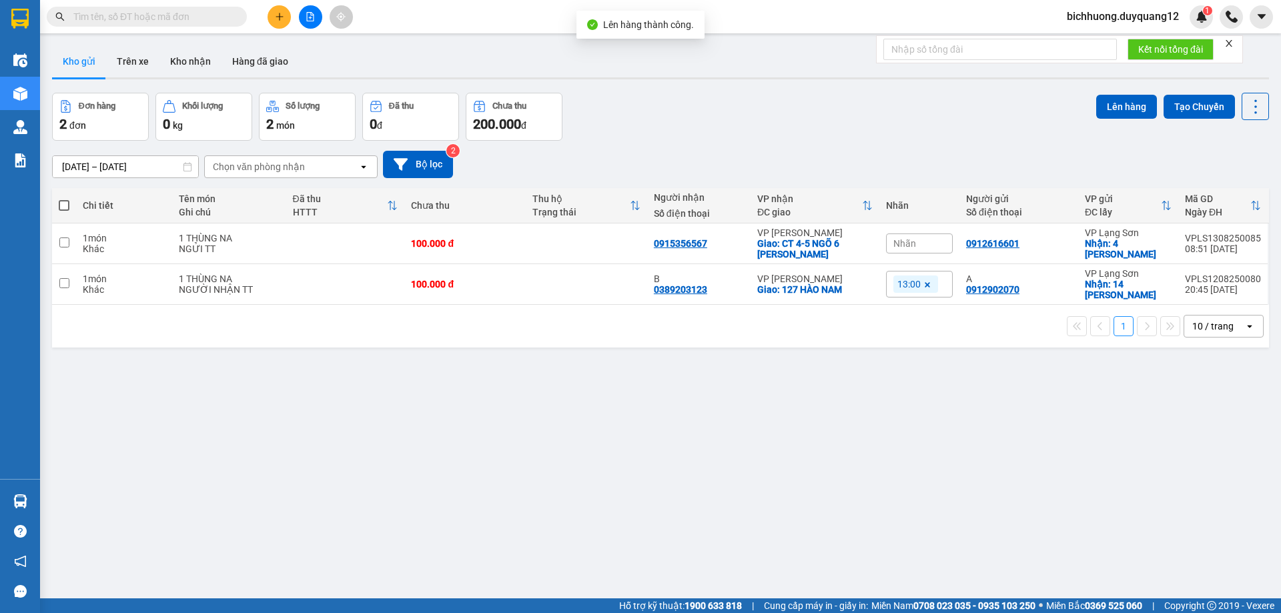
click at [1092, 17] on span "bichhuong.duyquang12" at bounding box center [1122, 16] width 133 height 17
click at [1079, 47] on span "Đăng xuất" at bounding box center [1127, 41] width 107 height 15
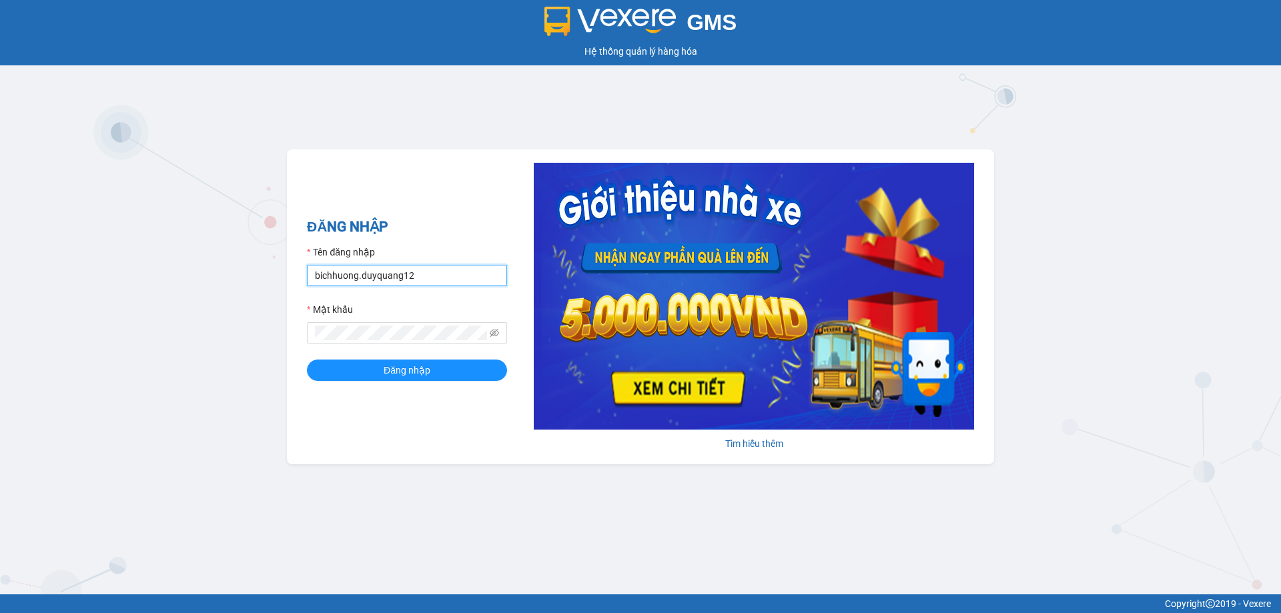
click at [404, 278] on input "bichhuong.duyquang12" at bounding box center [407, 275] width 200 height 21
type input "ngochue.duyquang12"
click at [422, 368] on span "Đăng nhập" at bounding box center [407, 370] width 47 height 15
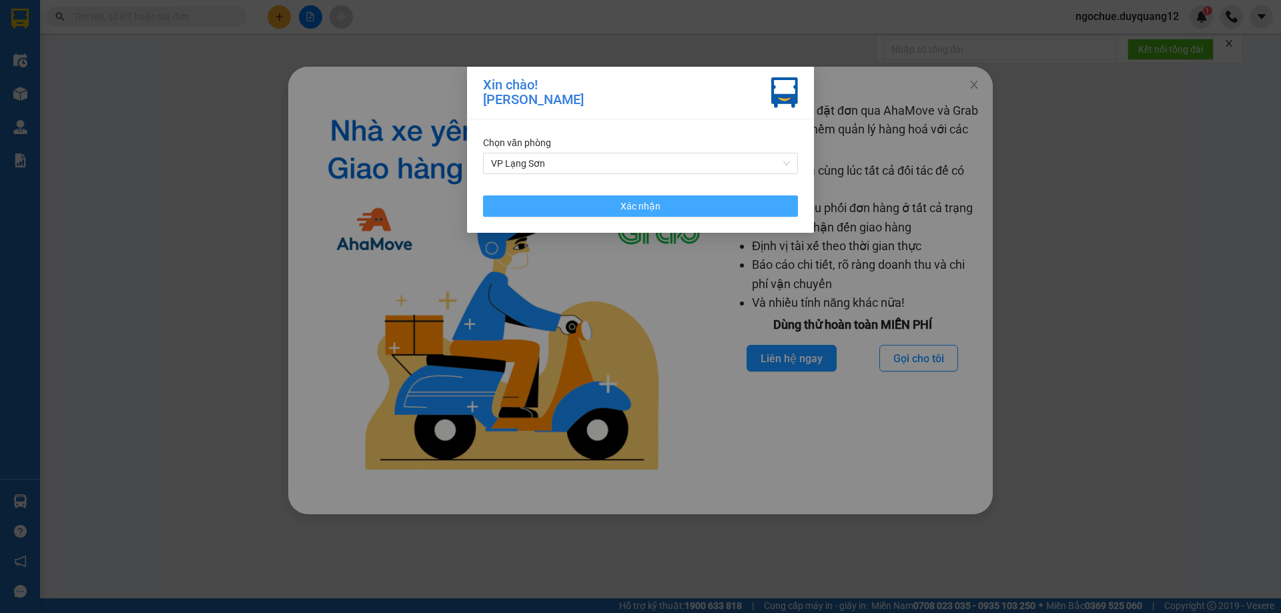
click at [589, 216] on button "Xác nhận" at bounding box center [640, 206] width 315 height 21
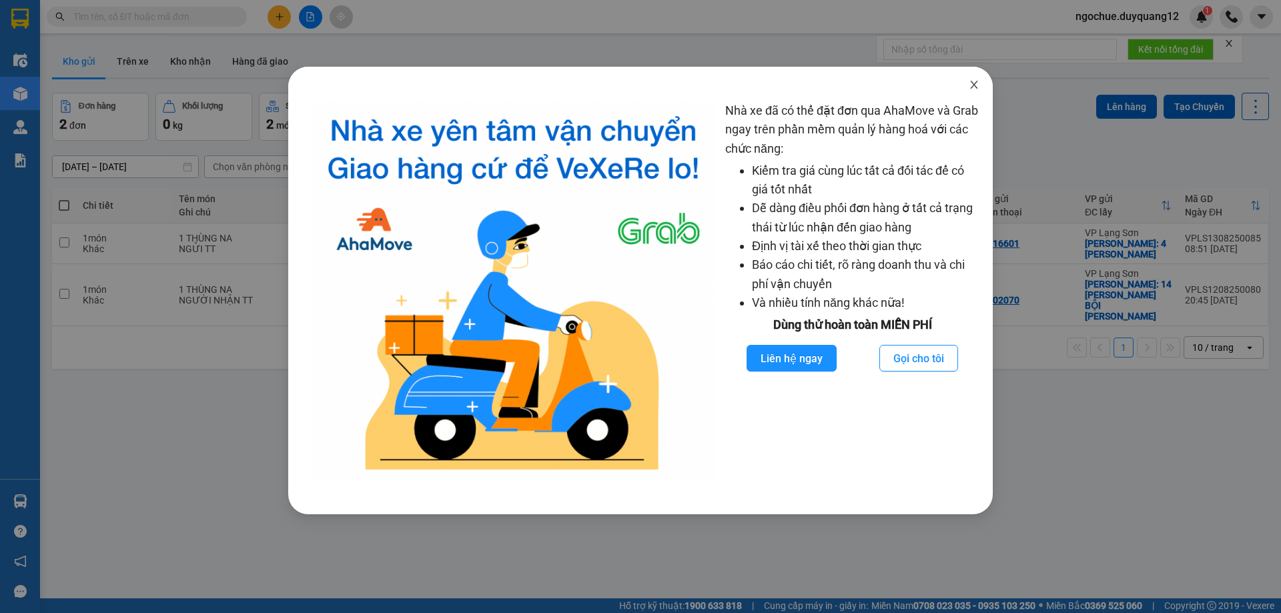
click at [975, 87] on icon "close" at bounding box center [973, 85] width 7 height 8
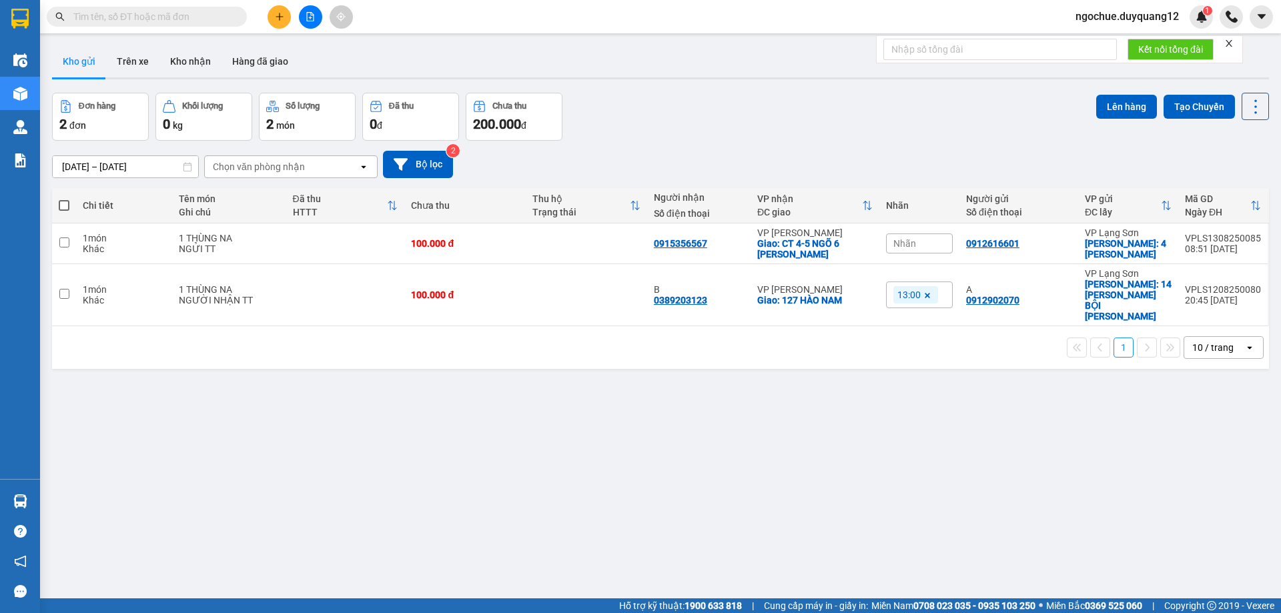
click at [927, 238] on div "Nhãn" at bounding box center [919, 244] width 67 height 20
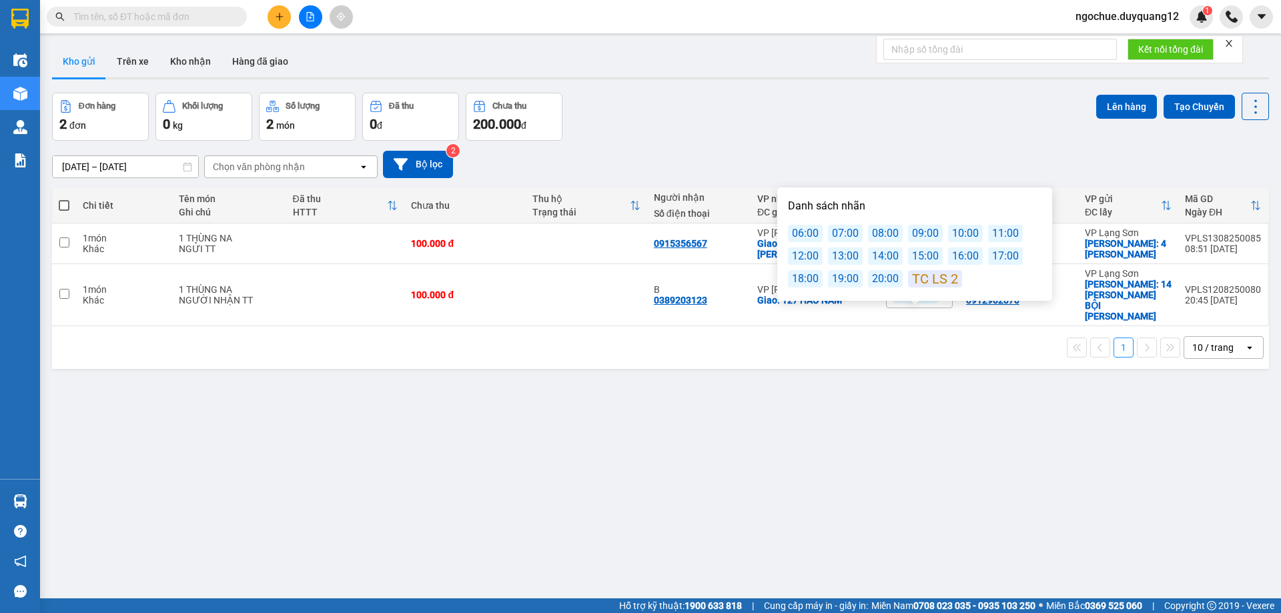
click at [996, 234] on div "11:00" at bounding box center [1005, 233] width 35 height 17
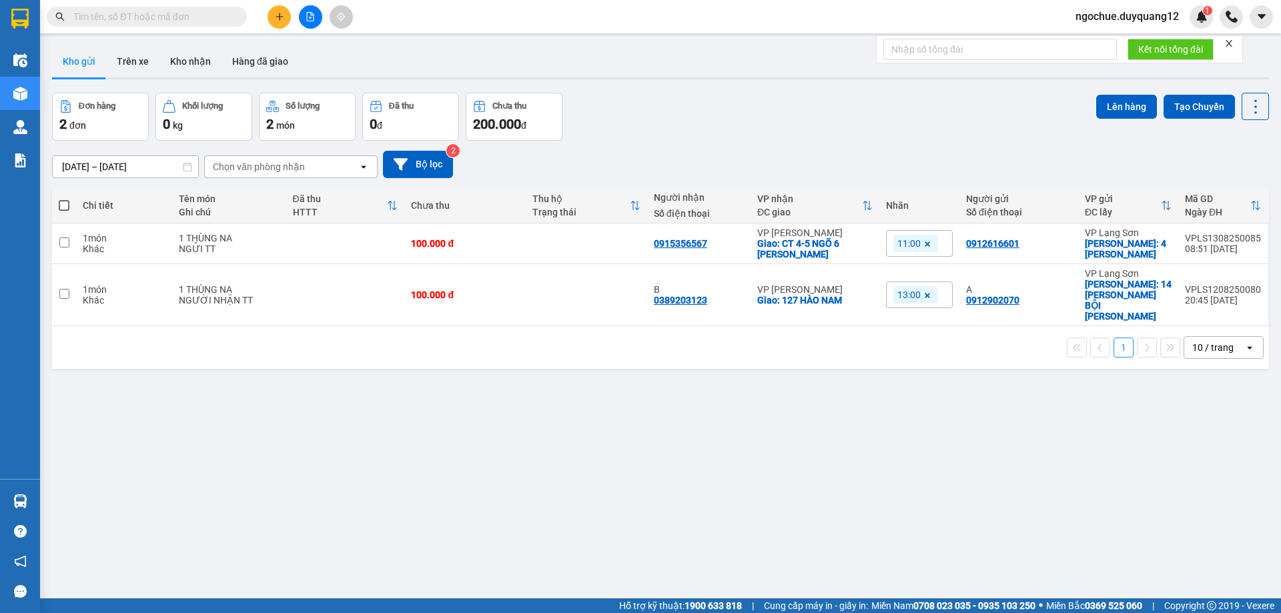
click at [178, 23] on input "text" at bounding box center [151, 16] width 157 height 15
paste input "0862362488"
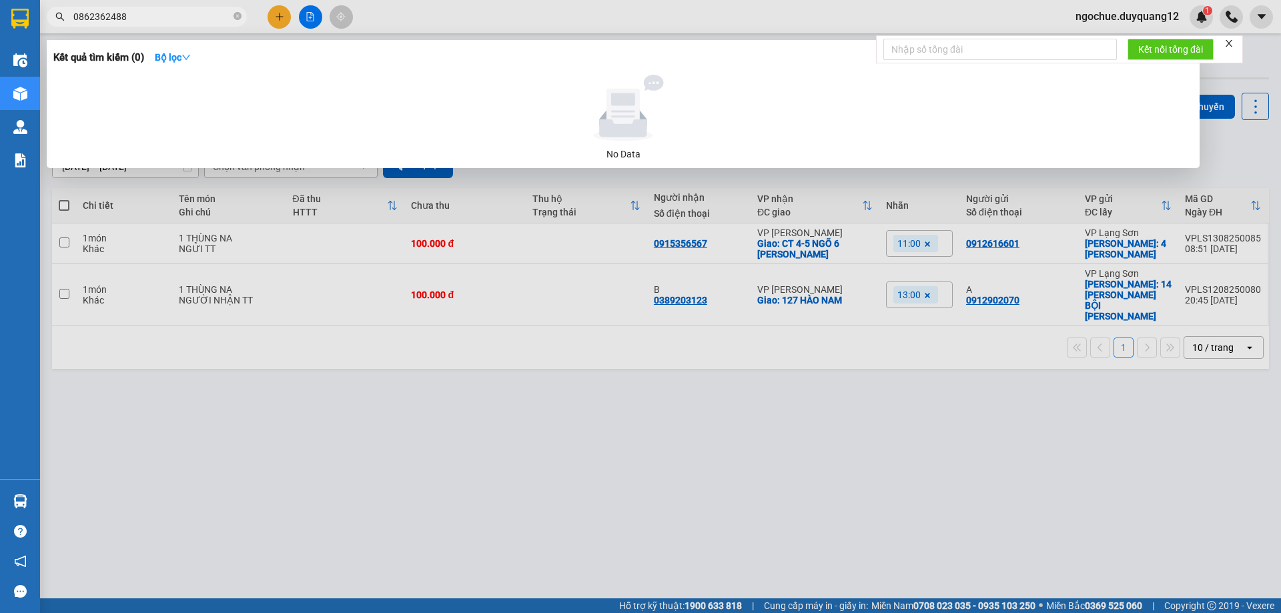
type input "0862362488"
click at [272, 19] on div at bounding box center [640, 306] width 1281 height 613
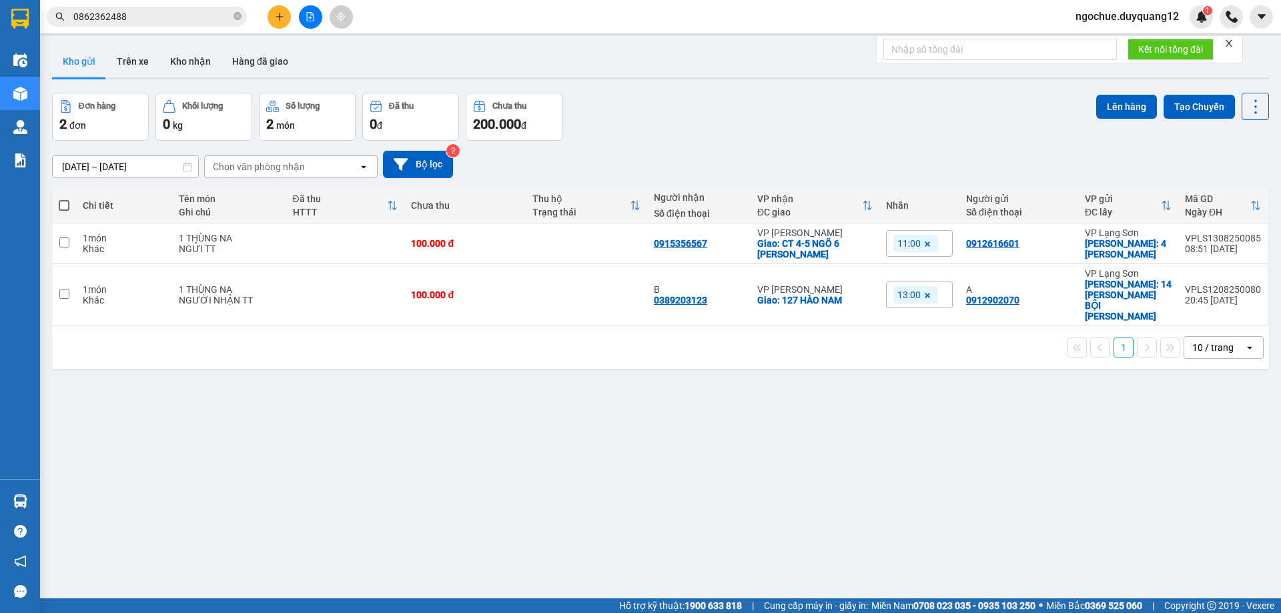
click at [274, 15] on button at bounding box center [279, 16] width 23 height 23
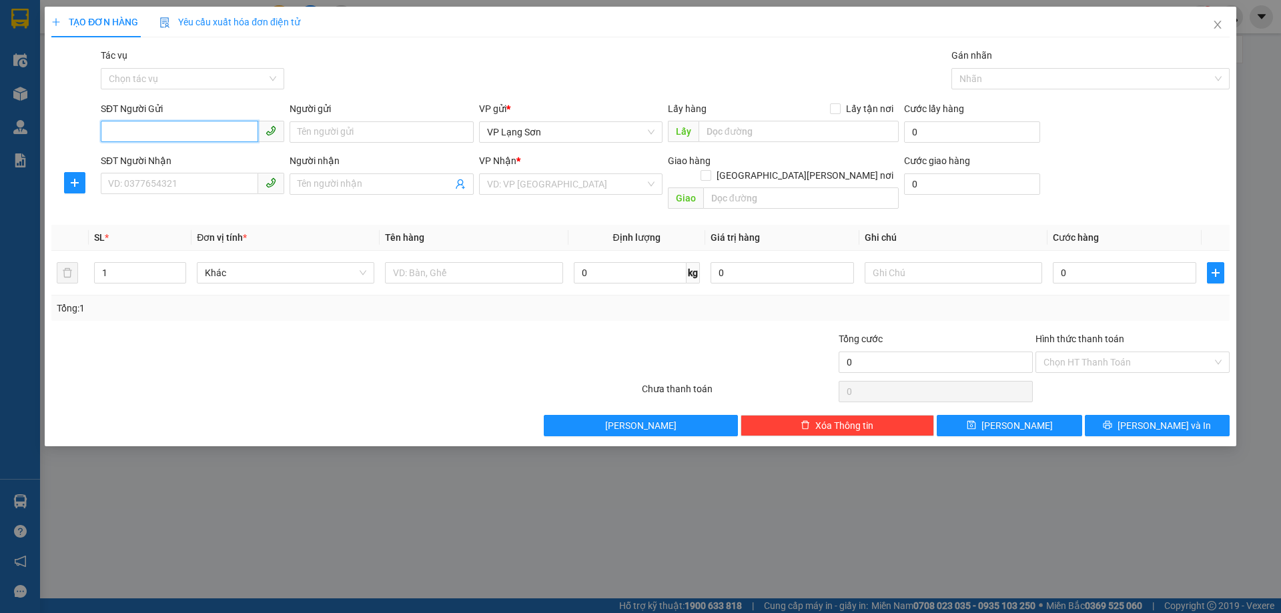
paste input "0862362488"
type input "0862362488"
click at [647, 59] on div "Tác vụ Chọn tác vụ Gán nhãn Nhãn" at bounding box center [665, 71] width 1134 height 47
click at [1121, 138] on div "SĐT Người Gửi 0862362488 Người gửi Tên người gửi VP gửi * VP Lạng Sơn Lấy hàng …" at bounding box center [665, 124] width 1134 height 47
click at [721, 132] on input "text" at bounding box center [799, 131] width 200 height 21
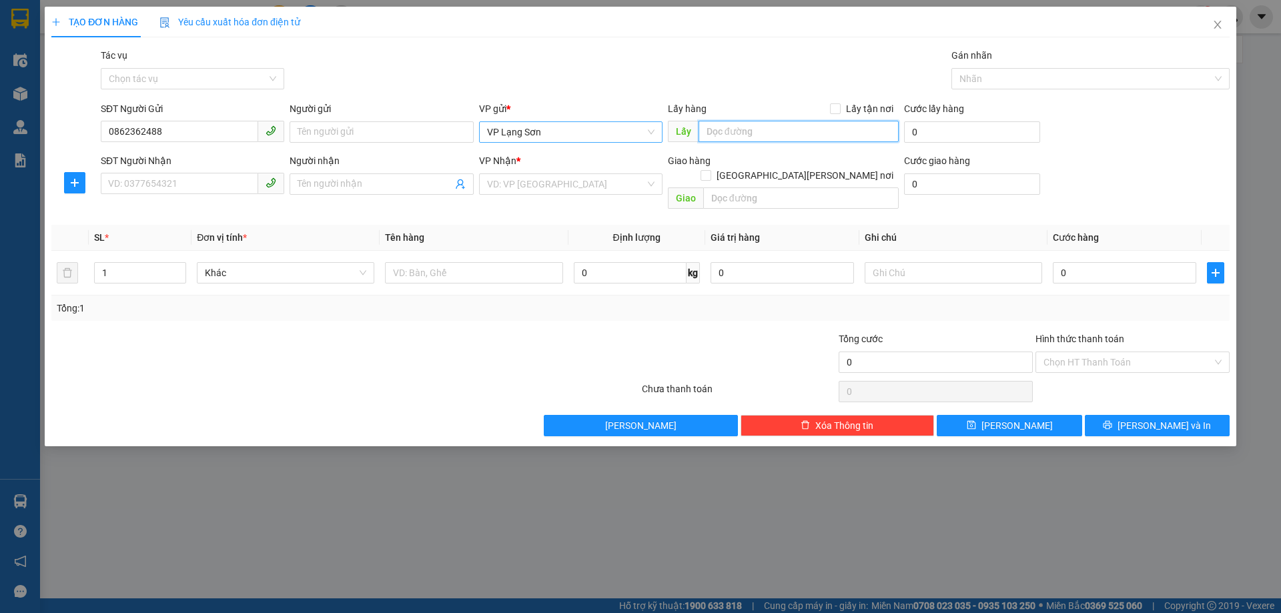
drag, startPoint x: 563, startPoint y: 123, endPoint x: 554, endPoint y: 139, distance: 18.5
click at [563, 124] on span "VP Lạng Sơn" at bounding box center [571, 132] width 168 height 20
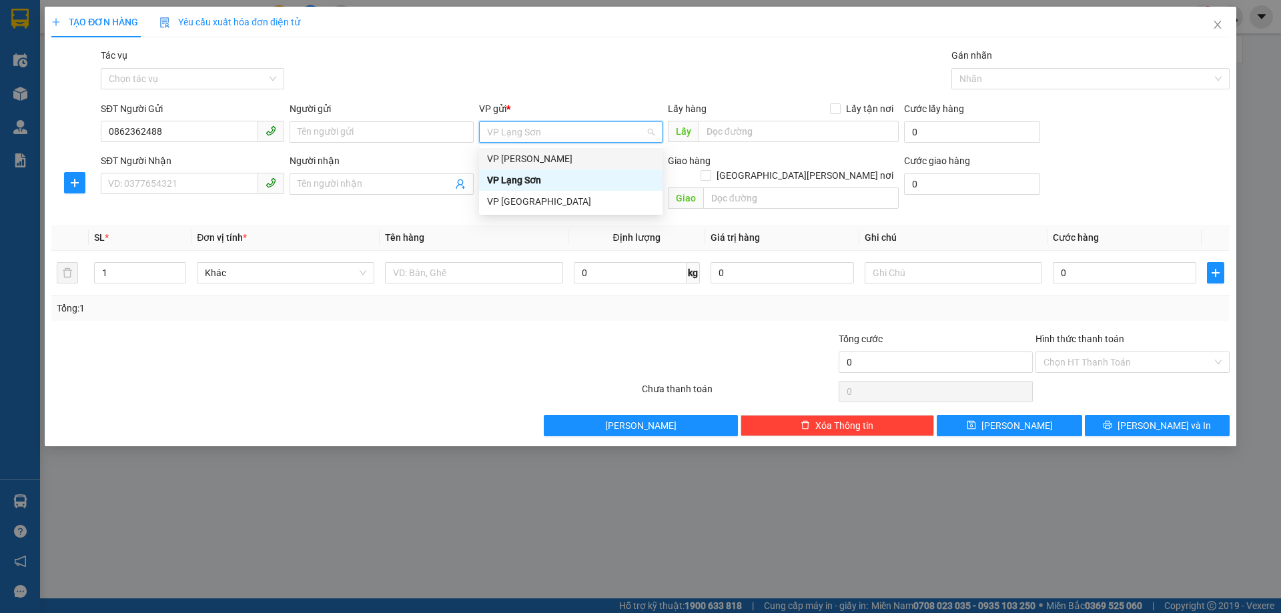
drag, startPoint x: 547, startPoint y: 161, endPoint x: 708, endPoint y: 178, distance: 161.8
click at [547, 162] on div "VP [PERSON_NAME]" at bounding box center [571, 158] width 168 height 15
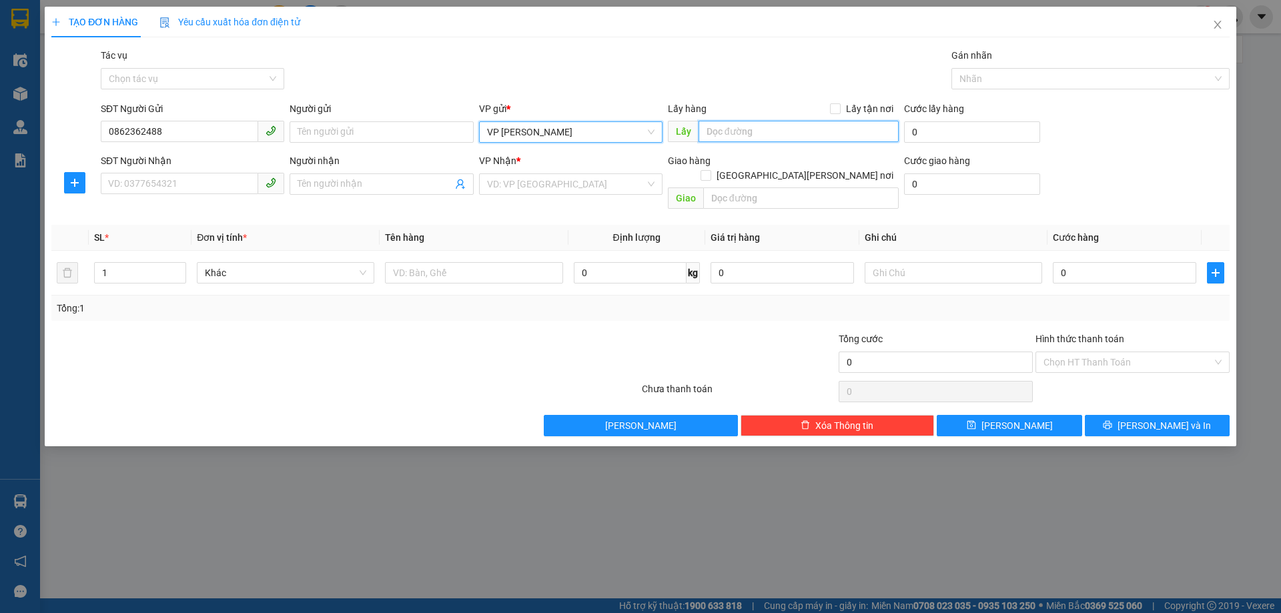
click at [735, 131] on input "text" at bounding box center [799, 131] width 200 height 21
type input "NGÕ 41 THÁI HÀ"
click at [837, 110] on input "Lấy tận nơi" at bounding box center [834, 107] width 9 height 9
checkbox input "true"
drag, startPoint x: 830, startPoint y: 155, endPoint x: 788, endPoint y: 170, distance: 44.8
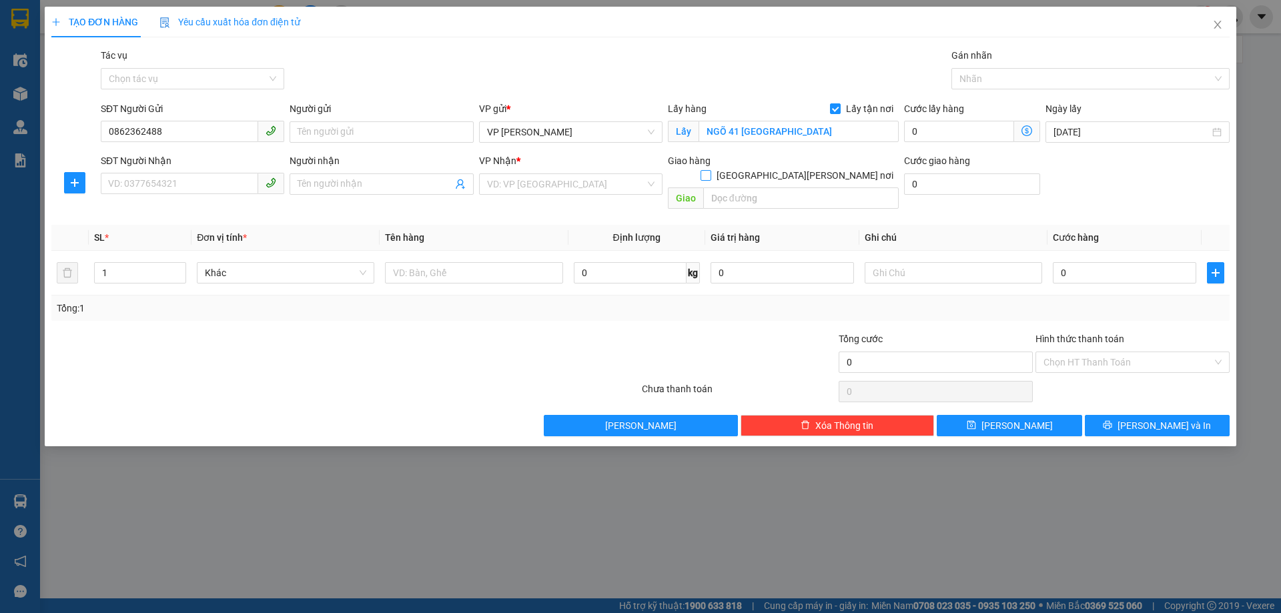
click at [824, 155] on div "Giao hàng Giao tận nơi" at bounding box center [783, 160] width 231 height 15
click at [767, 188] on input "text" at bounding box center [801, 198] width 196 height 21
type input "APEC"
drag, startPoint x: 829, startPoint y: 157, endPoint x: 718, endPoint y: 178, distance: 112.6
click at [825, 158] on div "Giao hàng Giao tận nơi" at bounding box center [783, 160] width 231 height 15
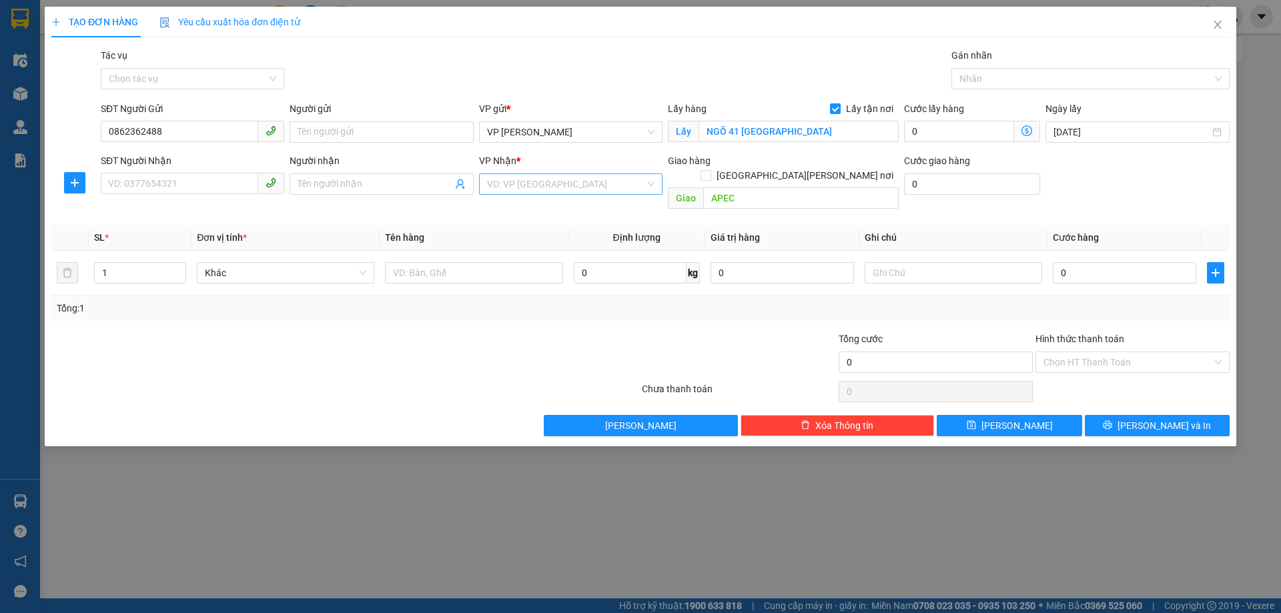
click at [508, 193] on input "search" at bounding box center [566, 184] width 158 height 20
drag, startPoint x: 513, startPoint y: 226, endPoint x: 248, endPoint y: 184, distance: 268.4
click at [511, 228] on div "VP Lạng Sơn" at bounding box center [571, 232] width 168 height 15
click at [224, 181] on input "SĐT Người Nhận" at bounding box center [179, 183] width 157 height 21
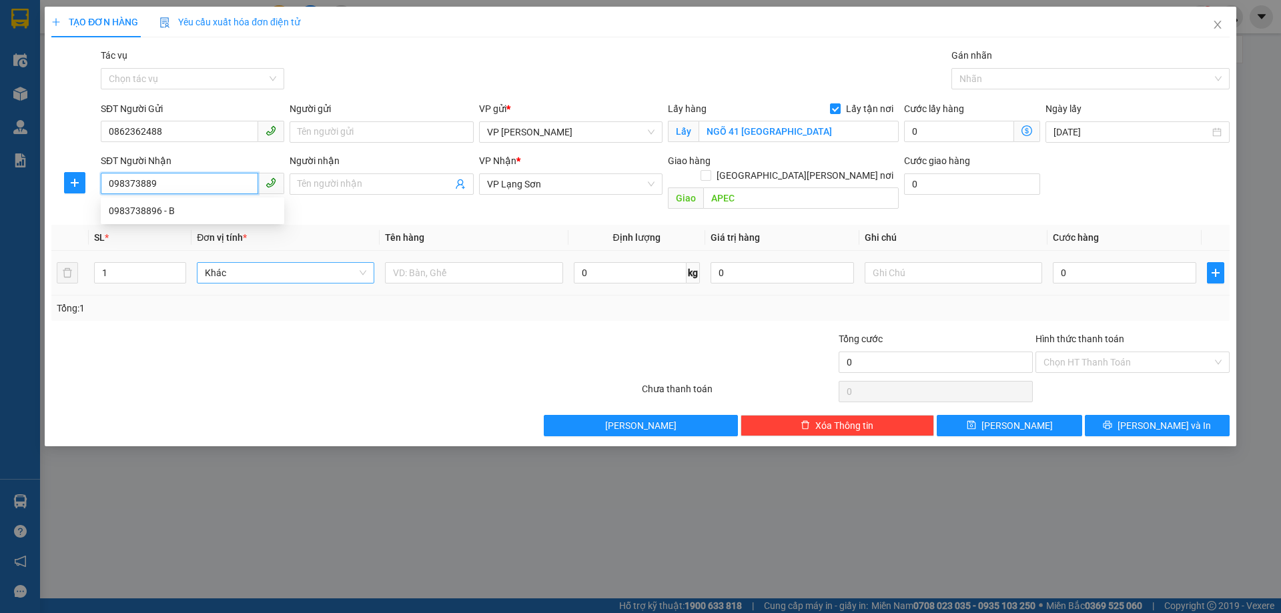
type input "0983738896"
click at [143, 216] on div "0983738896 - B" at bounding box center [193, 211] width 168 height 15
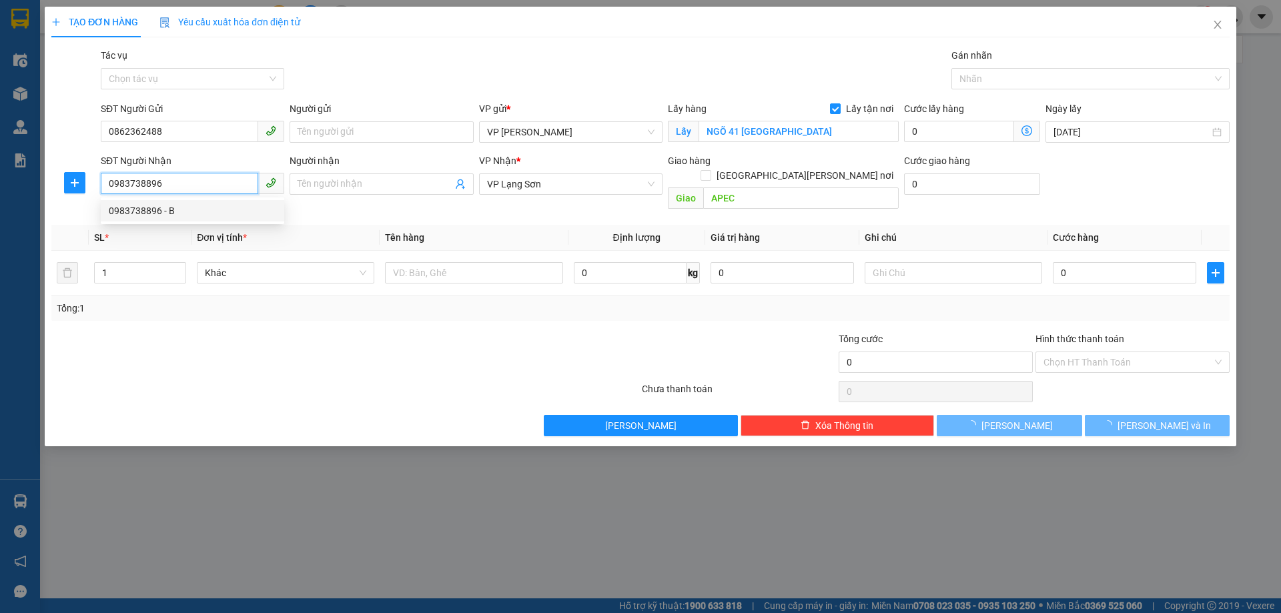
type input "B"
checkbox input "true"
type input "326 PHAI VỆ"
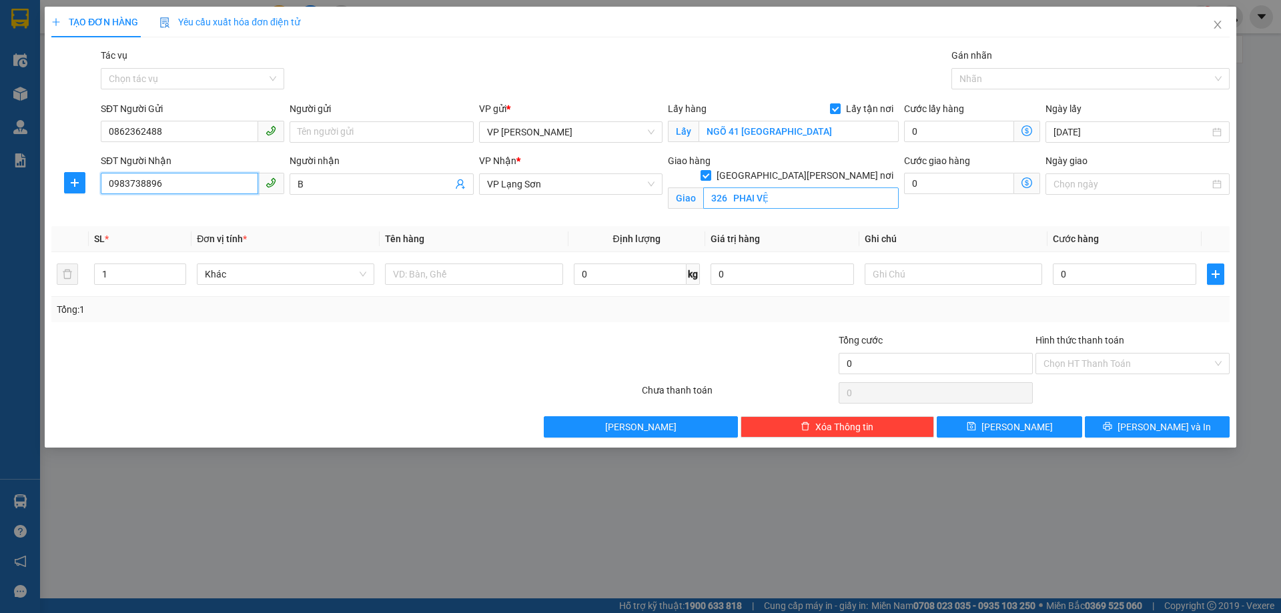
type input "0983738896"
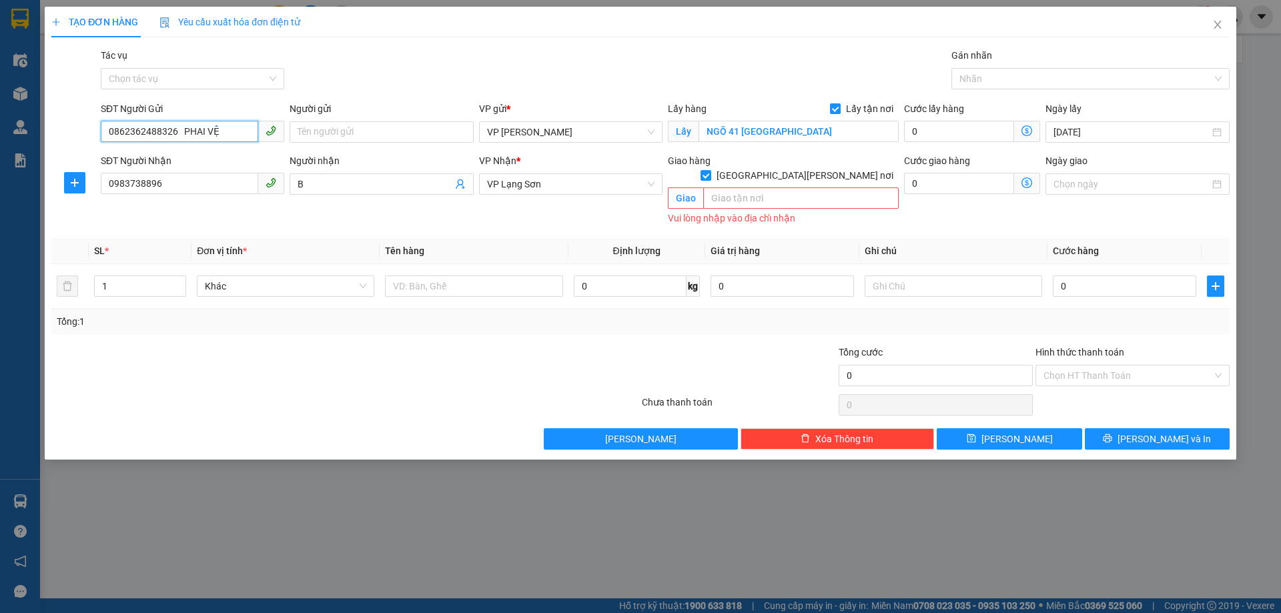
type input "0862362488326 PHAI VỆ"
click at [720, 189] on input "text" at bounding box center [801, 198] width 196 height 21
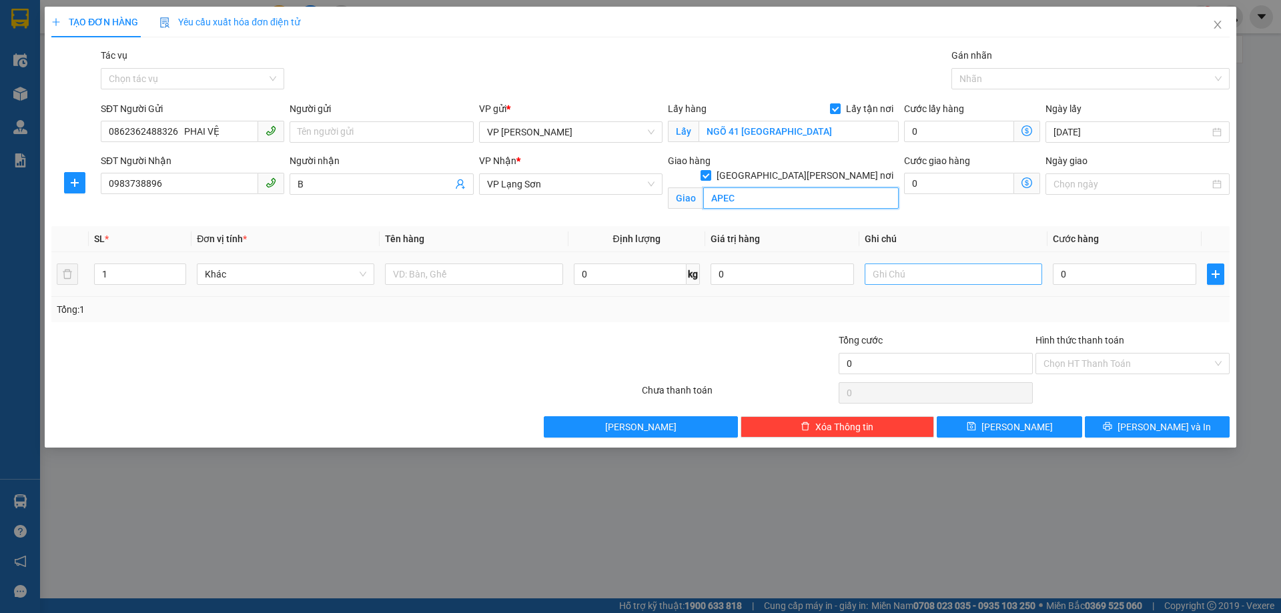
type input "APEC"
drag, startPoint x: 906, startPoint y: 274, endPoint x: 816, endPoint y: 254, distance: 91.6
click at [900, 274] on input "text" at bounding box center [954, 274] width 178 height 21
type input "NG NHẬN TT"
click at [871, 310] on div "Tổng: 1" at bounding box center [641, 309] width 1168 height 15
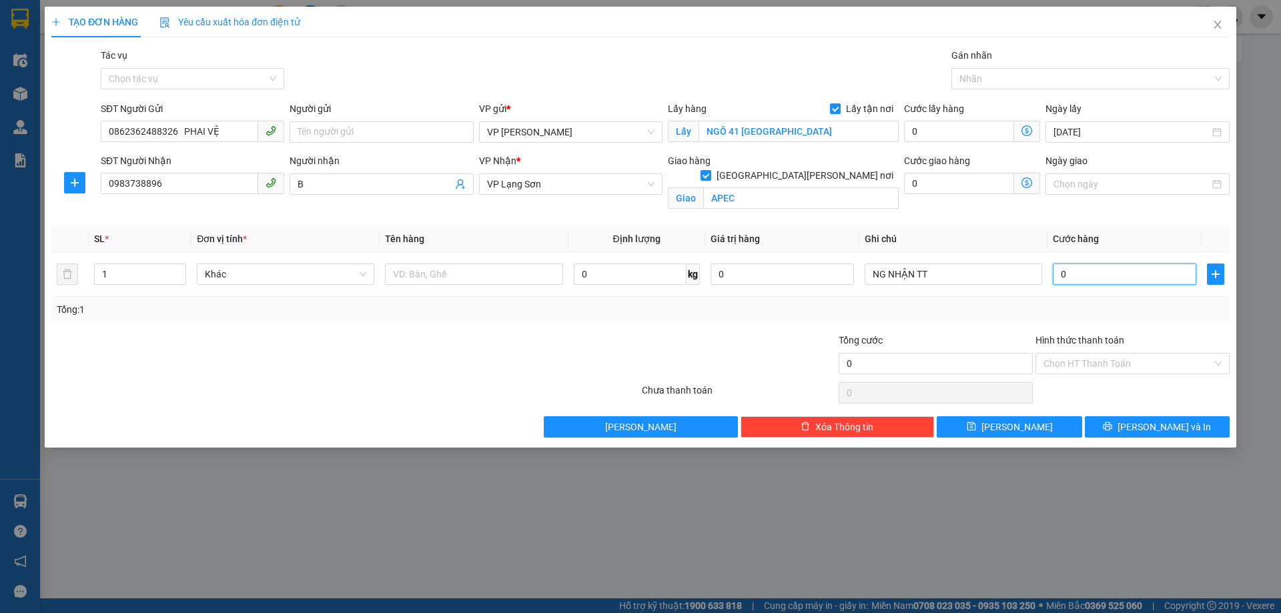
type input "1"
type input "10"
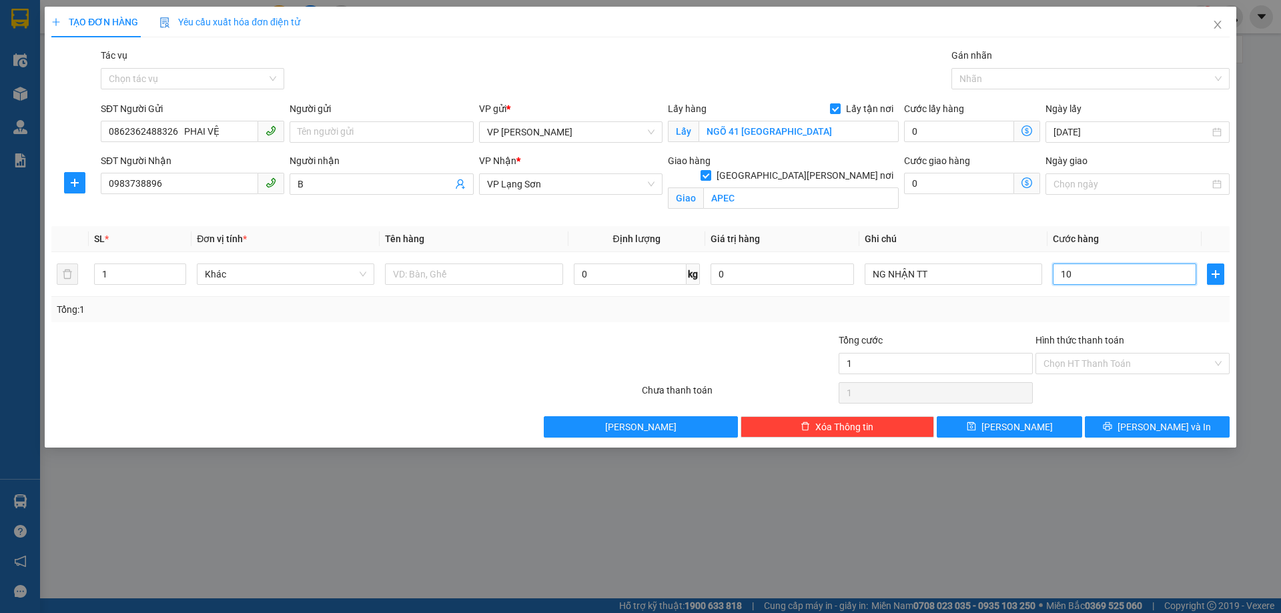
type input "10"
type input "100"
type input "100.000"
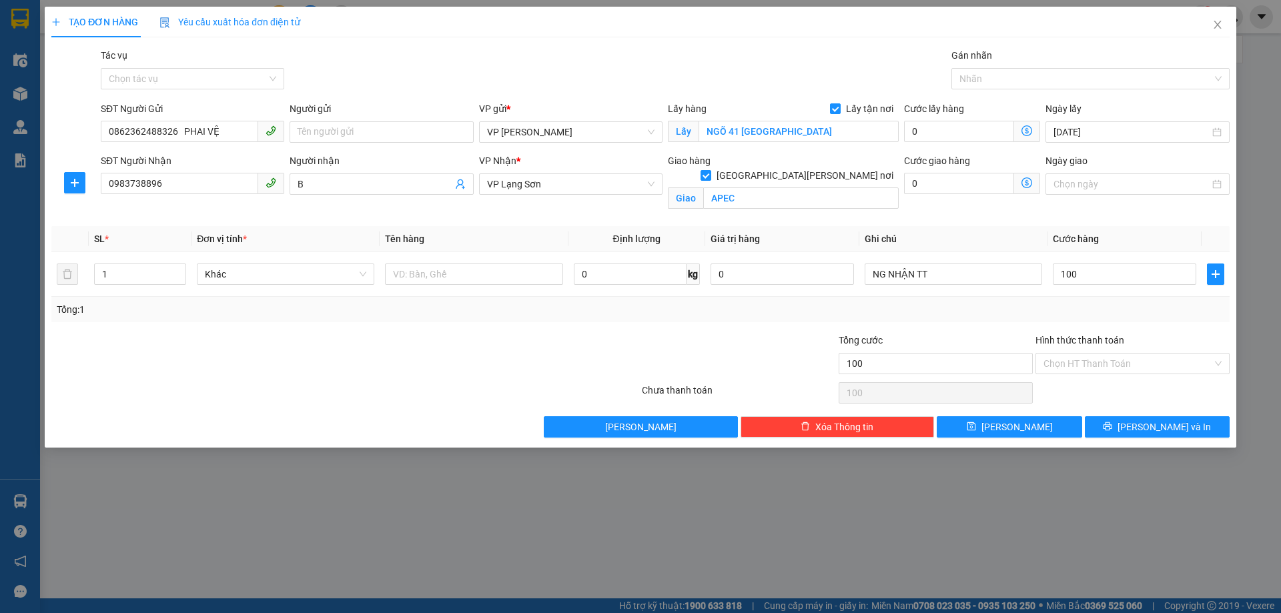
type input "100.000"
click at [955, 238] on th "Ghi chú" at bounding box center [954, 239] width 188 height 26
click at [429, 283] on input "text" at bounding box center [474, 274] width 178 height 21
type input "G"
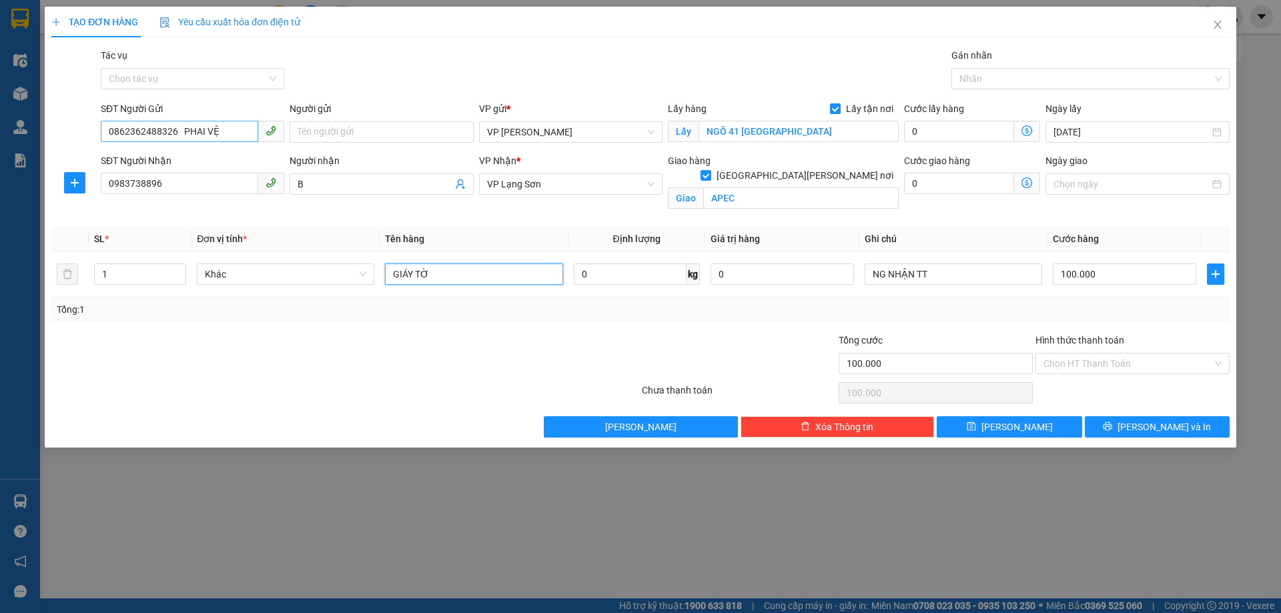
type input "GIÁY TỜ"
drag, startPoint x: 221, startPoint y: 133, endPoint x: 164, endPoint y: 137, distance: 57.5
click at [164, 137] on input "0862362488326 PHAI VỆ" at bounding box center [179, 131] width 157 height 21
click at [1005, 429] on button "[PERSON_NAME]" at bounding box center [1009, 426] width 145 height 21
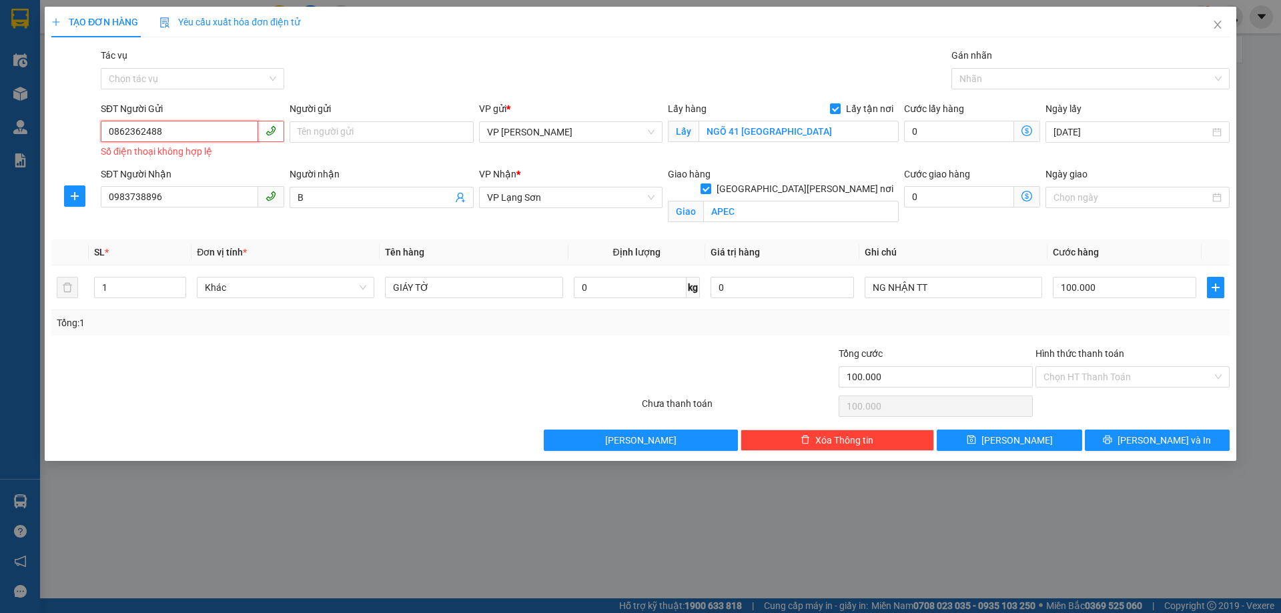
click at [111, 133] on input "0862362488" at bounding box center [179, 131] width 157 height 21
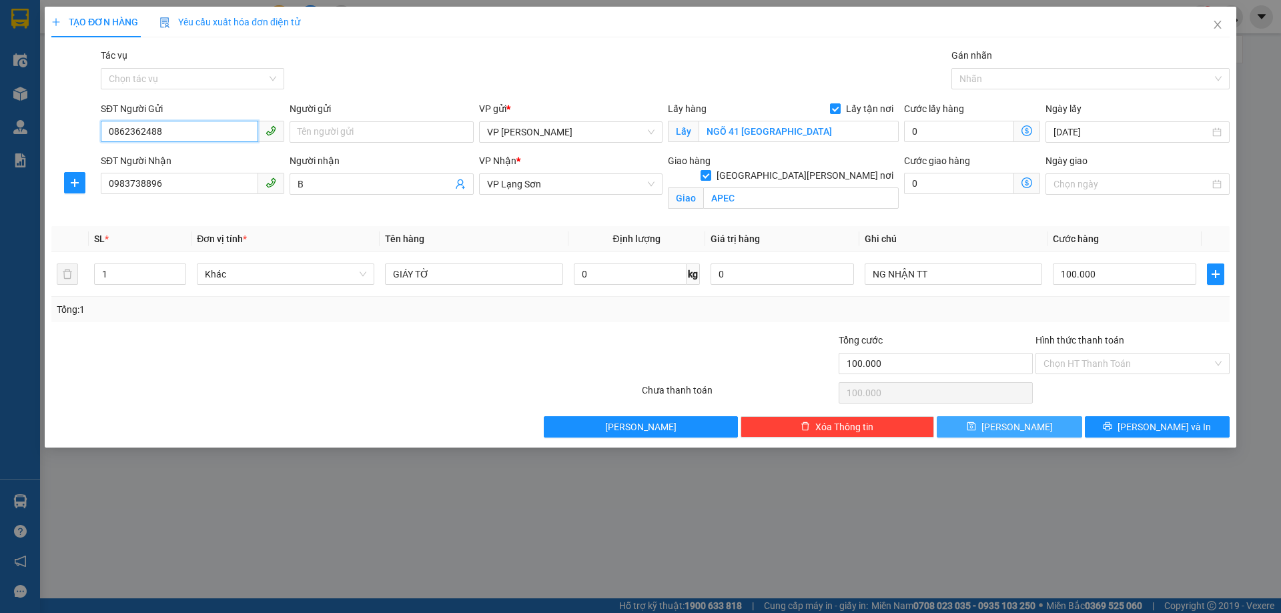
type input "0862362488"
click at [1008, 432] on button "[PERSON_NAME]" at bounding box center [1009, 426] width 145 height 21
checkbox input "false"
type input "0"
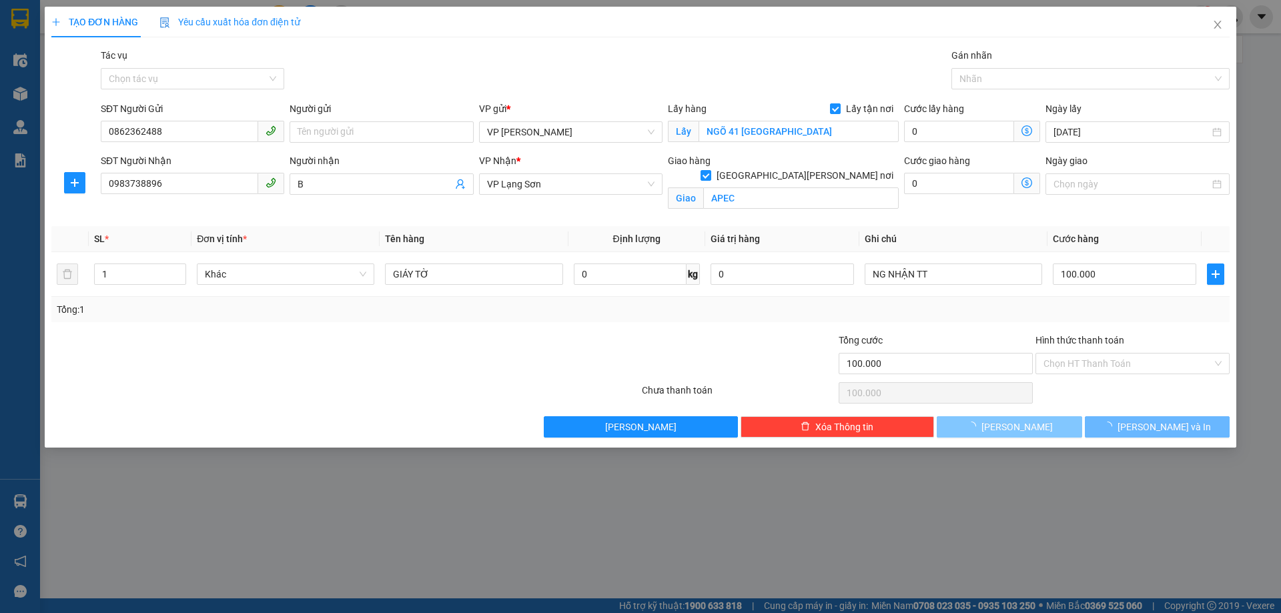
type input "0"
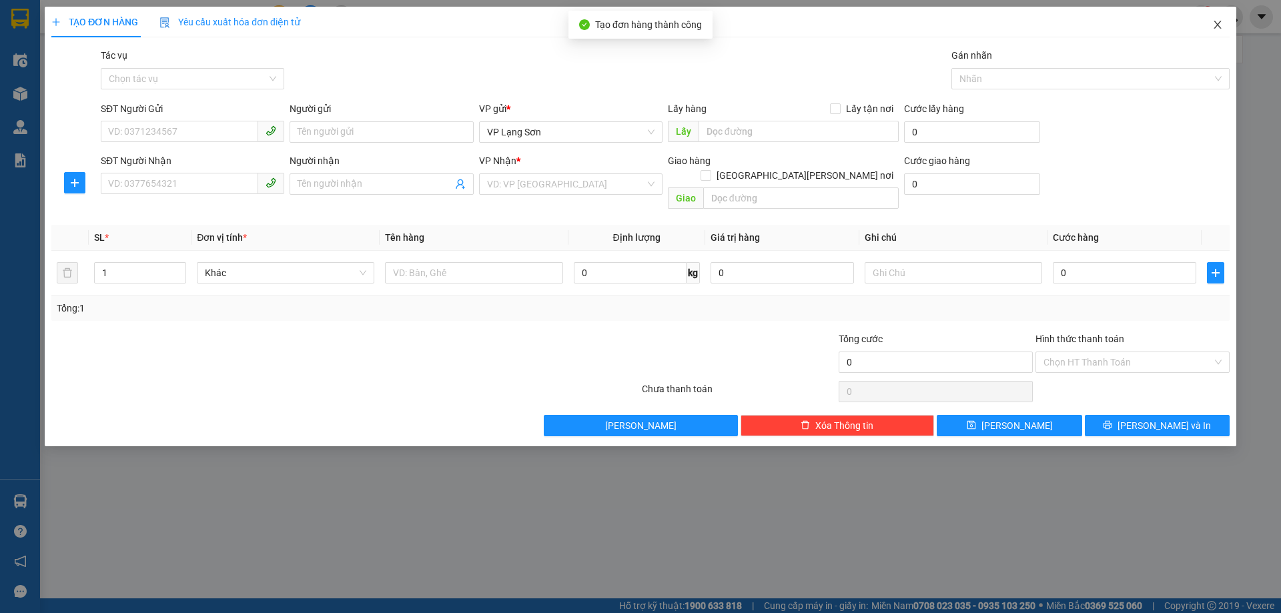
click at [1222, 21] on icon "close" at bounding box center [1218, 24] width 11 height 11
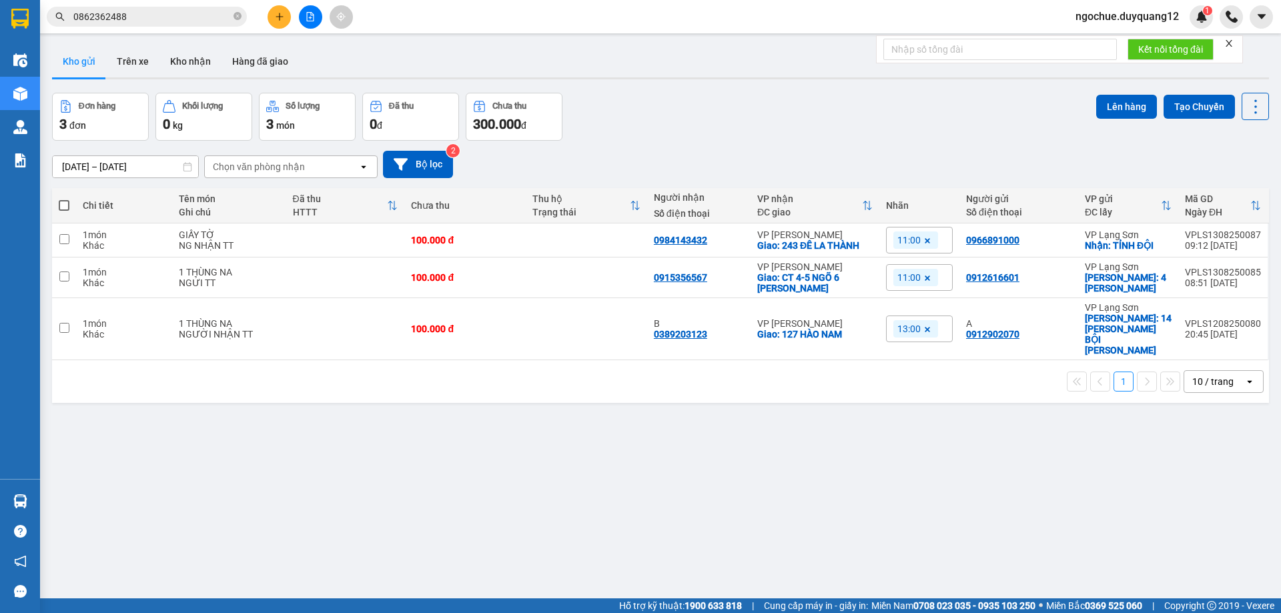
click at [1045, 166] on div "11/08/2025 – 13/08/2025 Press the down arrow key to interact with the calendar …" at bounding box center [660, 164] width 1217 height 27
click at [1129, 282] on icon at bounding box center [1133, 277] width 9 height 9
click at [433, 165] on button "Bộ lọc" at bounding box center [418, 164] width 70 height 27
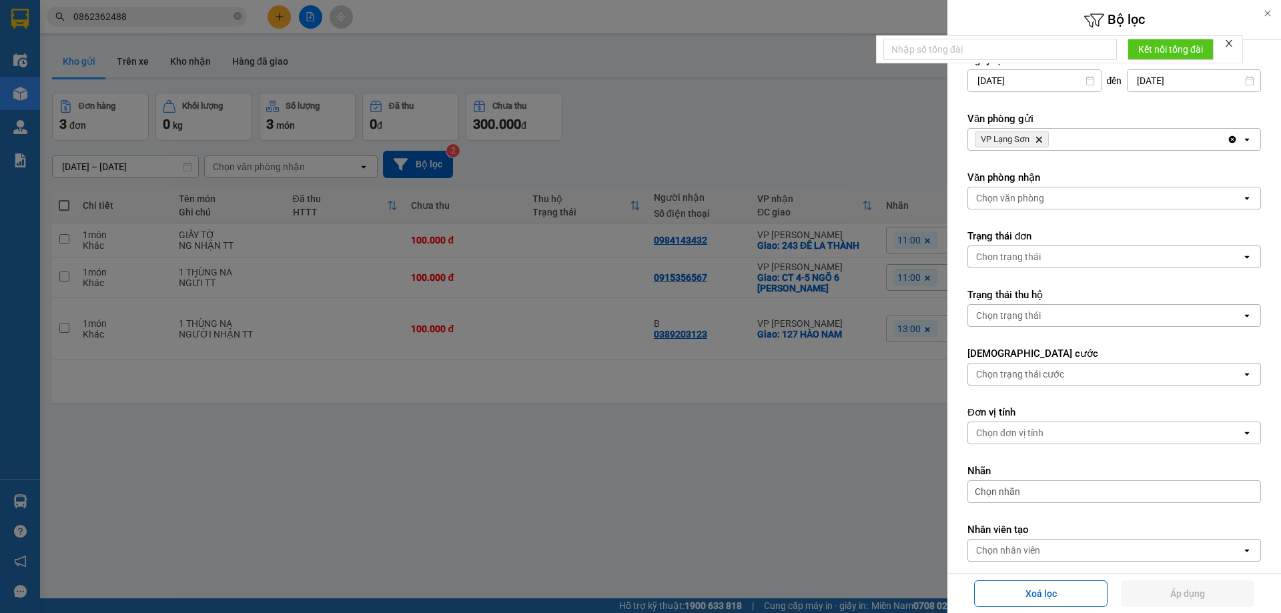
click at [1095, 140] on div "VP Lạng Sơn Delete" at bounding box center [1097, 139] width 259 height 21
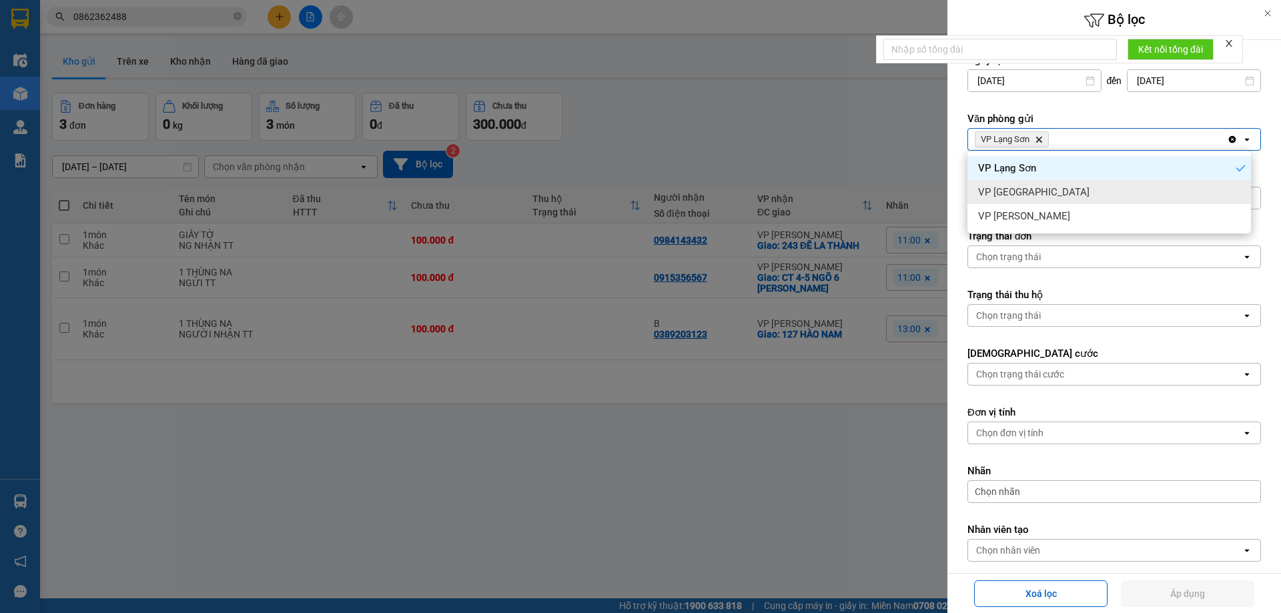
click at [1080, 187] on div "VP [GEOGRAPHIC_DATA]" at bounding box center [1110, 192] width 284 height 24
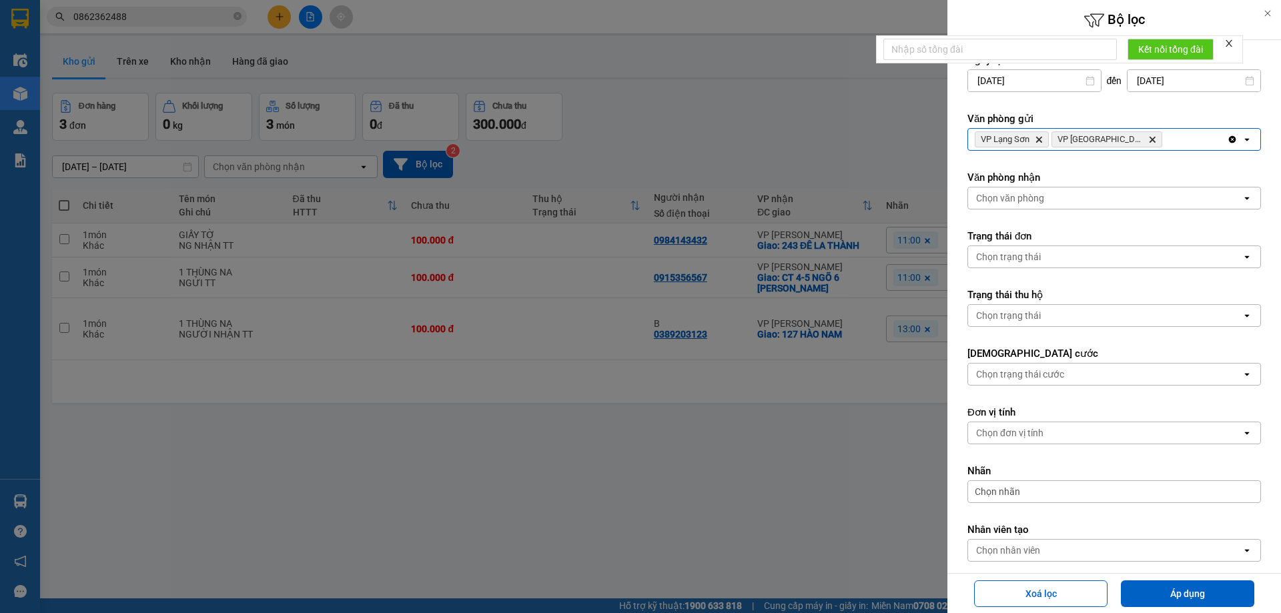
click at [1127, 135] on div "VP Lạng Sơn Delete VP [GEOGRAPHIC_DATA] Delete" at bounding box center [1097, 139] width 259 height 21
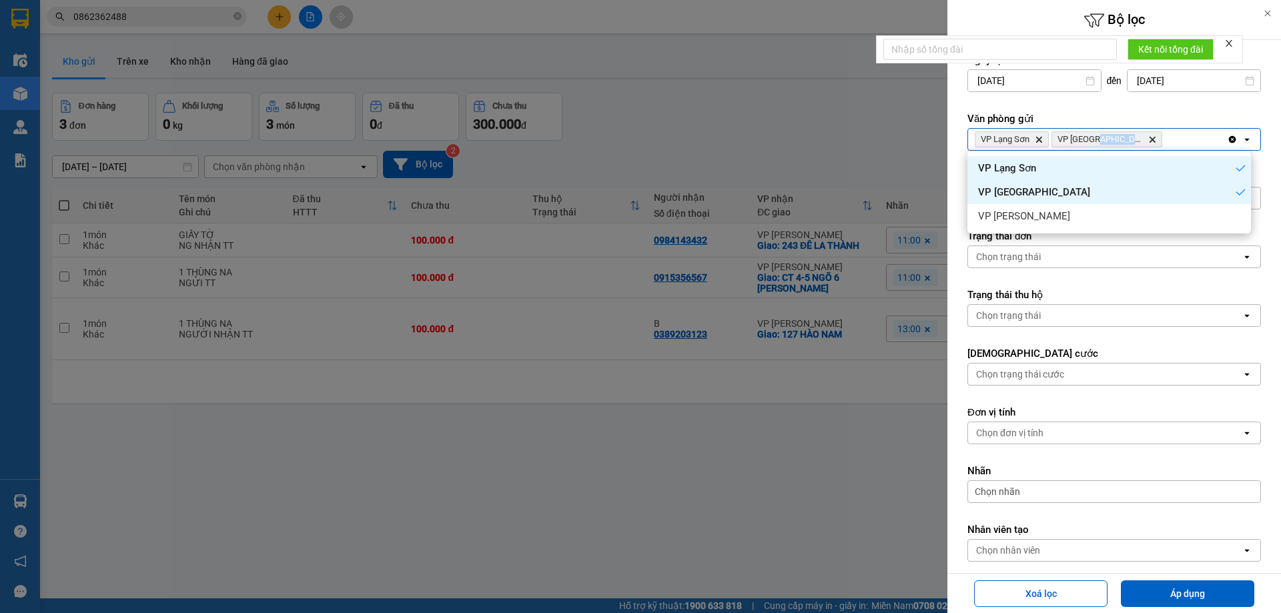
click at [1128, 135] on div "VP Lạng Sơn Delete VP [GEOGRAPHIC_DATA] Delete" at bounding box center [1097, 139] width 259 height 21
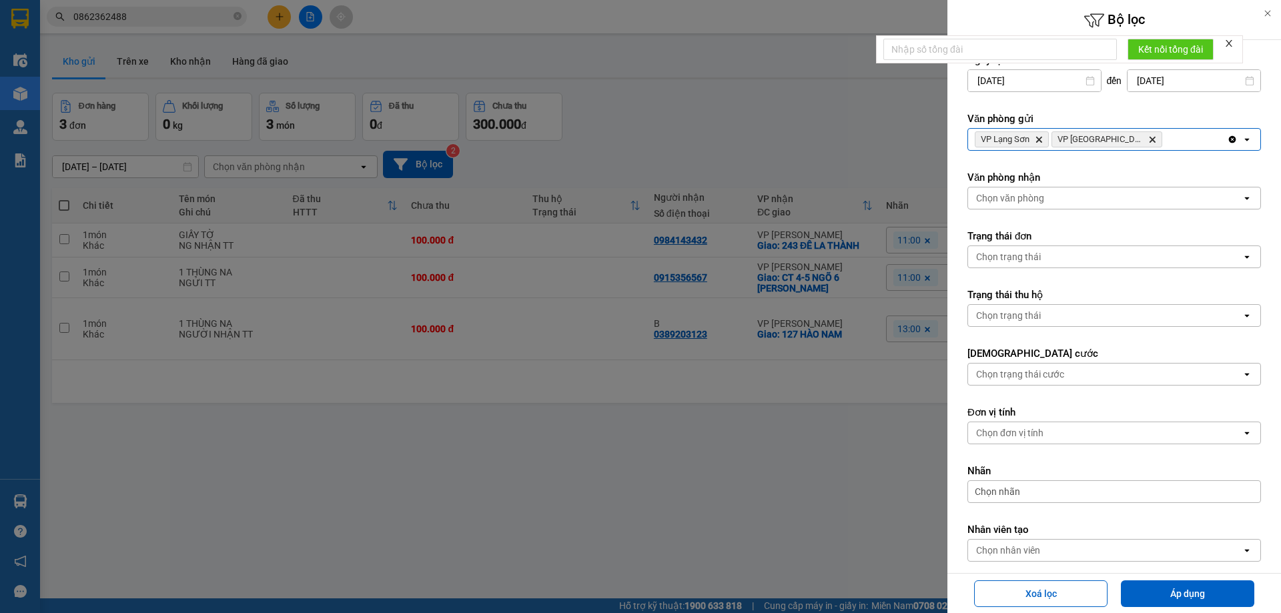
click at [1155, 142] on div "VP Lạng Sơn Delete VP [GEOGRAPHIC_DATA] Delete" at bounding box center [1097, 139] width 259 height 21
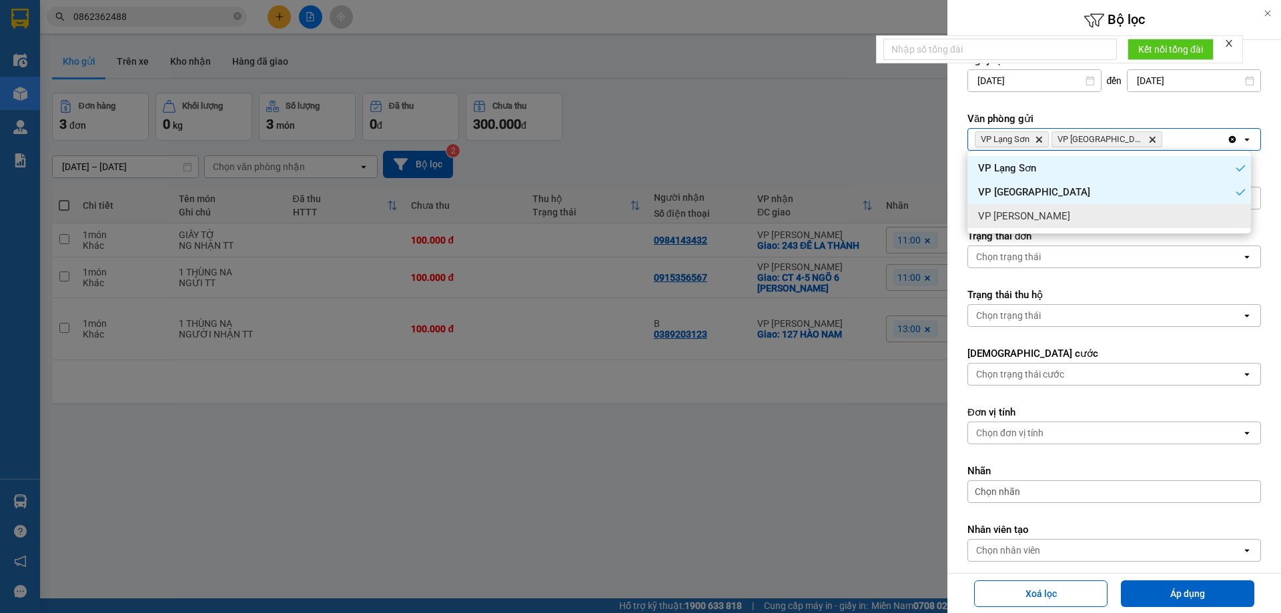
click at [1102, 219] on div "VP [PERSON_NAME]" at bounding box center [1110, 216] width 284 height 24
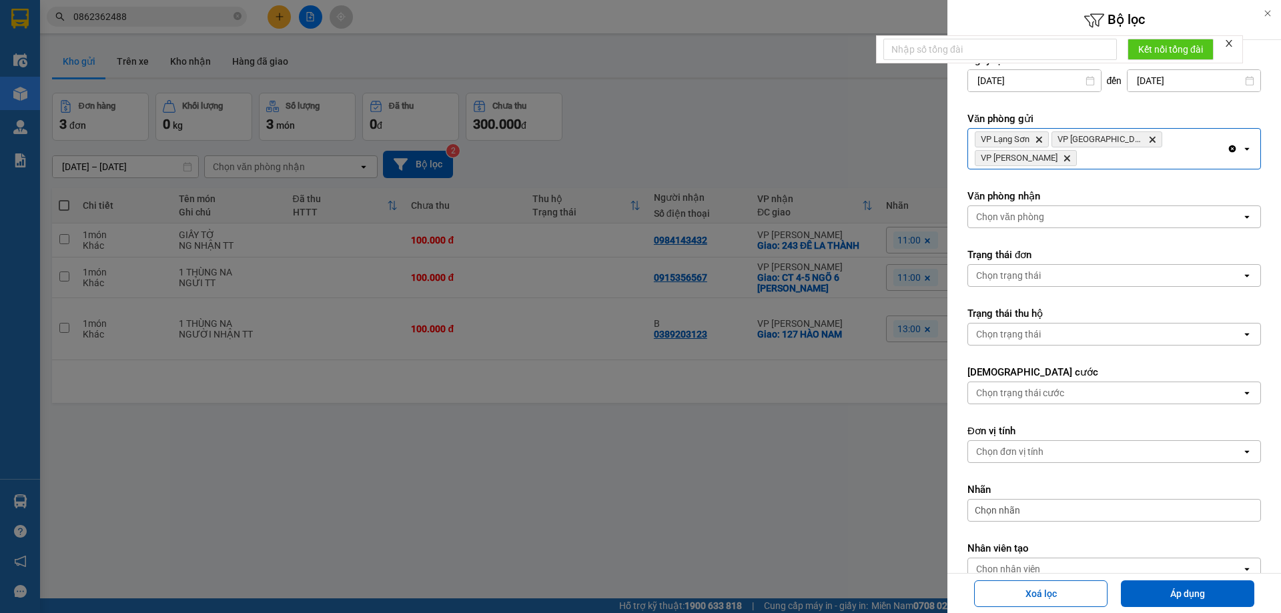
click at [1092, 206] on div "Chọn văn phòng" at bounding box center [1105, 216] width 274 height 21
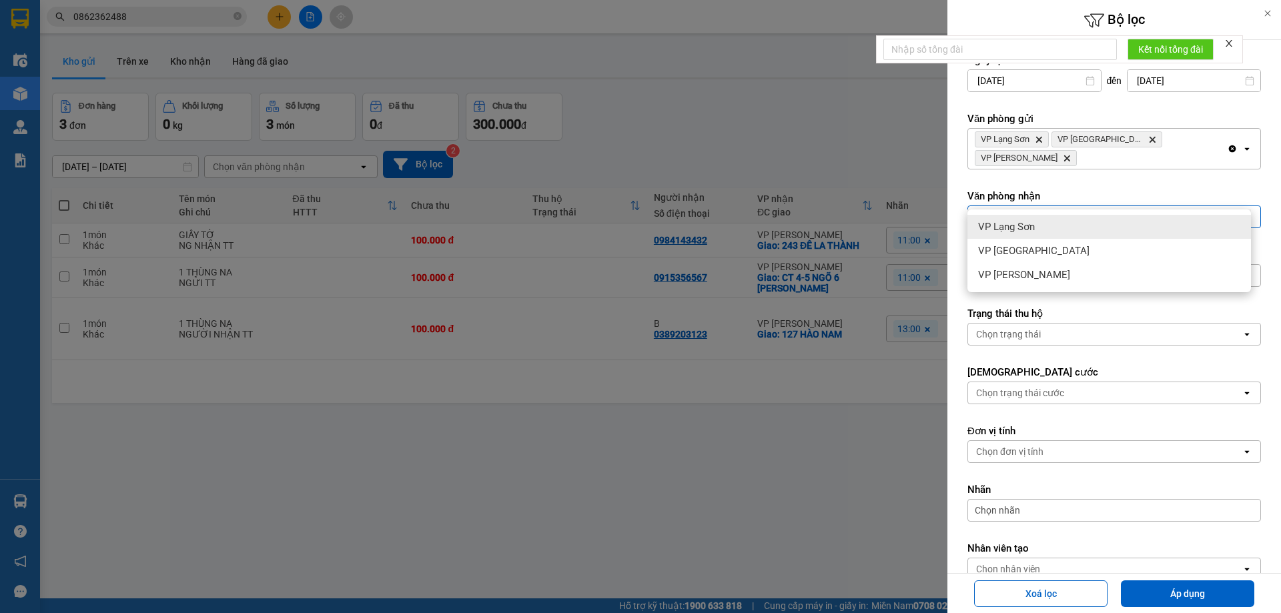
click at [1084, 227] on div "VP Lạng Sơn" at bounding box center [1110, 227] width 284 height 24
click at [1131, 210] on ul "VP Lạng Sơn VP [GEOGRAPHIC_DATA] VP [PERSON_NAME]" at bounding box center [1110, 251] width 284 height 83
click at [1131, 206] on div "VP Lạng Sơn Delete" at bounding box center [1097, 216] width 259 height 21
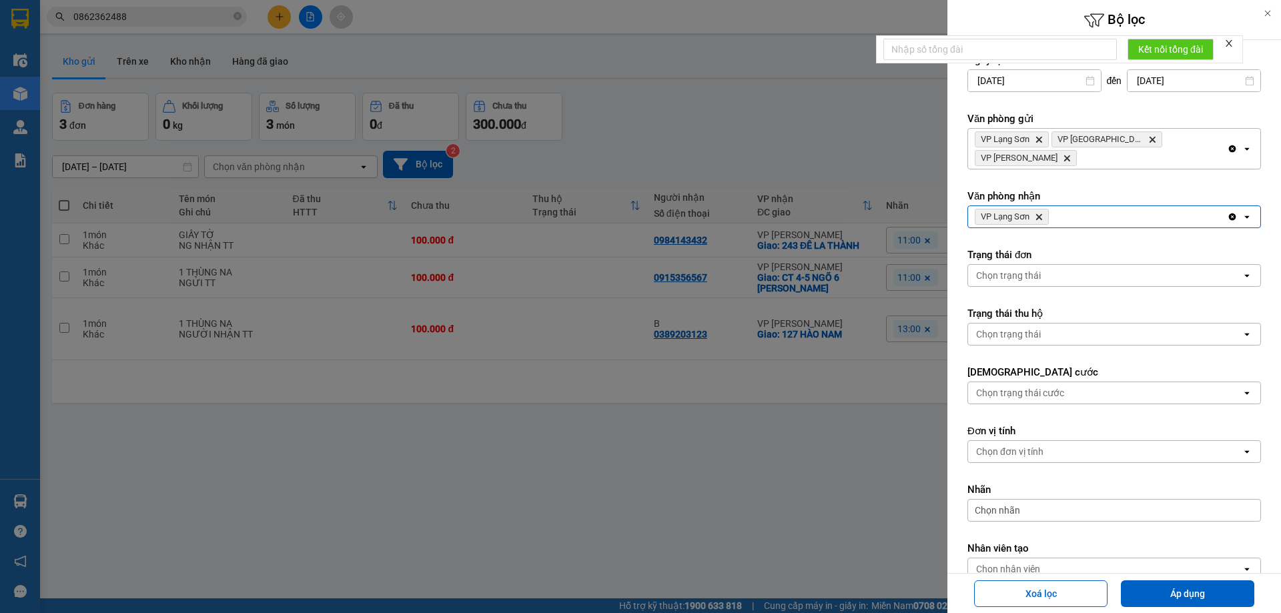
click at [1131, 206] on div "VP Lạng Sơn Delete" at bounding box center [1097, 216] width 259 height 21
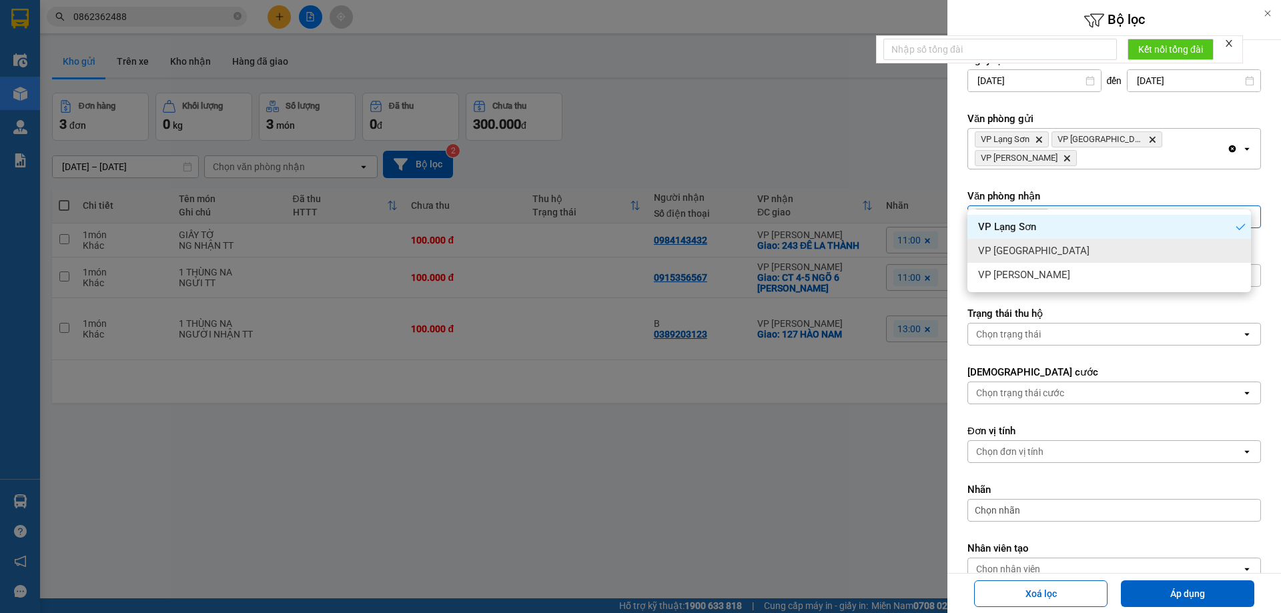
click at [1100, 242] on div "VP [GEOGRAPHIC_DATA]" at bounding box center [1110, 251] width 284 height 24
click at [1144, 206] on div "VP Lạng Sơn Delete VP [GEOGRAPHIC_DATA] Delete" at bounding box center [1097, 216] width 259 height 21
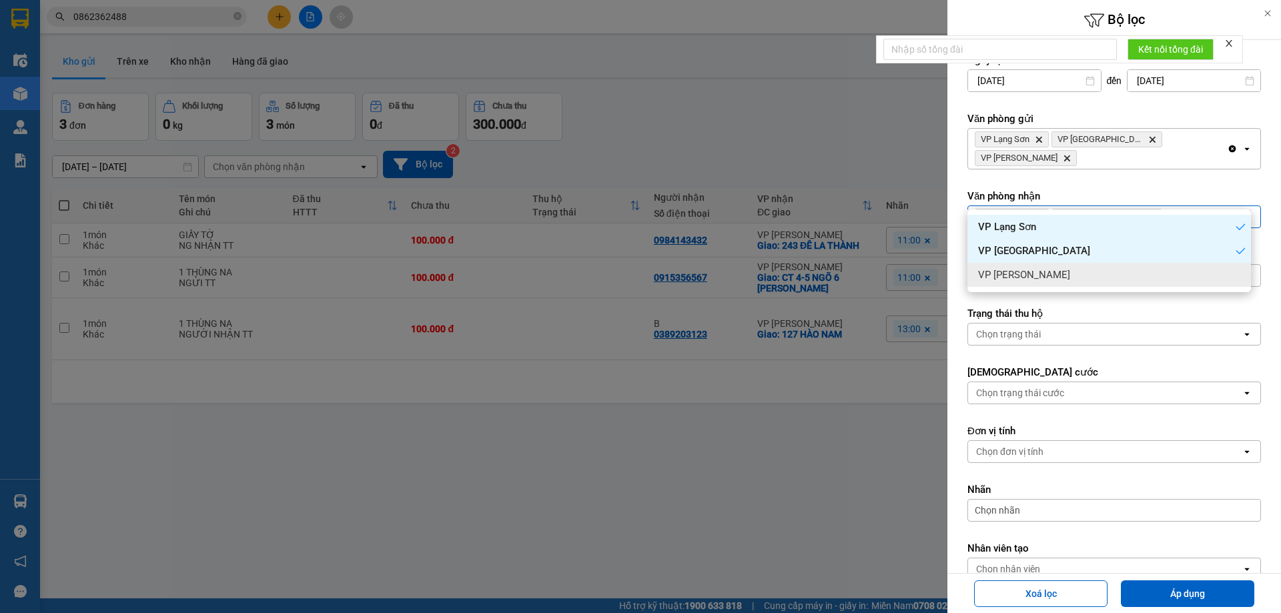
click at [1151, 286] on div "VP [PERSON_NAME]" at bounding box center [1110, 275] width 284 height 24
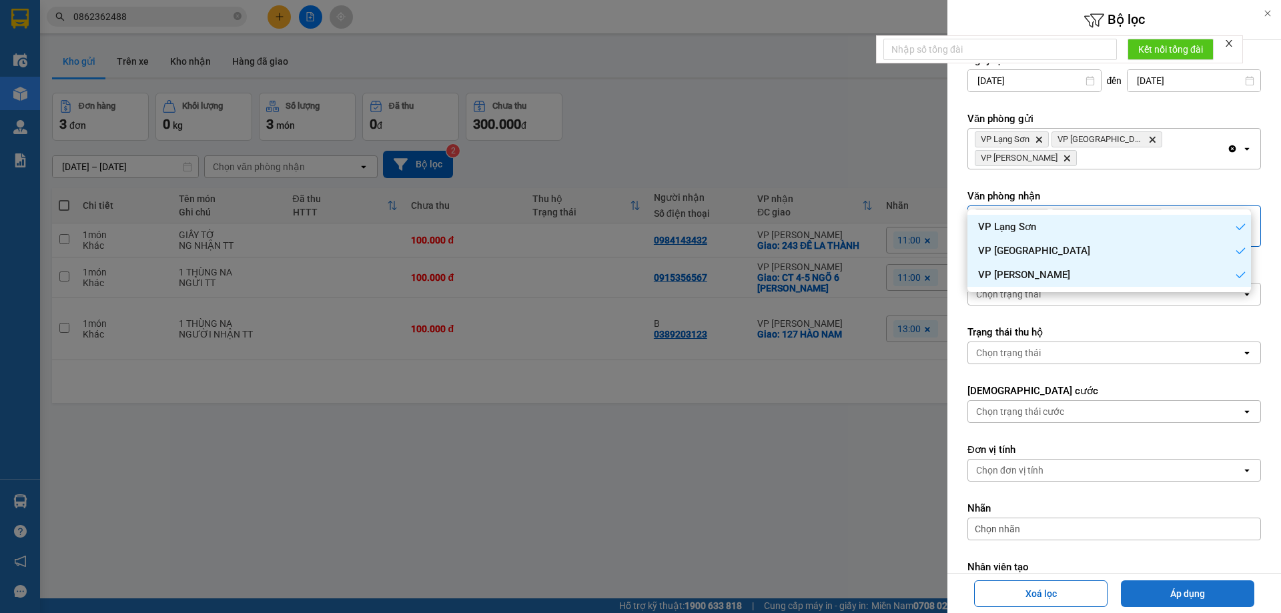
drag, startPoint x: 1163, startPoint y: 598, endPoint x: 1109, endPoint y: 544, distance: 76.0
click at [1163, 597] on button "Áp dụng" at bounding box center [1187, 594] width 133 height 27
